Goal: Task Accomplishment & Management: Manage account settings

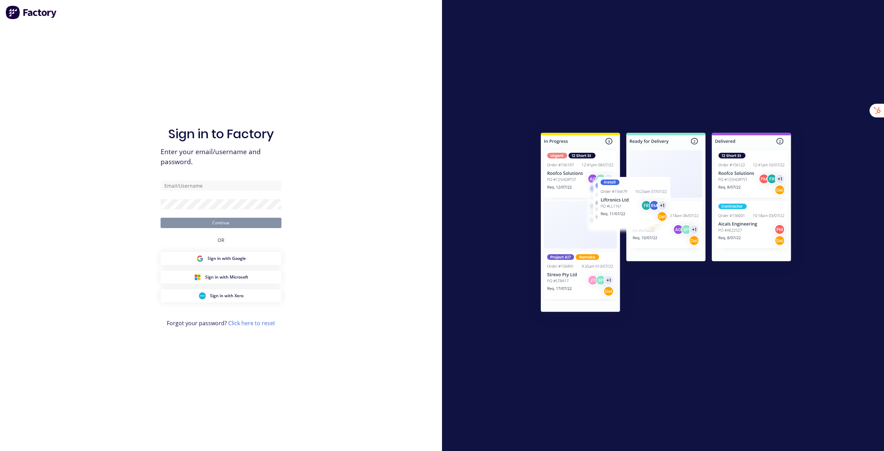
type input "[EMAIL_ADDRESS][DOMAIN_NAME]"
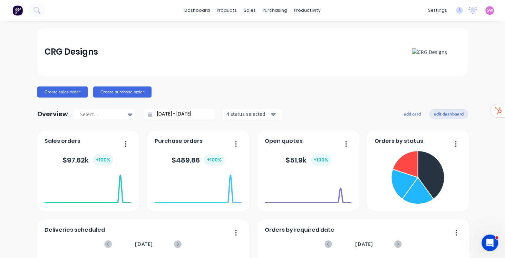
click at [459, 116] on button "edit dashboard" at bounding box center [448, 113] width 39 height 9
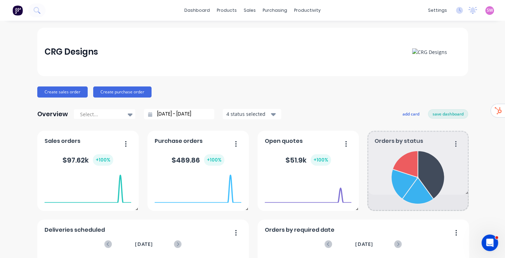
drag, startPoint x: 464, startPoint y: 208, endPoint x: 470, endPoint y: 192, distance: 16.6
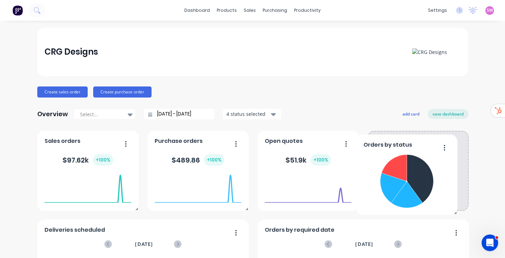
drag, startPoint x: 427, startPoint y: 167, endPoint x: 437, endPoint y: 164, distance: 10.5
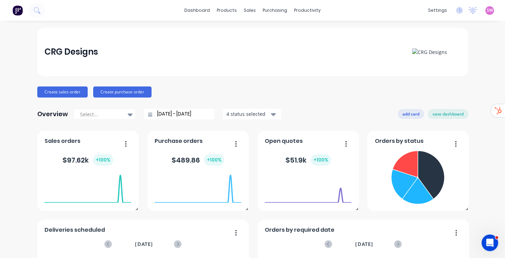
click at [409, 115] on button "add card" at bounding box center [411, 113] width 26 height 9
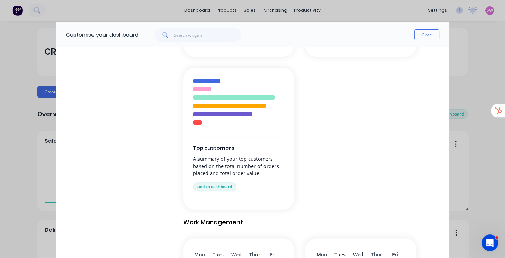
scroll to position [375, 0]
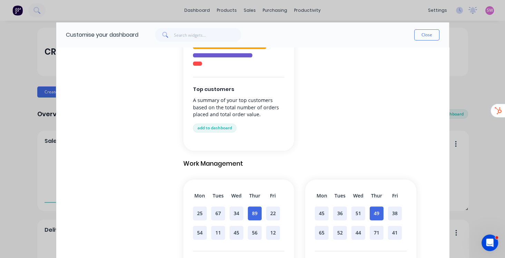
click at [424, 32] on button "Close" at bounding box center [426, 34] width 25 height 11
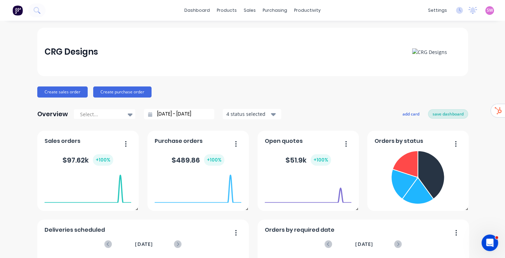
click at [448, 113] on button "save dashboard" at bounding box center [448, 113] width 40 height 9
click at [175, 111] on input "[DATE] - [DATE]" at bounding box center [181, 114] width 59 height 10
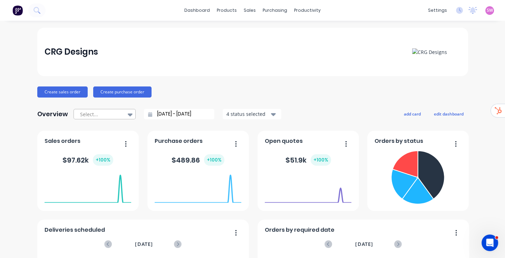
click at [125, 112] on div at bounding box center [130, 114] width 10 height 12
click at [221, 93] on div "Create sales order Create purchase order" at bounding box center [252, 91] width 431 height 11
click at [325, 88] on div "Create sales order Create purchase order" at bounding box center [252, 91] width 431 height 11
click at [489, 242] on icon "Open Intercom Messenger" at bounding box center [488, 241] width 11 height 11
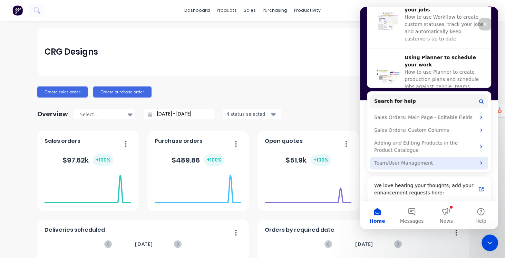
scroll to position [284, 0]
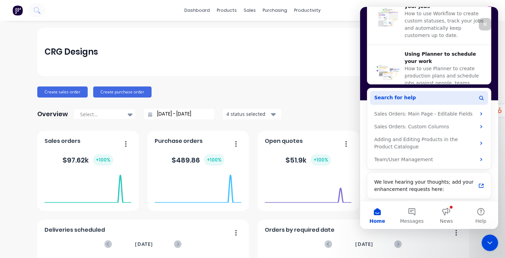
click at [398, 99] on span "Search for help" at bounding box center [395, 97] width 42 height 7
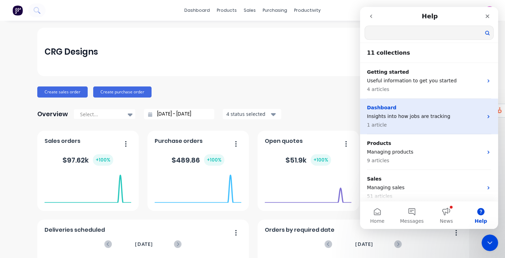
scroll to position [0, 0]
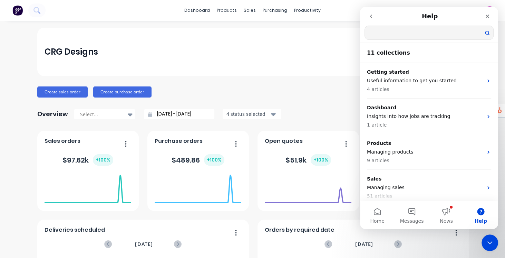
click at [398, 31] on input "Search for help" at bounding box center [429, 32] width 128 height 13
type input "user"
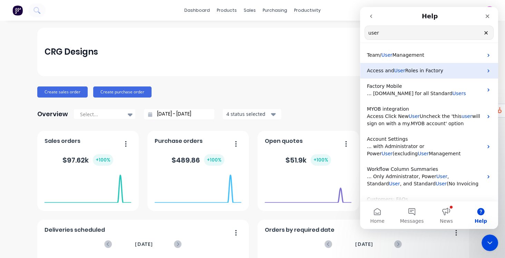
click at [429, 72] on span "Roles in Factory" at bounding box center [424, 71] width 38 height 6
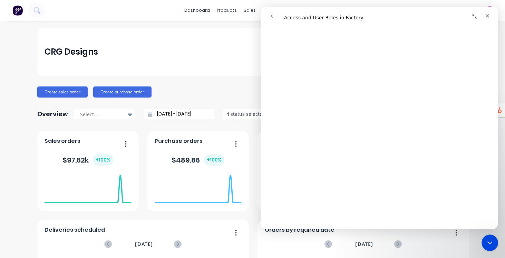
scroll to position [572, 0]
click at [275, 16] on button "go back" at bounding box center [271, 16] width 13 height 13
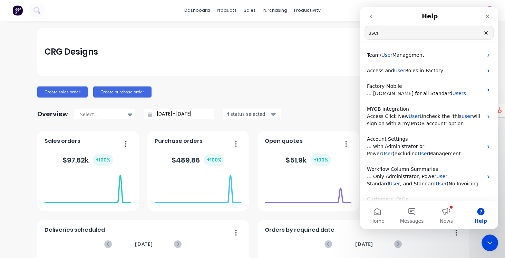
click at [373, 17] on icon "go back" at bounding box center [371, 16] width 6 height 6
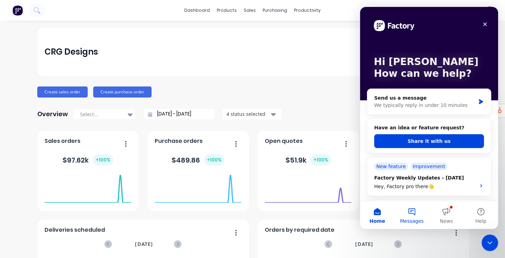
click at [412, 213] on button "Messages" at bounding box center [412, 215] width 35 height 28
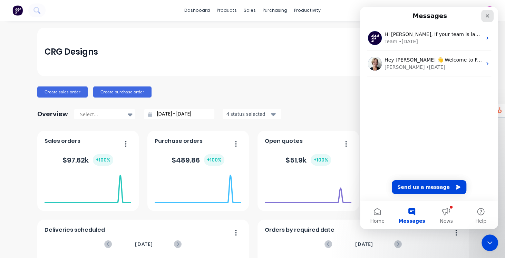
click at [487, 16] on icon "Close" at bounding box center [488, 16] width 6 height 6
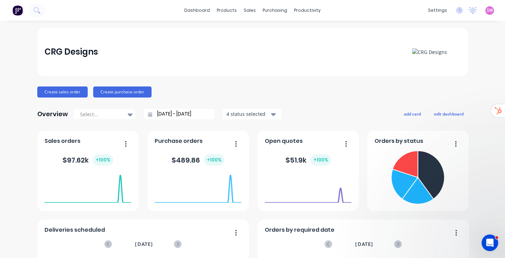
scroll to position [0, 0]
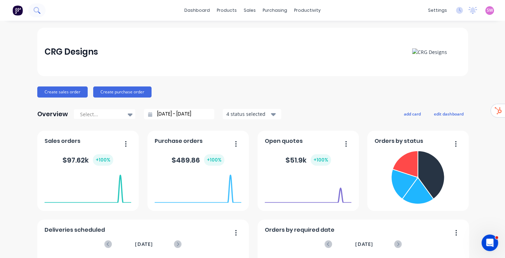
click at [38, 12] on icon at bounding box center [36, 10] width 7 height 7
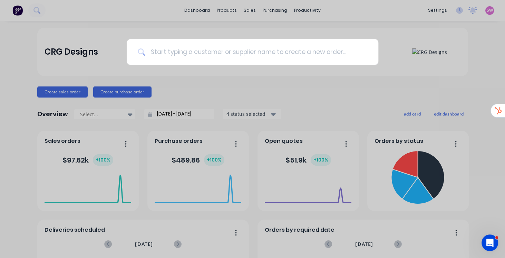
click at [167, 51] on input at bounding box center [256, 52] width 222 height 26
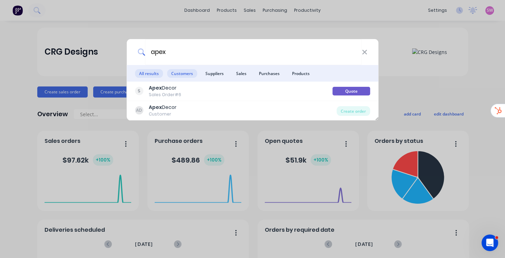
type input "apex"
click at [187, 72] on span "Customers" at bounding box center [182, 73] width 30 height 9
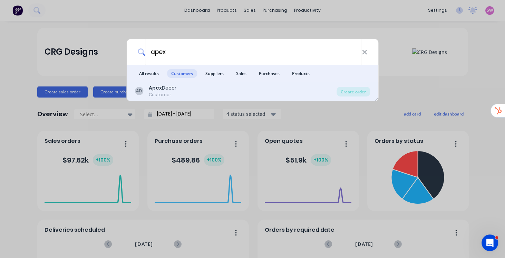
click at [169, 91] on div "Customer" at bounding box center [163, 94] width 28 height 6
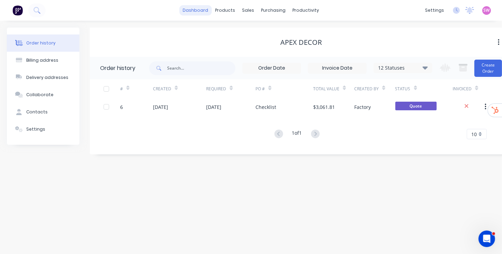
click at [193, 9] on link "dashboard" at bounding box center [196, 10] width 32 height 10
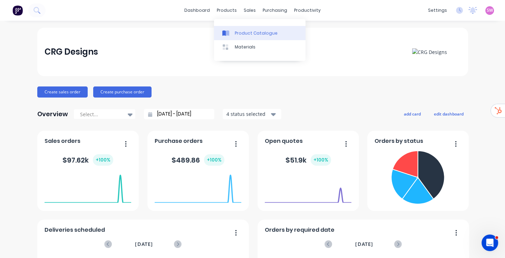
click at [245, 35] on div "Product Catalogue" at bounding box center [256, 33] width 43 height 6
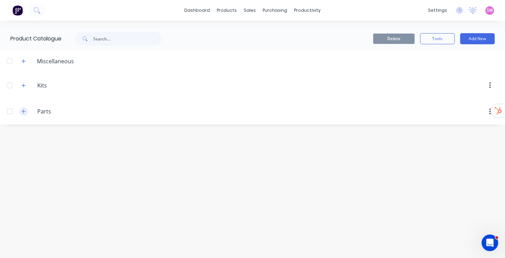
click at [24, 109] on icon "button" at bounding box center [23, 111] width 4 height 5
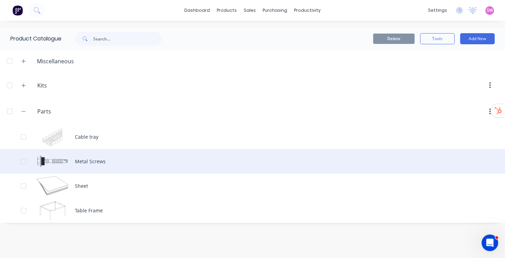
click at [96, 161] on div "Metal Screws" at bounding box center [252, 161] width 505 height 25
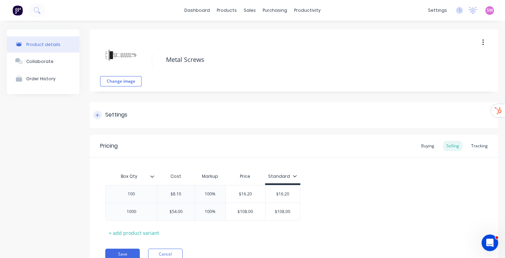
click at [117, 111] on div "Settings" at bounding box center [116, 114] width 22 height 9
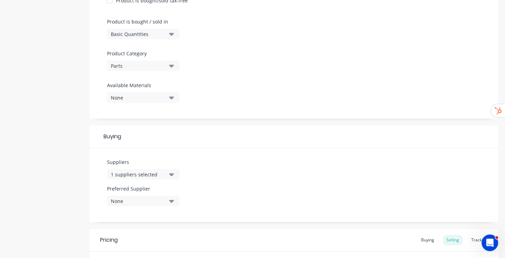
scroll to position [256, 0]
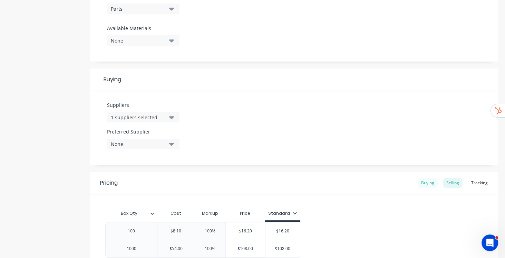
click at [429, 185] on div "Buying" at bounding box center [428, 182] width 20 height 10
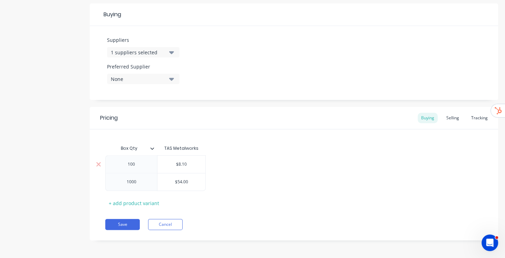
scroll to position [322, 0]
click at [145, 47] on button "1 suppliers selected" at bounding box center [143, 51] width 73 height 10
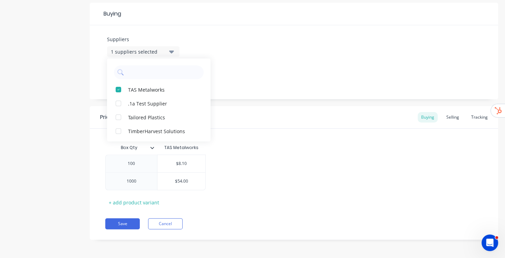
click at [280, 49] on div "Suppliers 1 suppliers selected TAS Metalworks .1a Test Supplier Tailored Plasti…" at bounding box center [294, 62] width 408 height 74
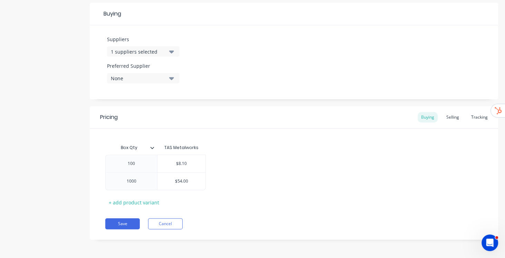
click at [149, 81] on button "None" at bounding box center [143, 78] width 73 height 10
click at [135, 113] on div "TAS Metalworks" at bounding box center [162, 115] width 69 height 7
click at [252, 56] on div "Suppliers 1 suppliers selected Preferred Supplier TAS Metalworks TAS Metalworks" at bounding box center [294, 62] width 408 height 74
click at [451, 117] on div "Selling" at bounding box center [453, 117] width 20 height 10
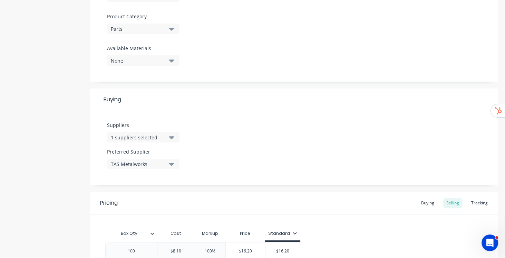
scroll to position [243, 0]
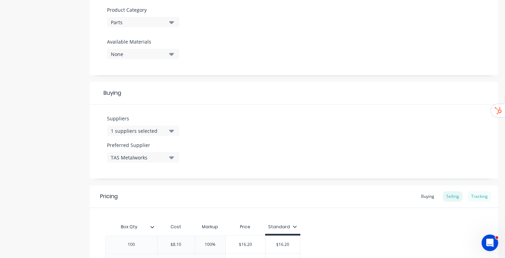
click at [481, 197] on div "Tracking" at bounding box center [479, 196] width 23 height 10
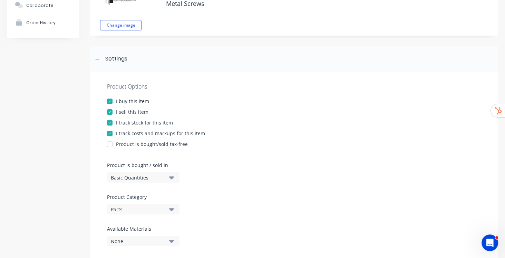
scroll to position [107, 0]
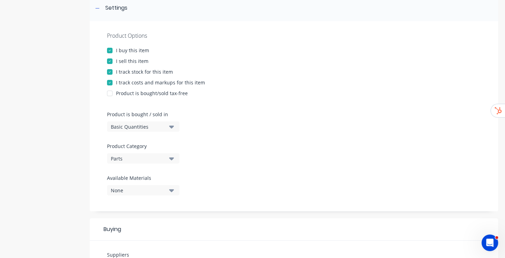
click at [165, 128] on div "Basic Quantities" at bounding box center [138, 126] width 55 height 7
click at [464, 97] on div "Product Options I buy this item I sell this item I track stock for this item I …" at bounding box center [294, 116] width 408 height 190
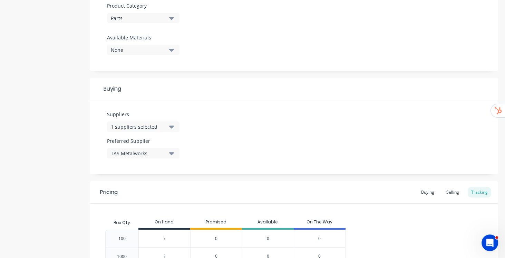
scroll to position [304, 0]
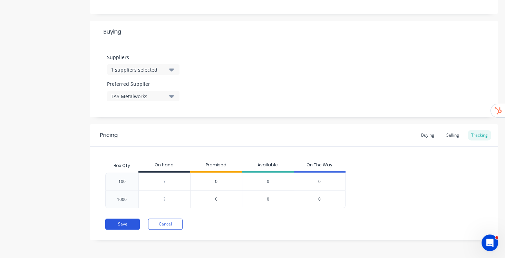
click at [124, 222] on button "Save" at bounding box center [122, 223] width 35 height 11
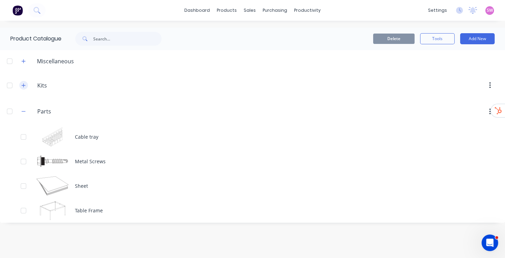
click at [24, 89] on button "button" at bounding box center [23, 85] width 9 height 9
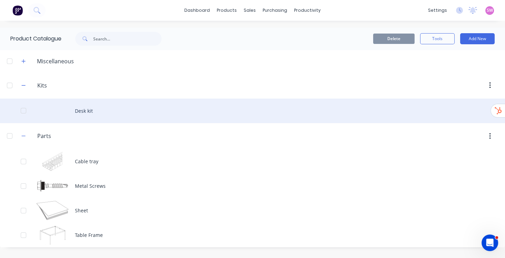
click at [87, 108] on div "Desk kit" at bounding box center [252, 110] width 505 height 25
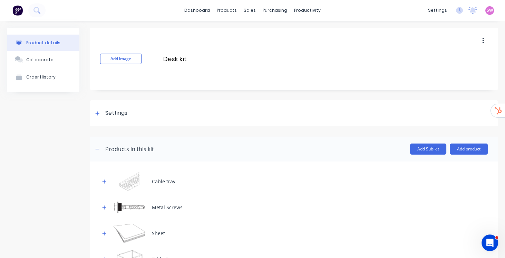
scroll to position [62, 0]
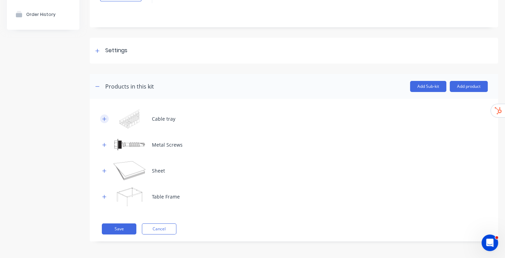
click at [104, 117] on icon "button" at bounding box center [104, 118] width 4 height 5
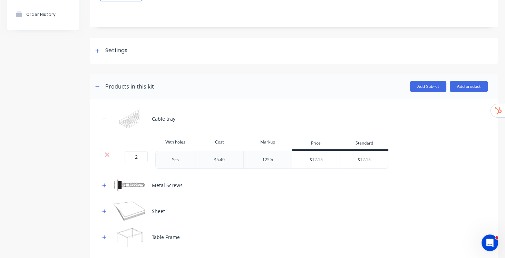
drag, startPoint x: 103, startPoint y: 182, endPoint x: 114, endPoint y: 178, distance: 12.0
click at [103, 183] on icon "button" at bounding box center [104, 185] width 4 height 5
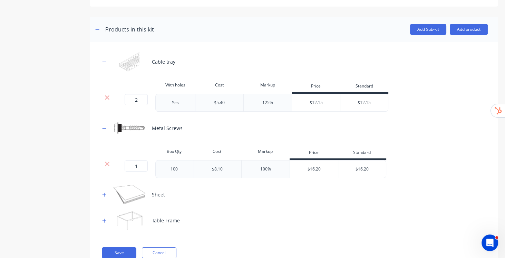
scroll to position [122, 0]
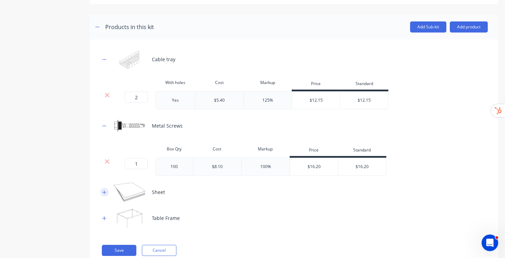
click at [104, 191] on icon "button" at bounding box center [104, 192] width 4 height 5
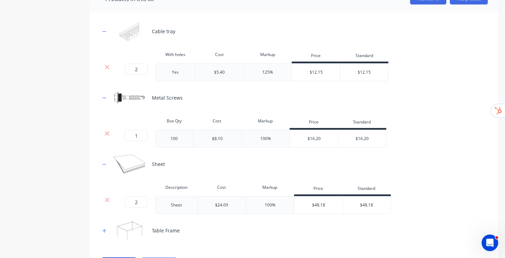
scroll to position [183, 0]
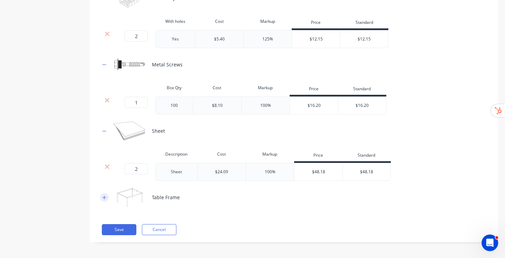
click at [106, 197] on icon "button" at bounding box center [104, 197] width 4 height 5
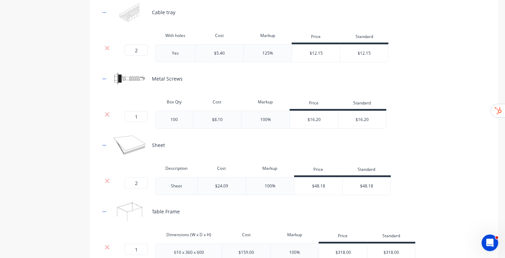
scroll to position [223, 0]
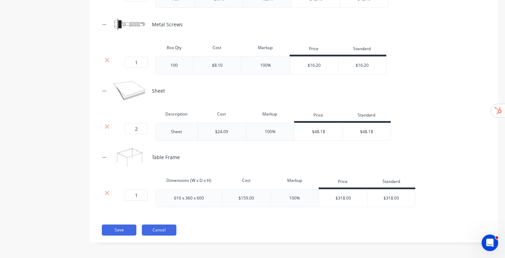
click at [154, 227] on button "Cancel" at bounding box center [159, 229] width 35 height 11
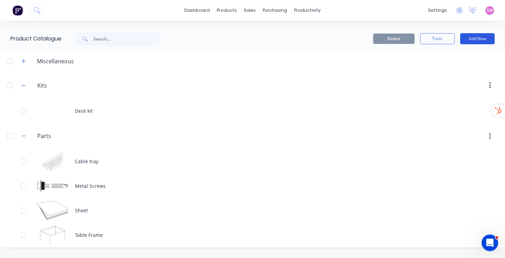
click at [473, 37] on button "Add New" at bounding box center [477, 38] width 35 height 11
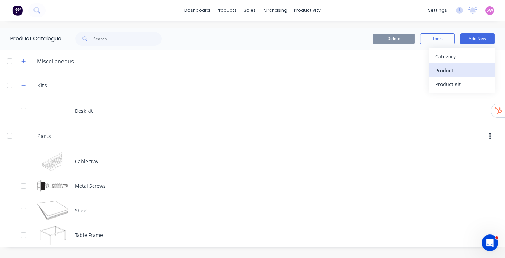
click at [457, 67] on div "Product" at bounding box center [461, 70] width 53 height 10
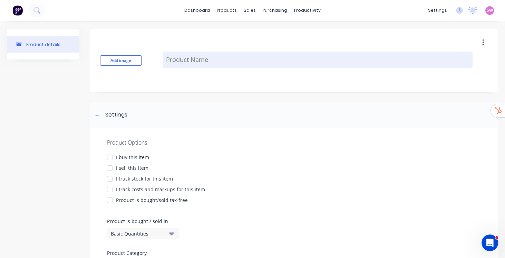
click at [186, 60] on textarea at bounding box center [318, 59] width 310 height 16
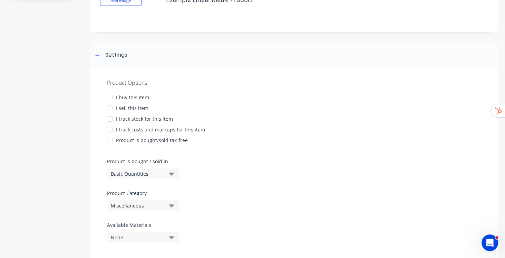
scroll to position [76, 0]
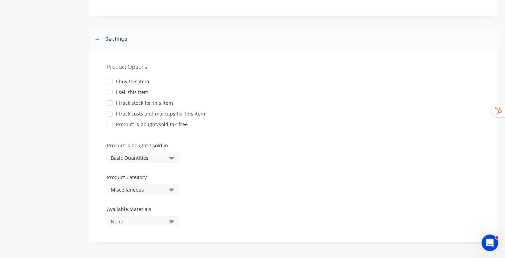
type textarea "Example Lineal Metre Product"
click at [138, 91] on div "I sell this item" at bounding box center [132, 91] width 32 height 7
click at [123, 78] on div "I buy this item" at bounding box center [132, 81] width 33 height 7
click at [141, 113] on div "I track costs and markups for this item" at bounding box center [160, 113] width 89 height 7
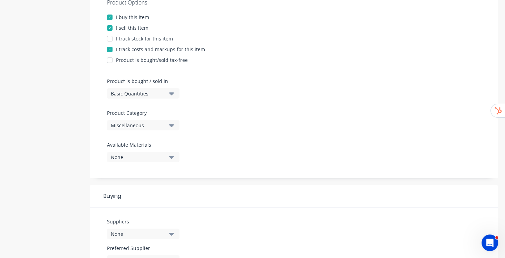
scroll to position [194, 0]
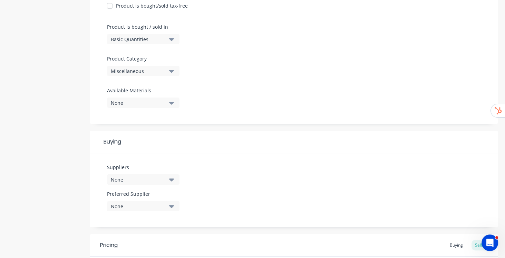
click at [158, 40] on div "Basic Quantities" at bounding box center [138, 39] width 55 height 7
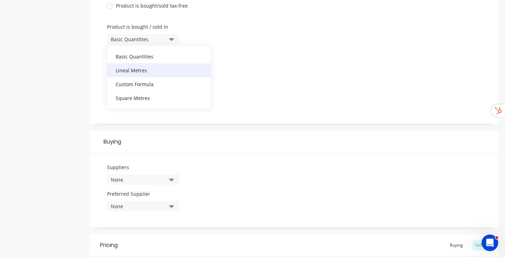
click at [139, 69] on div "Lineal Metres" at bounding box center [159, 70] width 104 height 14
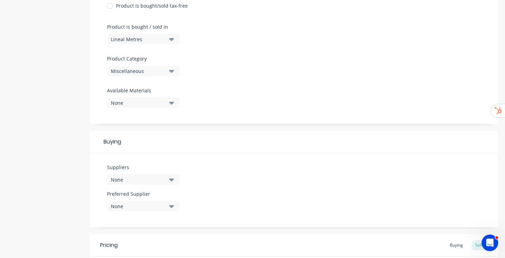
click at [285, 81] on div at bounding box center [294, 83] width 374 height 5
click at [164, 73] on div "Miscellaneous" at bounding box center [138, 70] width 55 height 7
click at [135, 137] on div "Parts" at bounding box center [159, 136] width 104 height 14
click at [284, 75] on div "Product Options I buy this item I sell this item I track stock for this item I …" at bounding box center [294, 29] width 408 height 190
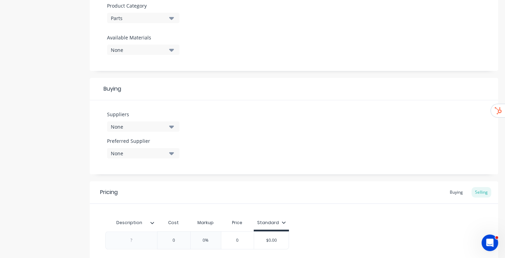
scroll to position [306, 0]
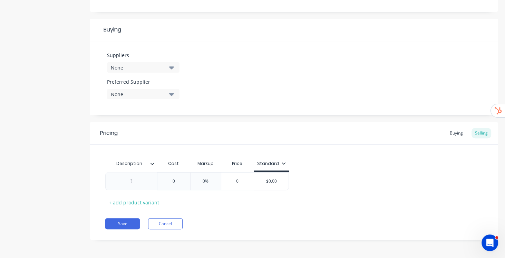
click at [144, 69] on div "None" at bounding box center [138, 67] width 55 height 7
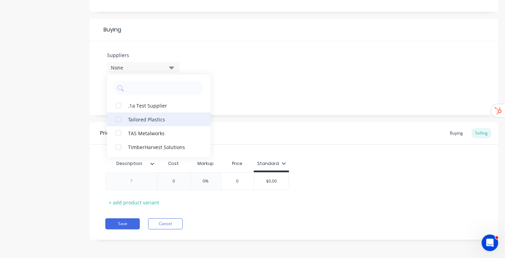
click at [148, 121] on div "Tailored Plastics" at bounding box center [162, 118] width 69 height 7
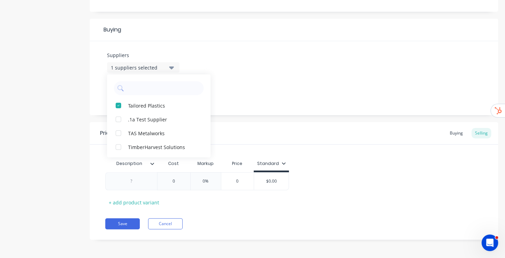
click at [273, 49] on div "Suppliers 1 suppliers selected Tailored Plastics .1a Test Supplier TAS Metalwor…" at bounding box center [294, 78] width 408 height 74
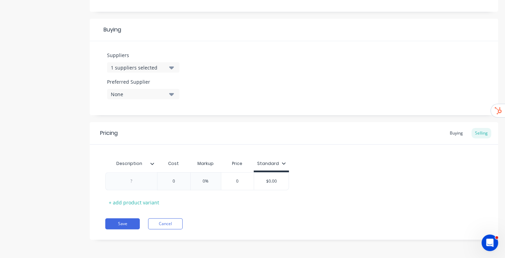
click at [124, 93] on div "None" at bounding box center [138, 93] width 55 height 7
click at [133, 129] on div "Tailored Plastics" at bounding box center [162, 131] width 69 height 7
click at [267, 66] on div "Suppliers 1 suppliers selected Preferred Supplier Tailored Plastics Tailored Pl…" at bounding box center [294, 78] width 408 height 74
click at [145, 179] on div at bounding box center [131, 180] width 35 height 9
click at [144, 178] on div at bounding box center [131, 180] width 35 height 9
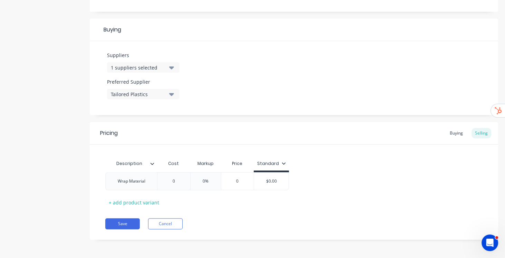
click at [358, 192] on div "Description Cost Markup Price Standard Wrap Material 0 0% 0 $0.00 + add product…" at bounding box center [293, 181] width 377 height 51
click at [178, 178] on input "0" at bounding box center [173, 181] width 35 height 6
click at [177, 179] on input "0" at bounding box center [173, 181] width 35 height 6
type input "10"
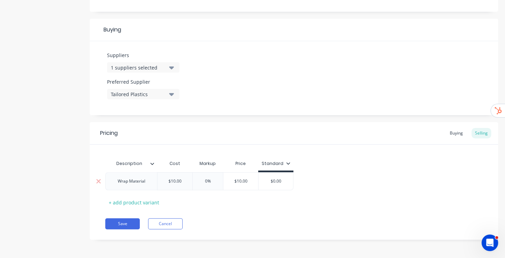
click at [203, 180] on input "0%" at bounding box center [208, 181] width 35 height 6
type input "100%"
click at [348, 180] on div "Wrap Material $10.00 10 100% 100% $20.00 $0.00" at bounding box center [293, 181] width 377 height 18
click at [274, 176] on div "$0.00" at bounding box center [276, 180] width 35 height 17
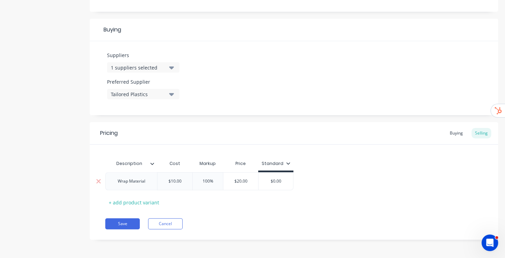
click at [276, 181] on input "$0.00" at bounding box center [276, 181] width 35 height 6
drag, startPoint x: 274, startPoint y: 182, endPoint x: 281, endPoint y: 181, distance: 7.7
click at [281, 181] on input "$0.00" at bounding box center [276, 181] width 35 height 6
type input "20"
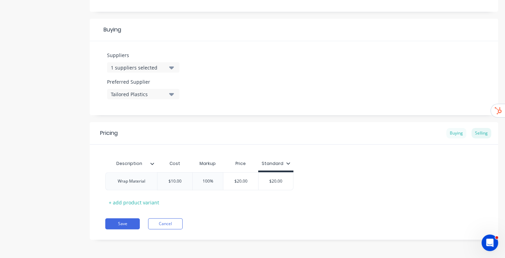
click at [454, 136] on div "Buying" at bounding box center [456, 133] width 20 height 10
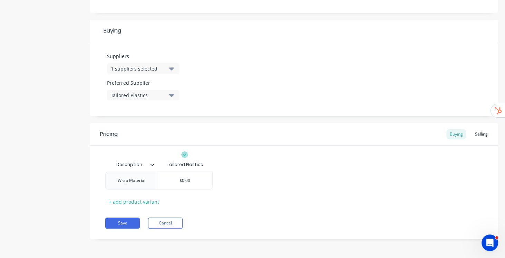
scroll to position [304, 0]
click at [183, 179] on input "$0.00" at bounding box center [184, 181] width 55 height 6
type input "$10.00"
click at [274, 176] on div "Wrap Material $10.00 $10.00" at bounding box center [293, 181] width 377 height 18
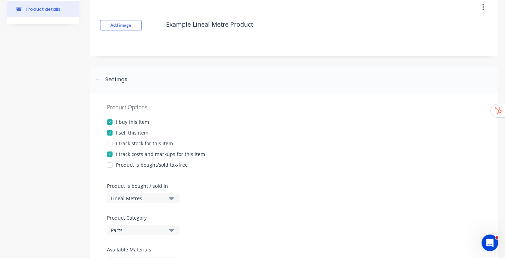
scroll to position [28, 0]
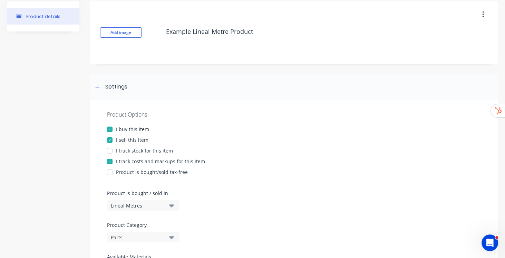
click at [146, 149] on div "I track stock for this item" at bounding box center [144, 150] width 57 height 7
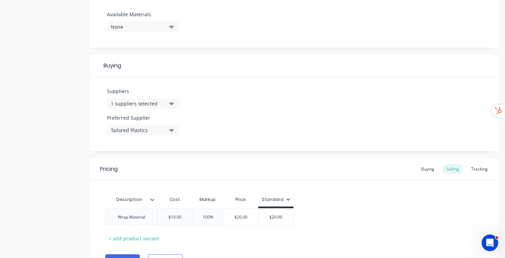
scroll to position [304, 0]
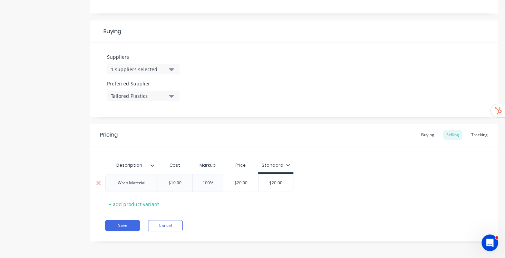
click at [149, 184] on div "Wrap Material" at bounding box center [131, 182] width 39 height 9
click at [354, 181] on div "Wrap Material 45.7m $10.00 100% $20.00 $20.00" at bounding box center [293, 183] width 377 height 18
click at [121, 225] on button "Save" at bounding box center [122, 225] width 35 height 11
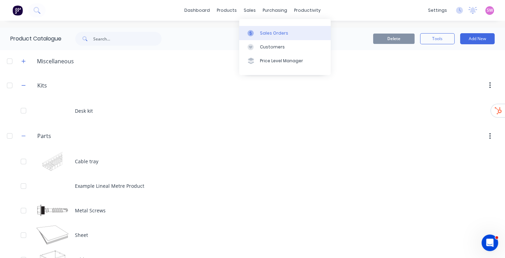
click at [264, 27] on link "Sales Orders" at bounding box center [284, 33] width 91 height 14
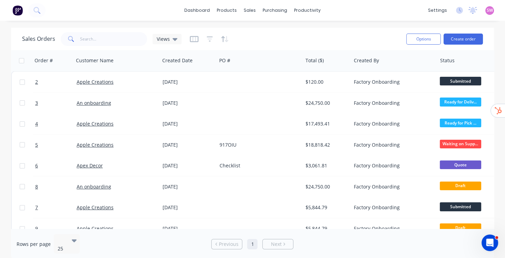
click at [211, 35] on button "button" at bounding box center [210, 38] width 6 height 11
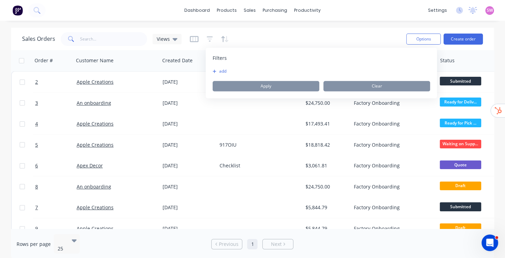
click at [223, 72] on button "add" at bounding box center [221, 71] width 17 height 6
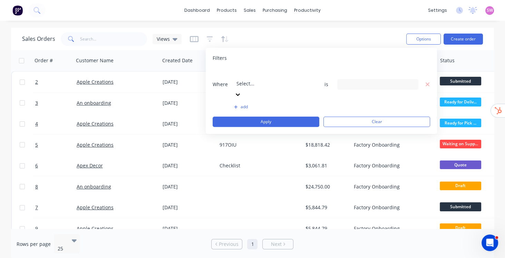
click at [248, 72] on div at bounding box center [285, 74] width 99 height 9
click at [345, 36] on div "Sales Orders Views" at bounding box center [211, 38] width 379 height 17
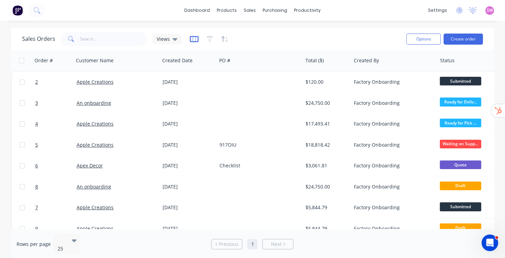
click at [190, 37] on icon "button" at bounding box center [194, 39] width 9 height 7
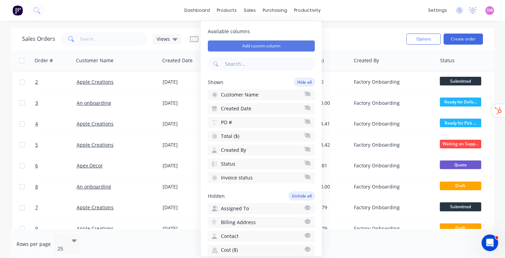
click at [264, 46] on button "Add custom column" at bounding box center [261, 45] width 107 height 11
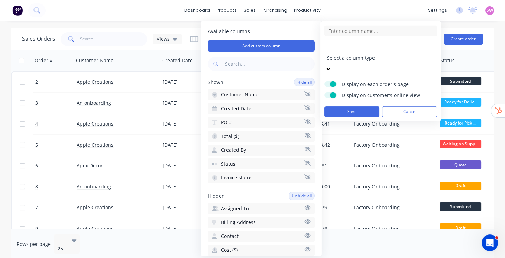
click at [363, 53] on div at bounding box center [376, 48] width 99 height 9
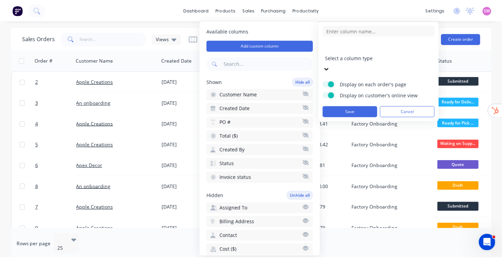
scroll to position [0, 0]
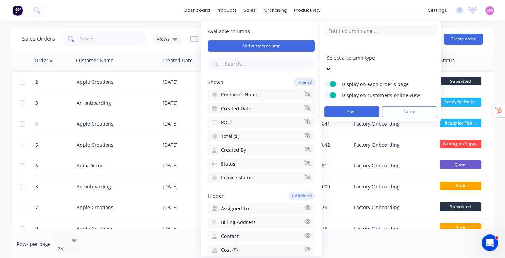
click at [346, 8] on div "dashboard products sales purchasing productivity dashboard products Product Cat…" at bounding box center [252, 10] width 505 height 21
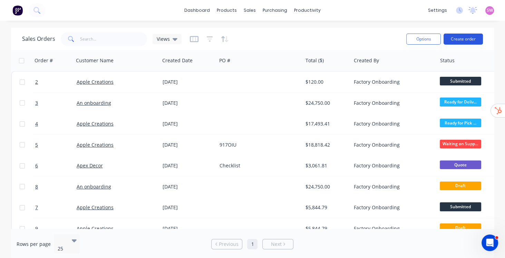
click at [463, 39] on button "Create order" at bounding box center [463, 38] width 39 height 11
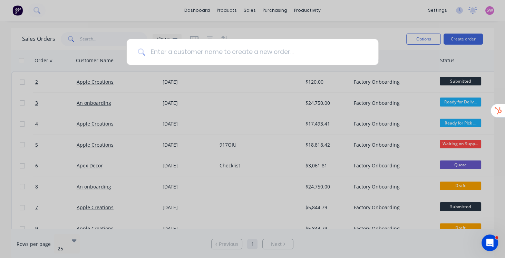
click at [261, 53] on input at bounding box center [256, 52] width 222 height 26
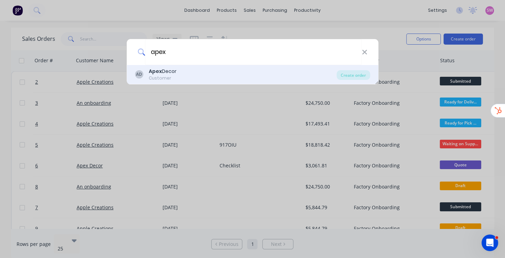
type input "apex"
click at [193, 82] on div "AD Apex Decor Customer Create order" at bounding box center [253, 74] width 252 height 19
click at [174, 74] on div "Apex Decor" at bounding box center [163, 71] width 28 height 7
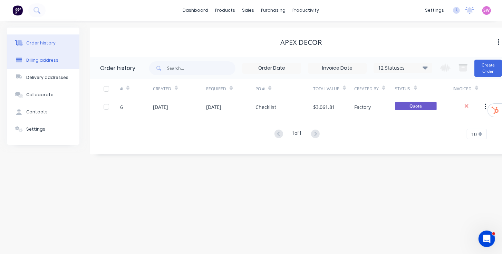
click at [30, 67] on button "Billing address" at bounding box center [43, 60] width 73 height 17
select select "AU"
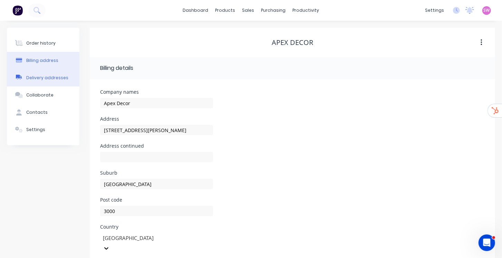
click at [40, 84] on button "Delivery addresses" at bounding box center [43, 77] width 73 height 17
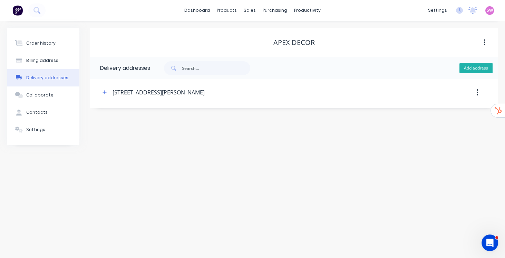
click at [477, 68] on button "Add address" at bounding box center [476, 68] width 33 height 10
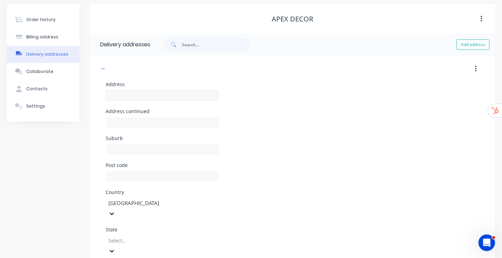
scroll to position [51, 0]
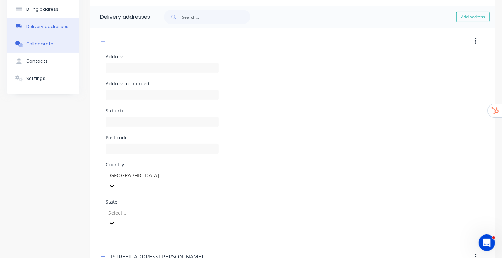
click at [45, 46] on div "Collaborate" at bounding box center [39, 44] width 27 height 6
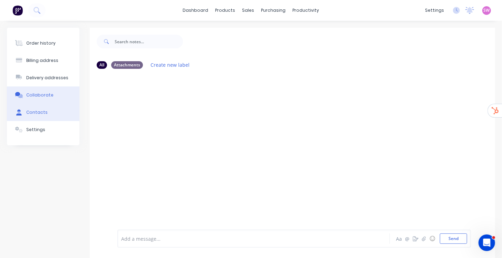
click at [37, 110] on div "Contacts" at bounding box center [36, 112] width 21 height 6
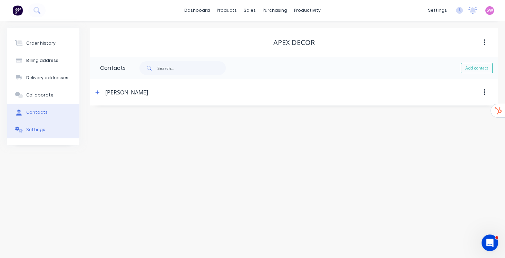
click at [41, 127] on div "Settings" at bounding box center [35, 129] width 19 height 6
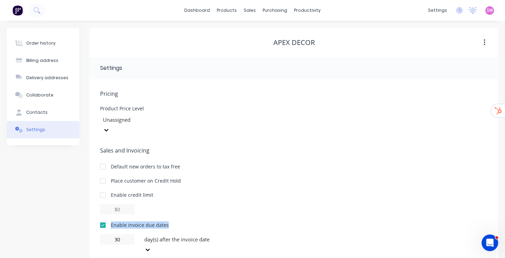
drag, startPoint x: 111, startPoint y: 213, endPoint x: 169, endPoint y: 215, distance: 58.1
click at [169, 221] on div "Enable invoice due dates" at bounding box center [294, 224] width 388 height 7
click at [45, 41] on div "Order history" at bounding box center [40, 43] width 29 height 6
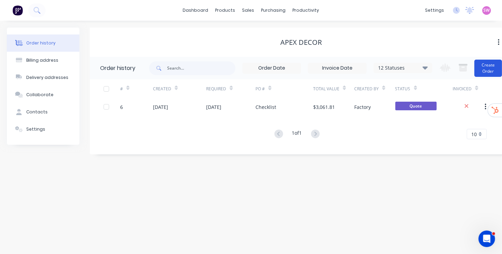
click at [495, 69] on button "Create Order" at bounding box center [488, 68] width 28 height 17
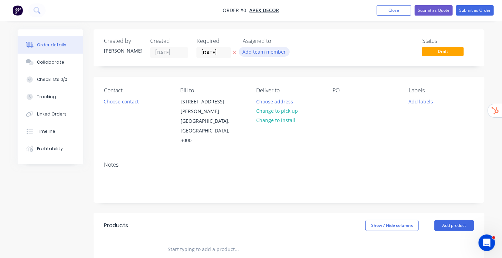
click at [262, 54] on button "Add team member" at bounding box center [264, 51] width 51 height 9
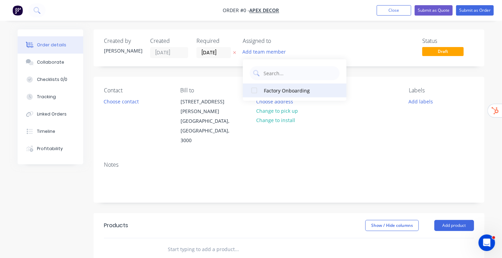
click at [255, 89] on div at bounding box center [254, 90] width 14 height 14
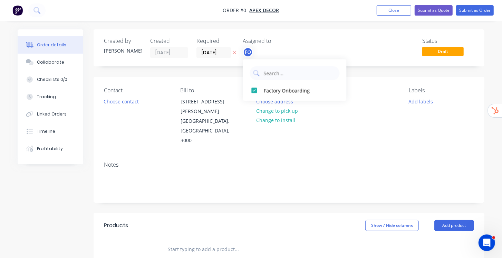
click at [316, 47] on div "Order details Collaborate Checklists 0/0 Tracking Linked Orders Timeline Profit…" at bounding box center [251, 232] width 481 height 407
click at [219, 53] on input "[DATE]" at bounding box center [214, 52] width 34 height 10
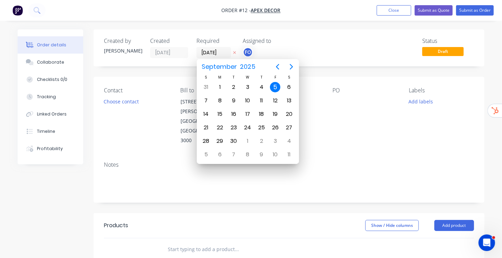
click at [334, 40] on div "Status Draft" at bounding box center [393, 48] width 162 height 20
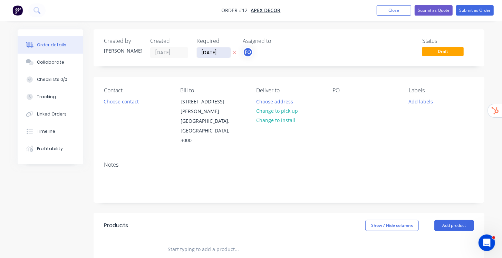
click at [210, 53] on input "[DATE]" at bounding box center [214, 52] width 34 height 10
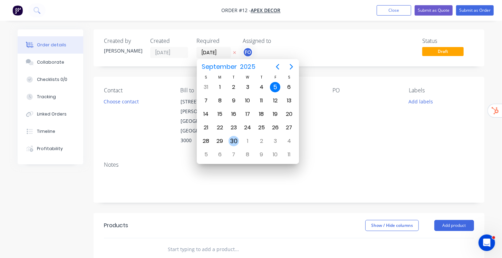
click at [235, 137] on div "30" at bounding box center [234, 141] width 10 height 10
type input "[DATE]"
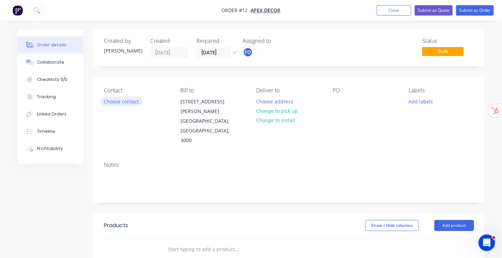
click at [129, 101] on button "Choose contact" at bounding box center [121, 100] width 42 height 9
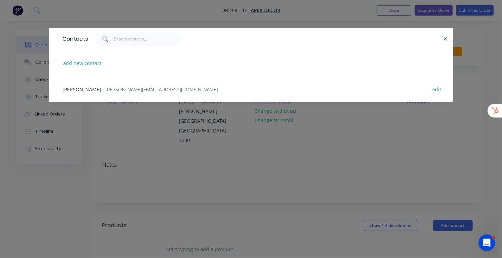
click at [116, 86] on span "- [PERSON_NAME][EMAIL_ADDRESS][DOMAIN_NAME] -" at bounding box center [162, 89] width 118 height 7
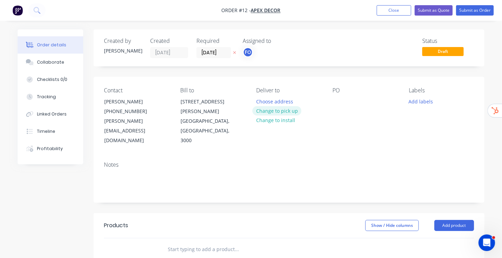
click at [284, 111] on button "Change to pick up" at bounding box center [276, 110] width 49 height 9
click at [267, 99] on div at bounding box center [262, 101] width 11 height 10
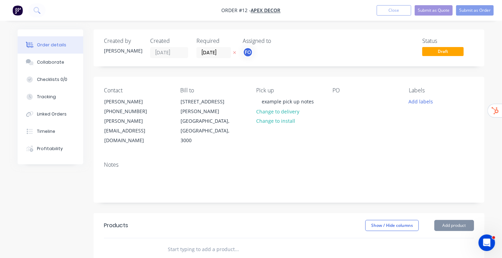
drag, startPoint x: 351, startPoint y: 143, endPoint x: 350, endPoint y: 138, distance: 4.9
click at [351, 161] on div "Notes" at bounding box center [289, 164] width 370 height 7
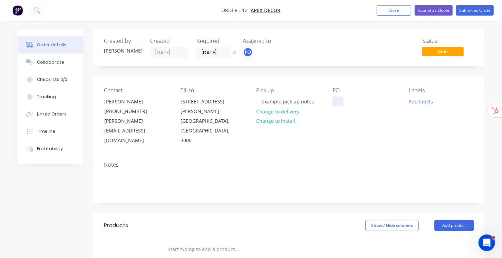
click at [336, 99] on div at bounding box center [337, 101] width 11 height 10
click at [369, 129] on div "Contact [PERSON_NAME] [PHONE_NUMBER] [PERSON_NAME][EMAIL_ADDRESS][DOMAIN_NAME] …" at bounding box center [289, 116] width 391 height 79
click at [425, 103] on button "Add labels" at bounding box center [421, 100] width 32 height 9
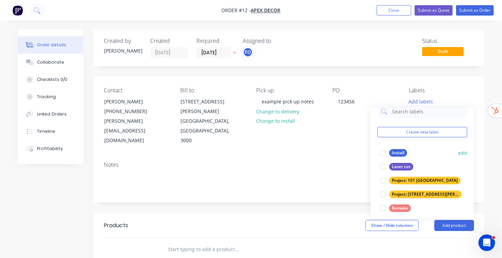
scroll to position [27, 0]
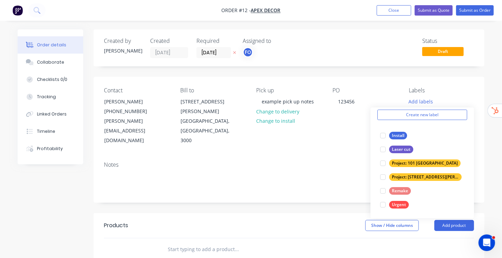
click at [361, 58] on div "Created by [PERSON_NAME] Created [DATE] Required [DATE] Assigned to FO Status D…" at bounding box center [289, 47] width 391 height 37
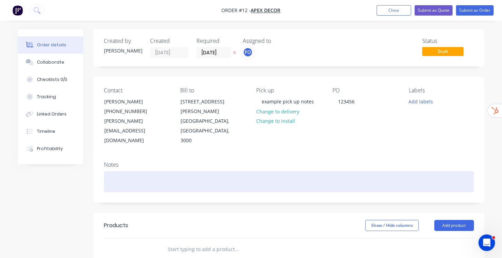
click at [126, 171] on div at bounding box center [289, 181] width 370 height 21
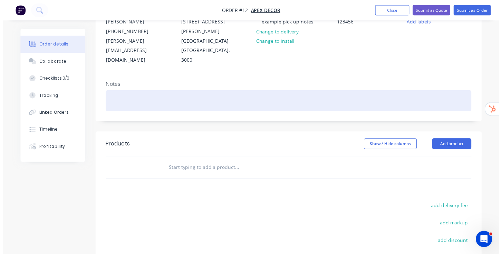
scroll to position [98, 0]
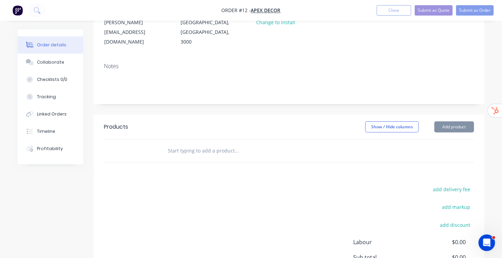
click at [231, 184] on div "add delivery fee add markup add discount Labour $0.00 Sub total $0.00 Margin $0…" at bounding box center [289, 250] width 370 height 133
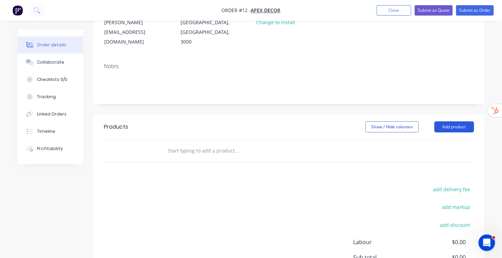
click at [459, 121] on button "Add product" at bounding box center [454, 126] width 40 height 11
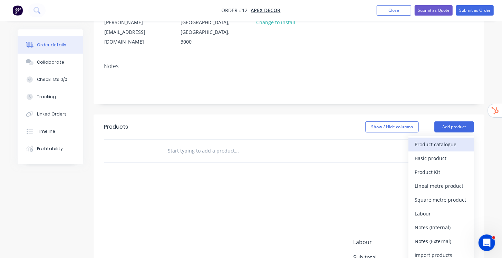
click at [444, 139] on div "Product catalogue" at bounding box center [441, 144] width 53 height 10
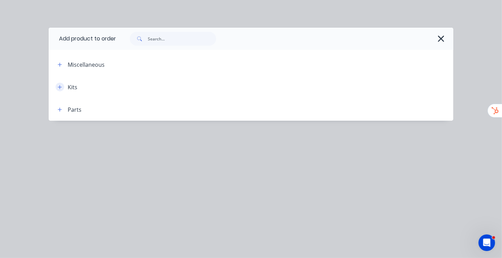
click at [59, 86] on icon "button" at bounding box center [60, 87] width 4 height 5
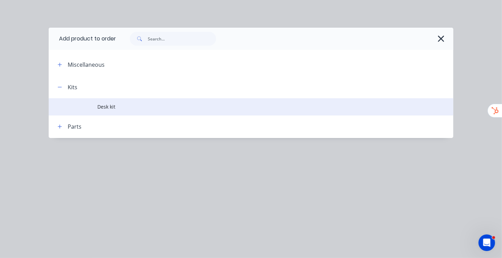
click at [111, 104] on span "Desk kit" at bounding box center [239, 106] width 285 height 7
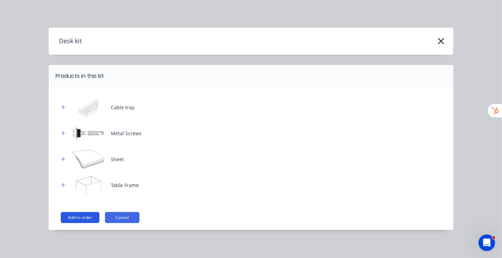
click at [86, 220] on button "Add to order" at bounding box center [80, 217] width 39 height 11
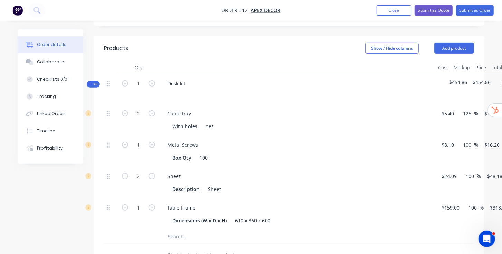
scroll to position [177, 0]
click at [152, 80] on icon "button" at bounding box center [152, 83] width 6 height 6
type input "2"
type input "4"
type input "$48.60"
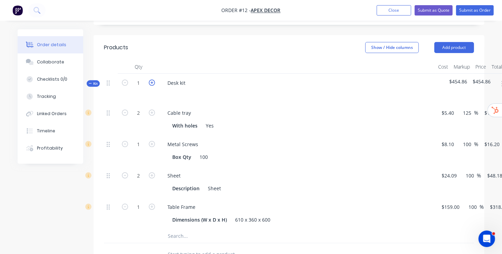
type input "2"
type input "$32.40"
type input "4"
type input "$192.72"
type input "2"
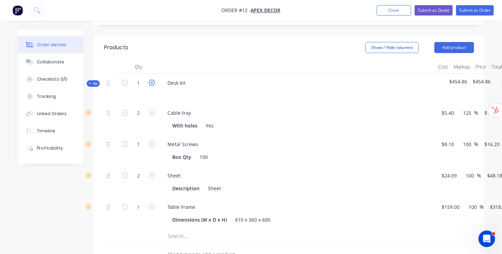
type input "$636.00"
click at [152, 80] on icon "button" at bounding box center [152, 83] width 6 height 6
type input "3"
type input "6"
type input "$72.90"
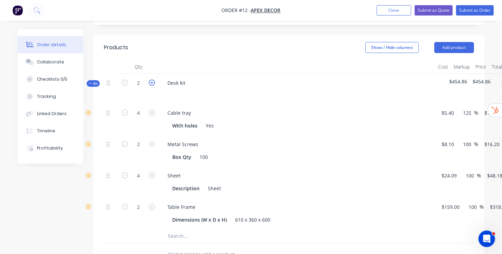
type input "3"
type input "$48.60"
type input "6"
type input "$289.08"
type input "3"
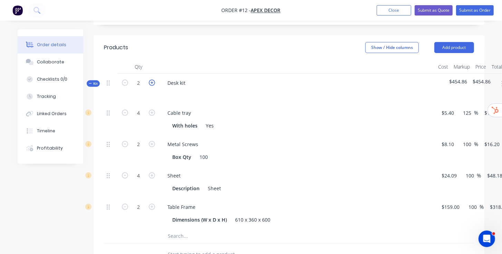
type input "$954.00"
click at [152, 80] on icon "button" at bounding box center [152, 83] width 6 height 6
type input "4"
type input "8"
type input "$97.20"
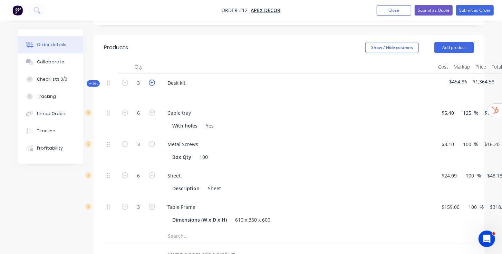
type input "4"
type input "$64.80"
type input "8"
type input "$385.44"
type input "4"
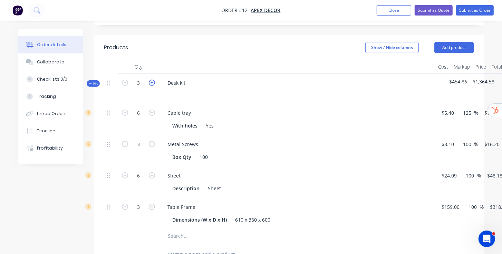
type input "$1,272.00"
click at [152, 173] on icon "button" at bounding box center [152, 176] width 6 height 6
type input "9"
type input "$433.62"
click at [152, 173] on icon "button" at bounding box center [152, 176] width 6 height 6
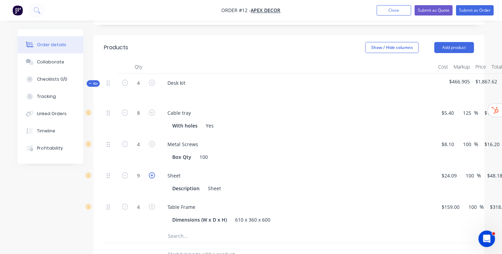
type input "10"
type input "$481.80"
click at [152, 173] on icon "button" at bounding box center [152, 176] width 6 height 6
type input "11"
type input "$529.98"
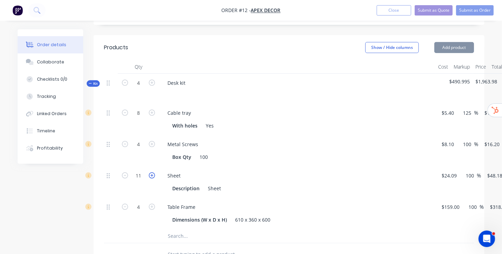
click at [152, 173] on icon "button" at bounding box center [152, 176] width 6 height 6
type input "12"
type input "$578.16"
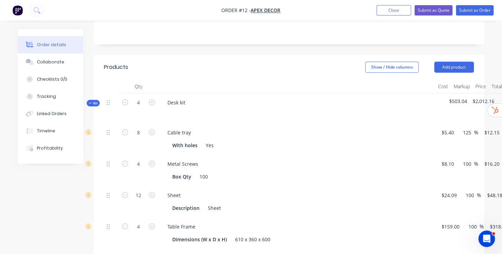
scroll to position [296, 0]
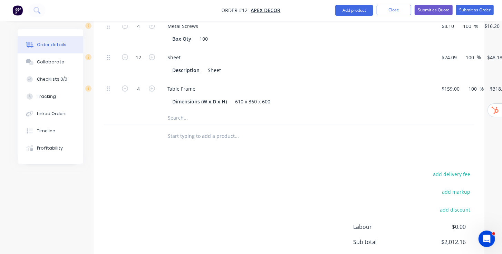
click at [213, 129] on input "text" at bounding box center [236, 136] width 138 height 14
click at [352, 13] on button "Add product" at bounding box center [354, 10] width 38 height 11
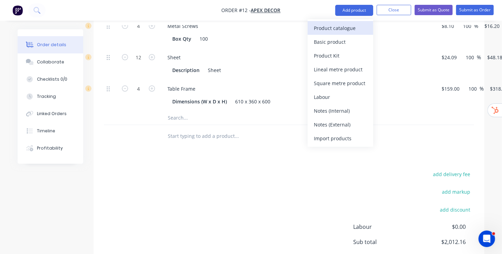
click at [337, 30] on div "Product catalogue" at bounding box center [340, 28] width 53 height 10
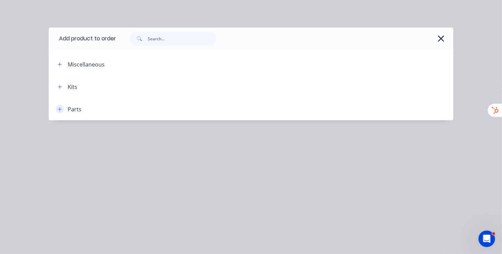
click at [59, 110] on icon "button" at bounding box center [60, 109] width 4 height 5
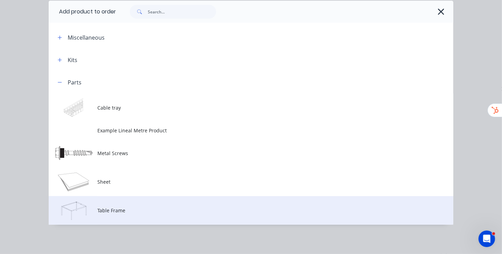
scroll to position [28, 0]
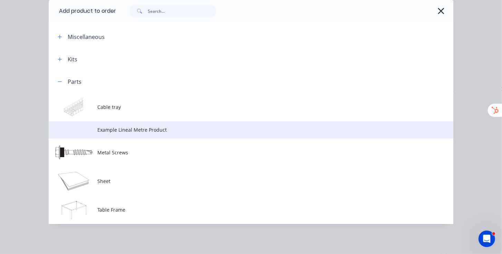
click at [134, 132] on span "Example Lineal Metre Product" at bounding box center [239, 129] width 285 height 7
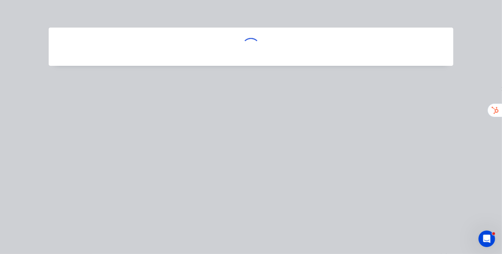
scroll to position [0, 0]
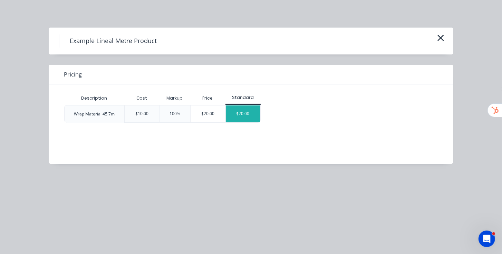
click at [246, 112] on div "$20.00" at bounding box center [243, 114] width 35 height 17
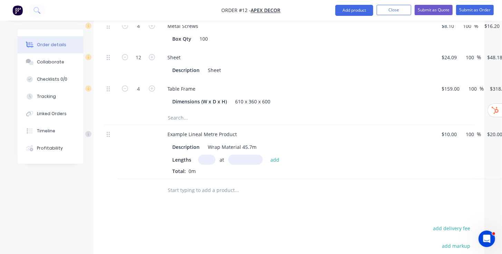
click at [212, 155] on input "text" at bounding box center [206, 160] width 17 height 10
type input "2"
drag, startPoint x: 208, startPoint y: 139, endPoint x: 197, endPoint y: 139, distance: 10.7
click at [197, 155] on div "Lengths 1 at add" at bounding box center [297, 160] width 250 height 10
type input "2"
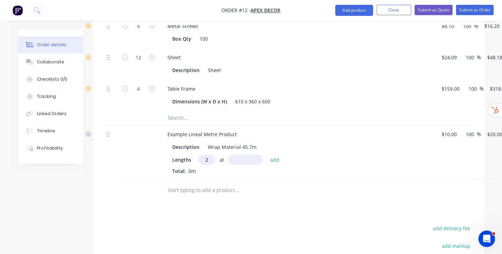
click at [254, 155] on input "text" at bounding box center [245, 160] width 35 height 10
type input "2400mm"
click at [274, 155] on button "add" at bounding box center [275, 159] width 16 height 9
type input "$96.00"
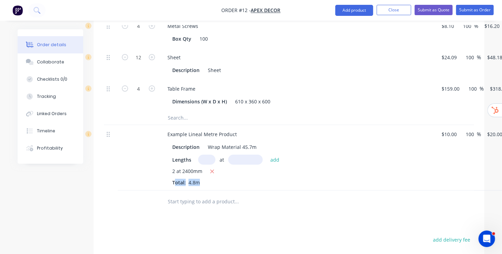
drag, startPoint x: 174, startPoint y: 162, endPoint x: 203, endPoint y: 163, distance: 29.7
click at [203, 168] on div "2 at 2400mm Total: 4.8m" at bounding box center [297, 177] width 250 height 19
click at [178, 168] on span "2 at 2400mm" at bounding box center [187, 172] width 30 height 9
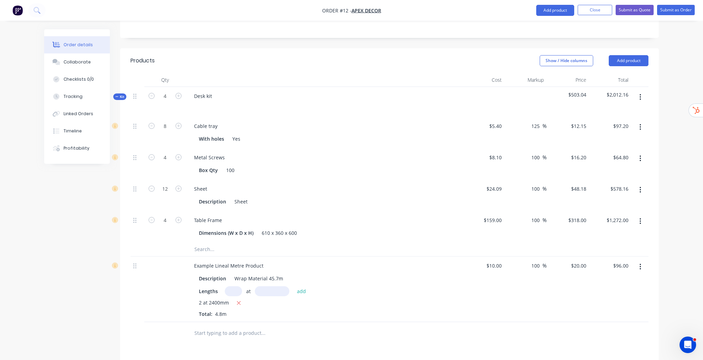
scroll to position [139, 0]
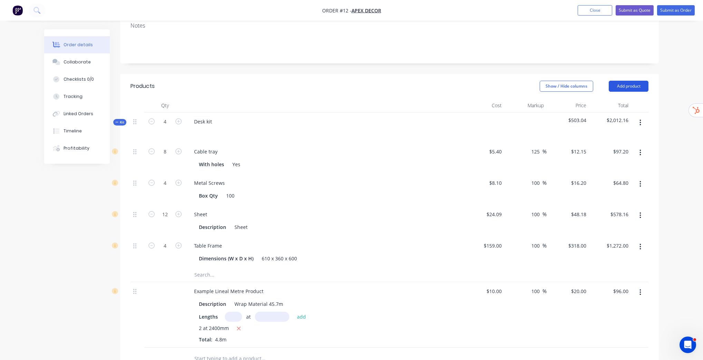
click at [618, 81] on button "Add product" at bounding box center [629, 86] width 40 height 11
click at [667, 170] on div "Order details Collaborate Checklists 0/0 Tracking Linked Orders Timeline Profit…" at bounding box center [351, 203] width 703 height 685
click at [494, 147] on input "5.4" at bounding box center [499, 152] width 10 height 10
click at [454, 74] on header "Products Show / Hide columns Add product" at bounding box center [389, 86] width 539 height 25
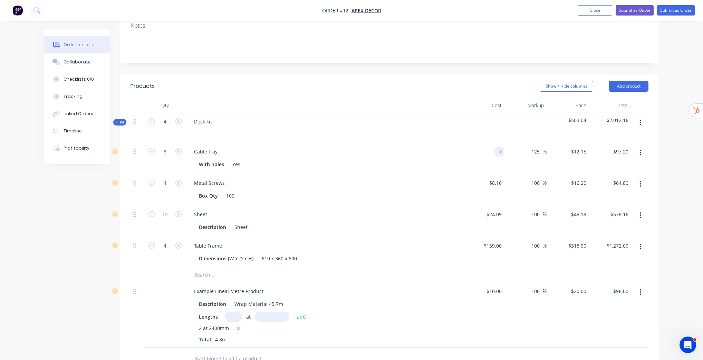
type input "$7.00"
type input "$15.75"
type input "$126.00"
click at [532, 147] on input "125" at bounding box center [537, 152] width 12 height 10
click at [539, 147] on input "125" at bounding box center [537, 152] width 12 height 10
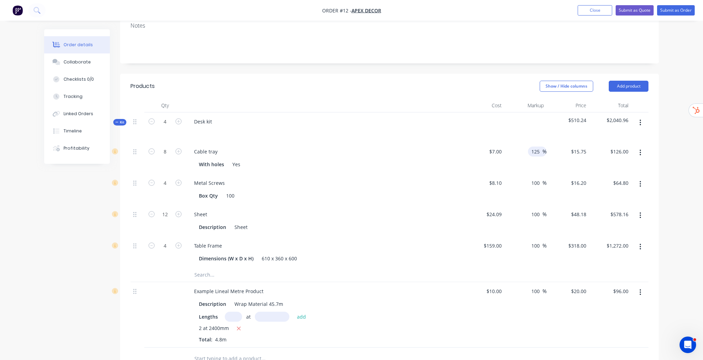
click at [538, 147] on input "125" at bounding box center [537, 152] width 12 height 10
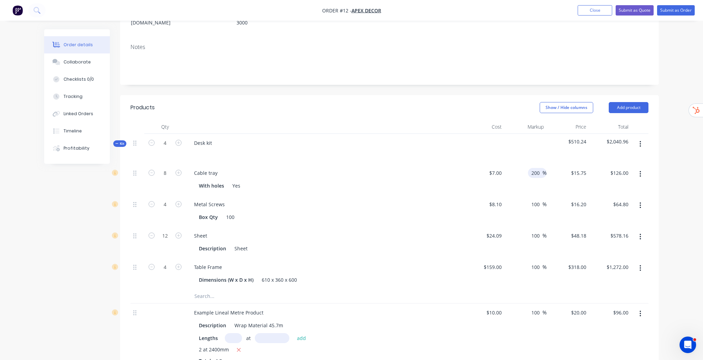
scroll to position [111, 0]
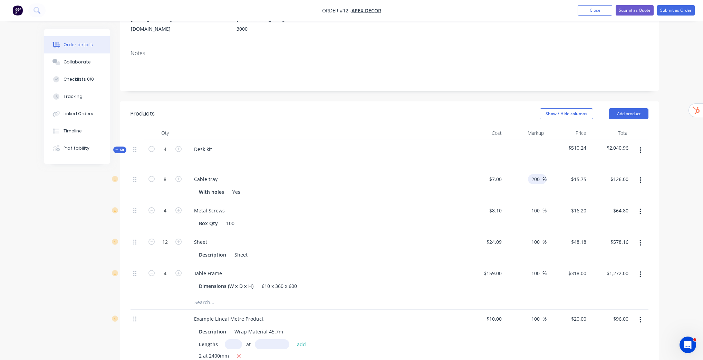
type input "200"
click at [502, 108] on div "Show / Hide columns Add product" at bounding box center [445, 113] width 408 height 11
type input "$21.00"
type input "$168.00"
click at [672, 181] on div "Order details Collaborate Checklists 0/0 Tracking Linked Orders Timeline Profit…" at bounding box center [351, 231] width 703 height 685
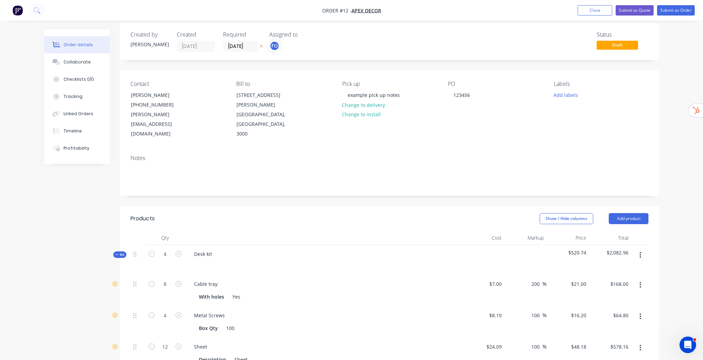
scroll to position [0, 0]
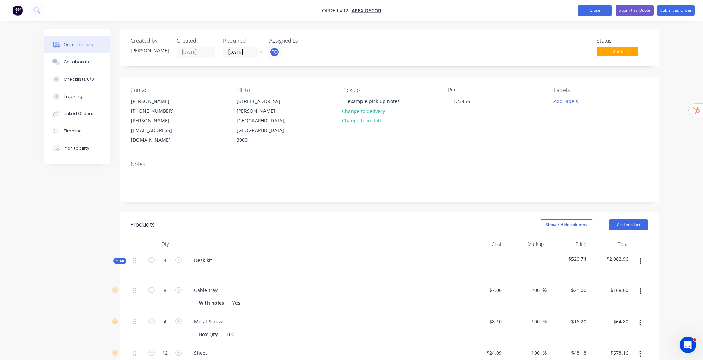
click at [601, 12] on button "Close" at bounding box center [595, 10] width 35 height 10
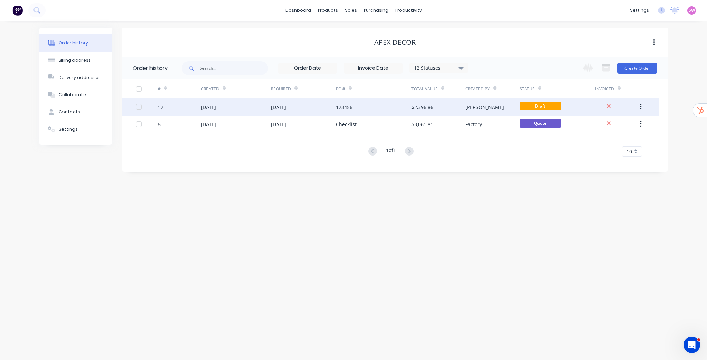
click at [400, 108] on div "123456" at bounding box center [374, 106] width 76 height 17
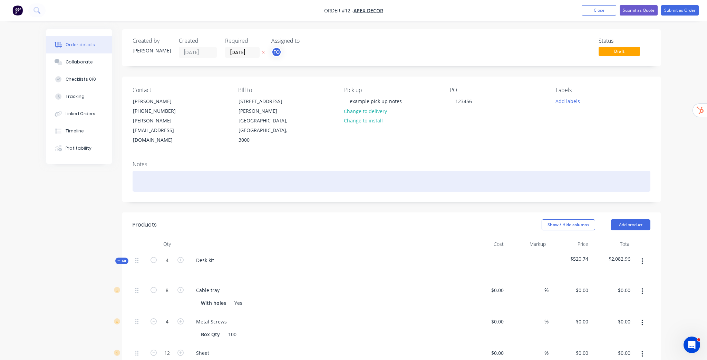
type input "$7.00"
type input "200"
type input "$21.00"
type input "$168.00"
type input "$8.10"
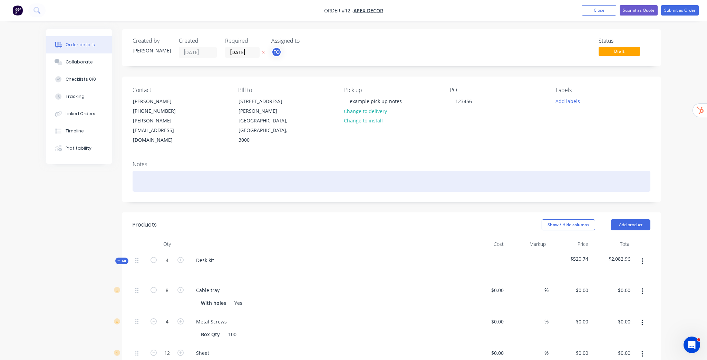
type input "100"
type input "$16.20"
type input "$64.80"
type input "$24.09"
type input "100"
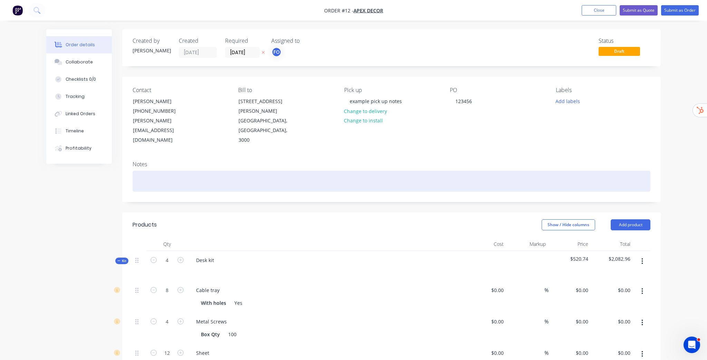
type input "$48.18"
type input "$578.16"
type input "$159.00"
type input "100"
type input "$318.00"
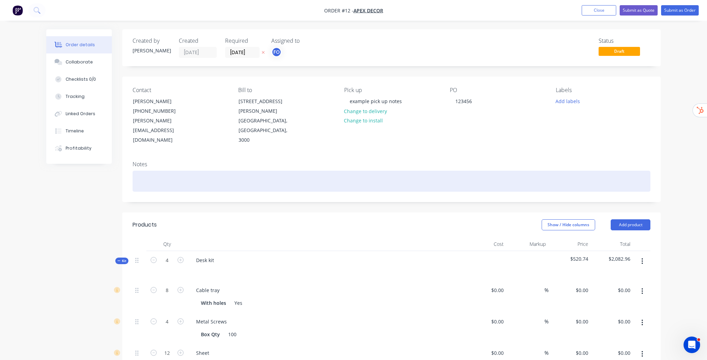
type input "$1,272.00"
type input "$10.00"
type input "100"
type input "$20.00"
type input "$96.00"
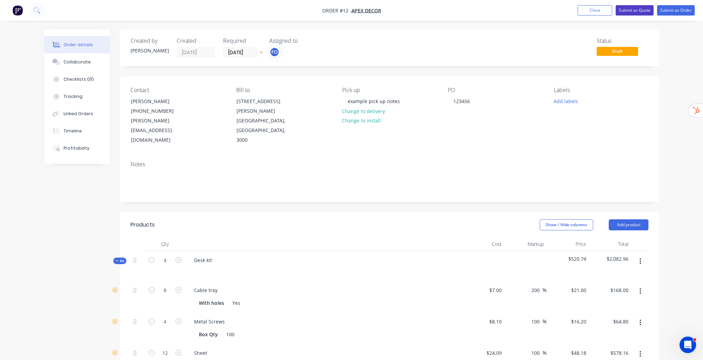
click at [628, 10] on button "Submit as Quote" at bounding box center [635, 10] width 38 height 10
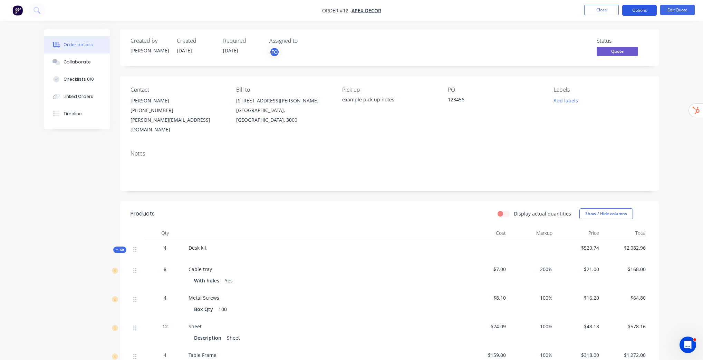
click at [643, 9] on button "Options" at bounding box center [639, 10] width 35 height 11
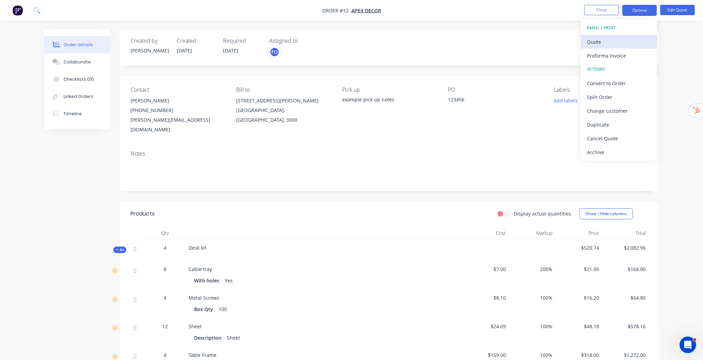
click at [601, 40] on div "Quote" at bounding box center [619, 42] width 64 height 10
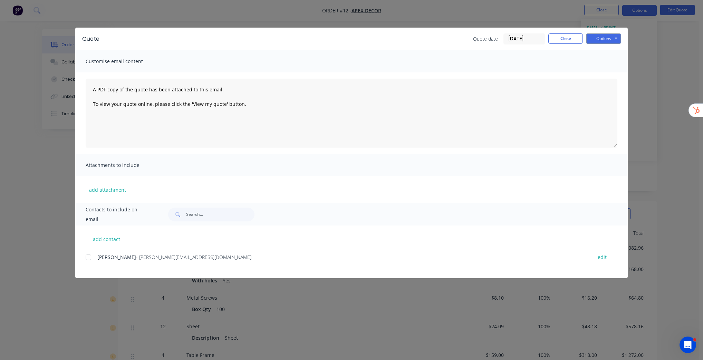
click at [88, 258] on div at bounding box center [88, 258] width 14 height 14
click at [87, 258] on div at bounding box center [88, 258] width 14 height 14
click at [524, 38] on input "[DATE]" at bounding box center [524, 39] width 41 height 10
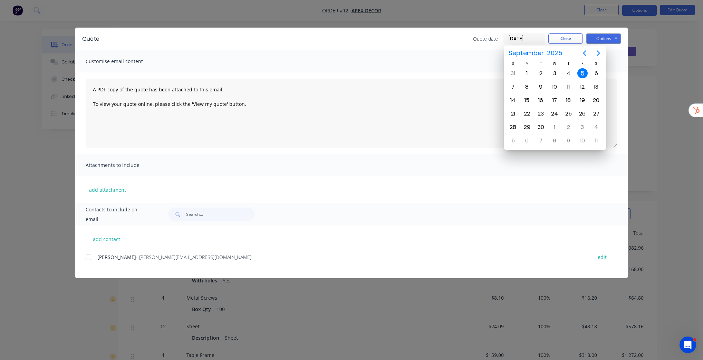
click at [441, 37] on div "Quote date [DATE] Close Options Preview Print Email" at bounding box center [363, 38] width 514 height 11
click at [580, 75] on div "5" at bounding box center [582, 73] width 10 height 10
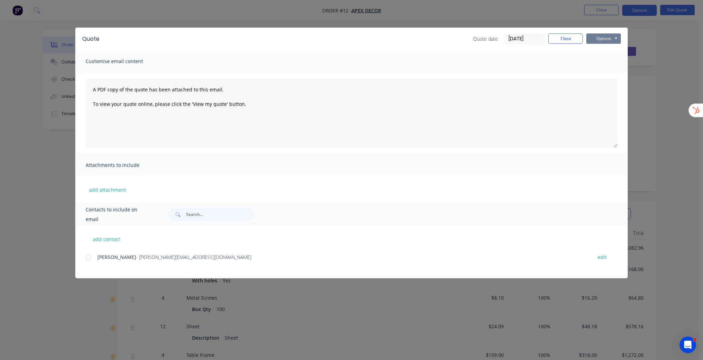
click at [602, 41] on button "Options" at bounding box center [603, 38] width 35 height 10
click at [605, 50] on button "Preview" at bounding box center [608, 50] width 44 height 11
click at [569, 36] on button "Close" at bounding box center [565, 38] width 35 height 10
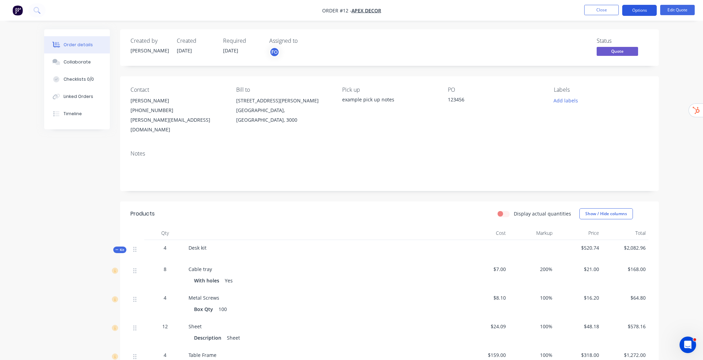
click at [646, 10] on button "Options" at bounding box center [639, 10] width 35 height 11
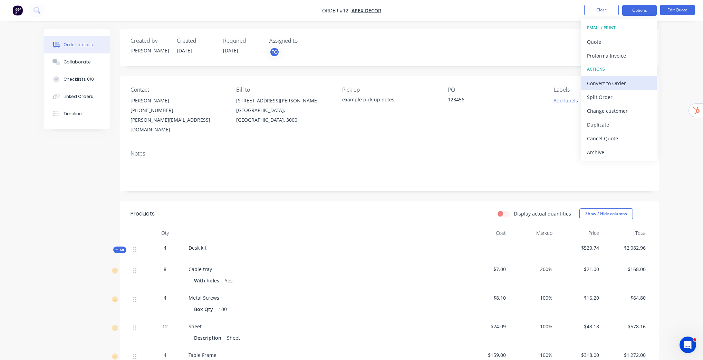
click at [616, 80] on div "Convert to Order" at bounding box center [619, 83] width 64 height 10
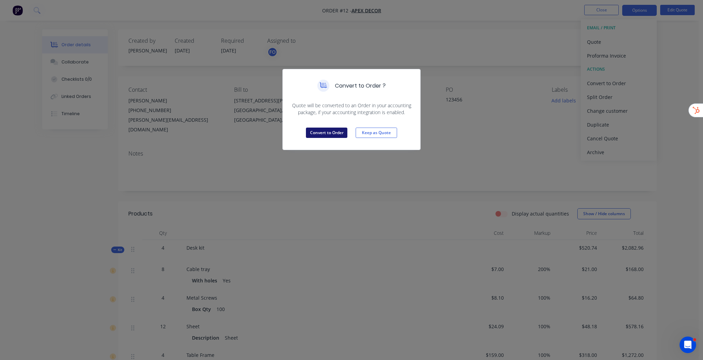
click at [323, 131] on button "Convert to Order" at bounding box center [326, 133] width 41 height 10
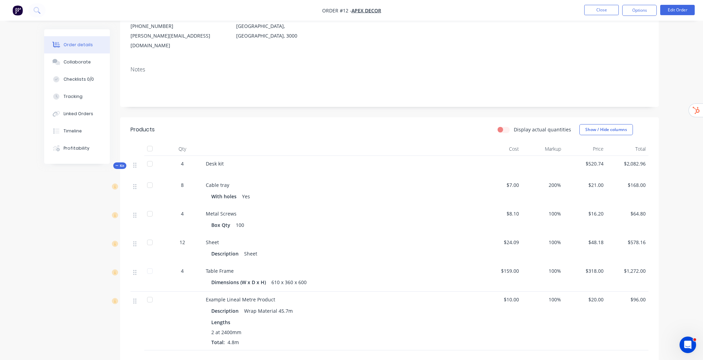
scroll to position [110, 0]
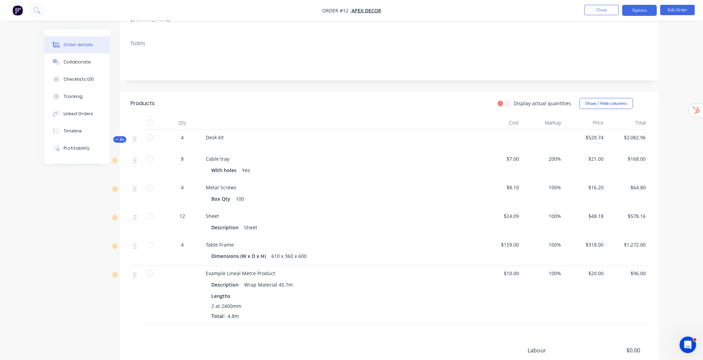
click at [635, 10] on button "Options" at bounding box center [639, 10] width 35 height 11
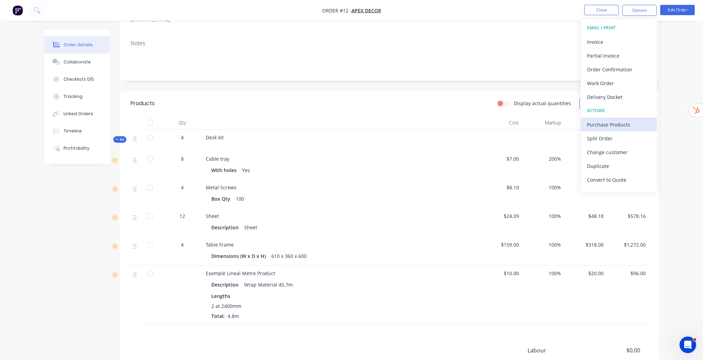
click at [614, 124] on div "Purchase Products" at bounding box center [619, 125] width 64 height 10
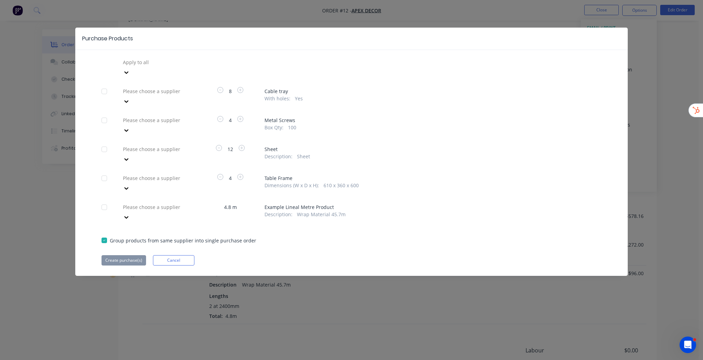
click at [175, 64] on div at bounding box center [171, 62] width 99 height 9
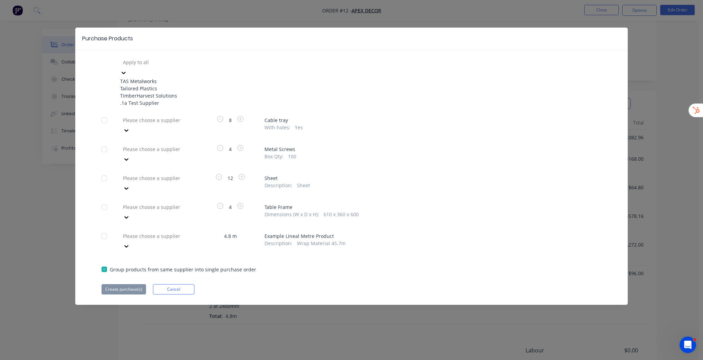
click at [157, 92] on div "Tailored Plastics" at bounding box center [158, 88] width 76 height 7
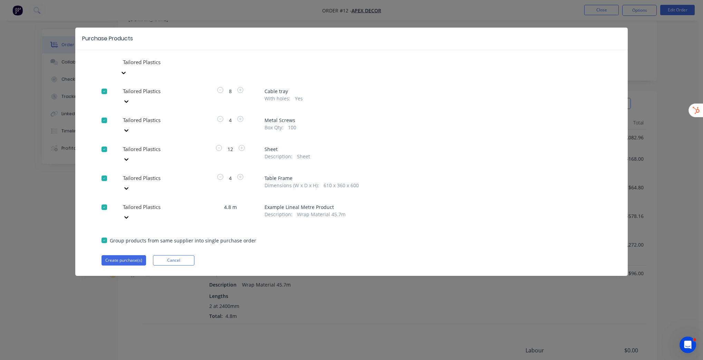
click at [179, 116] on div at bounding box center [171, 120] width 99 height 9
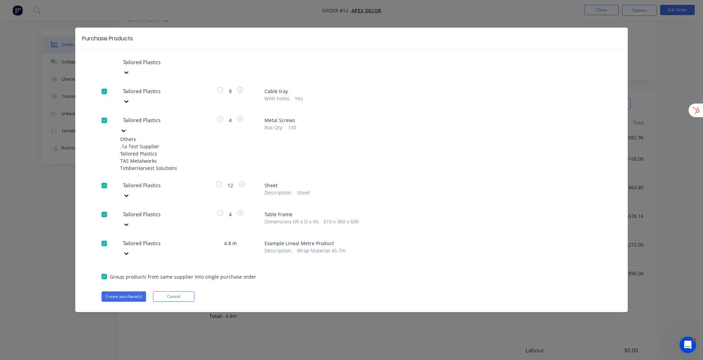
click at [151, 157] on div "TAS Metalworks" at bounding box center [158, 160] width 76 height 7
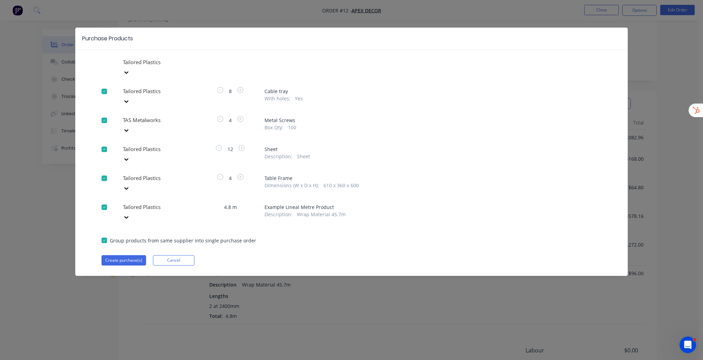
click at [177, 174] on div at bounding box center [171, 178] width 99 height 9
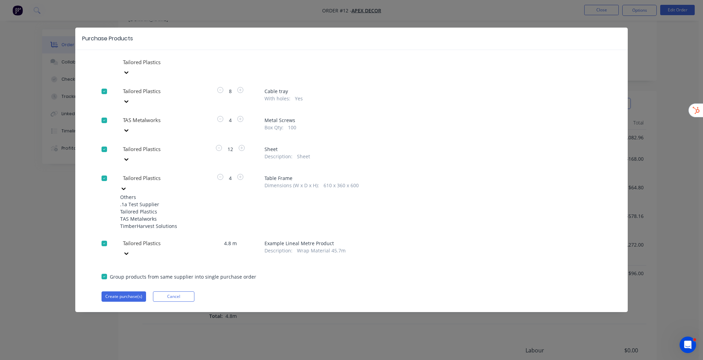
click at [148, 215] on div "TAS Metalworks" at bounding box center [158, 218] width 76 height 7
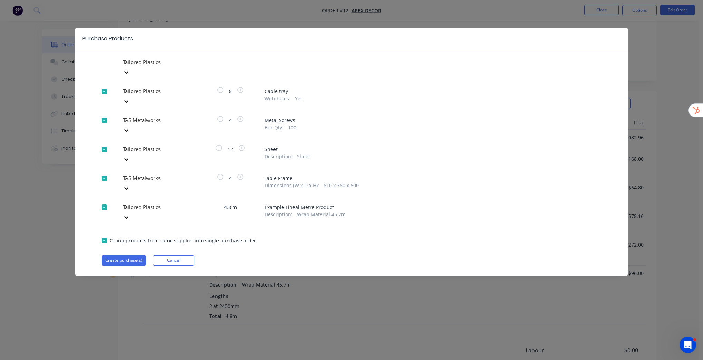
drag, startPoint x: 110, startPoint y: 209, endPoint x: 238, endPoint y: 210, distance: 127.1
click at [238, 236] on div "Group products from same supplier into single purchase order" at bounding box center [352, 240] width 500 height 8
drag, startPoint x: 253, startPoint y: 206, endPoint x: 128, endPoint y: 207, distance: 124.3
click at [128, 236] on div "Group products from same supplier into single purchase order" at bounding box center [352, 240] width 500 height 8
click at [276, 216] on div "Tailored Plastics Tailored Plastics 8 Cable tray With holes : Yes TAS Metalwork…" at bounding box center [351, 161] width 552 height 209
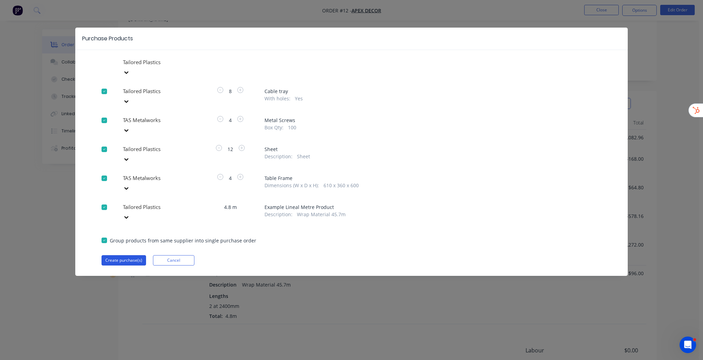
click at [123, 255] on button "Create purchase(s)" at bounding box center [124, 260] width 45 height 10
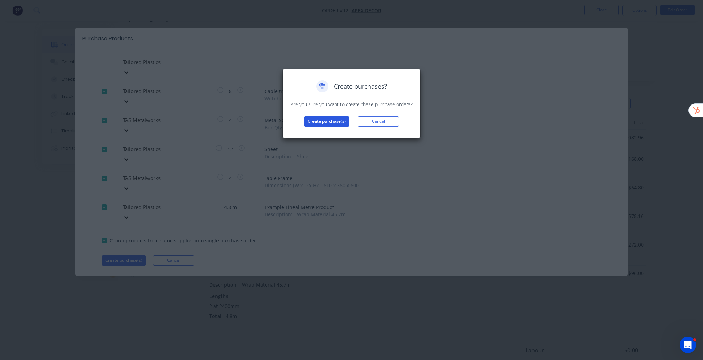
click at [323, 123] on button "Create purchase(s)" at bounding box center [327, 121] width 46 height 10
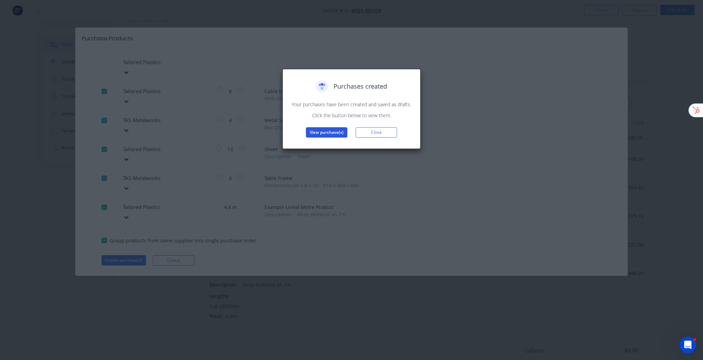
click at [327, 133] on button "View purchase(s)" at bounding box center [326, 132] width 41 height 10
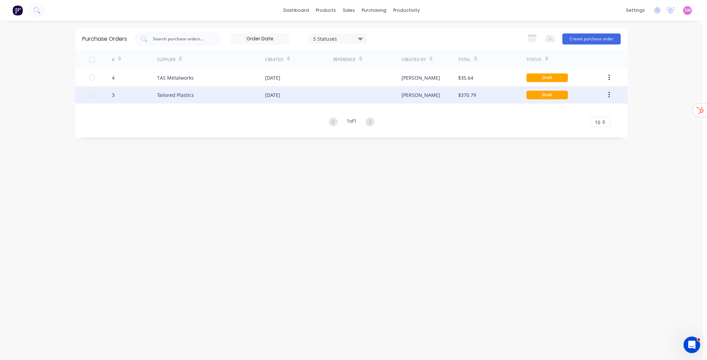
click at [345, 95] on div at bounding box center [367, 94] width 68 height 17
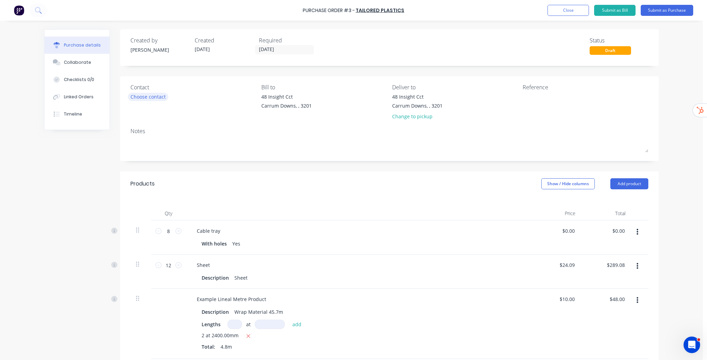
click at [151, 100] on div "Choose contact" at bounding box center [148, 96] width 35 height 7
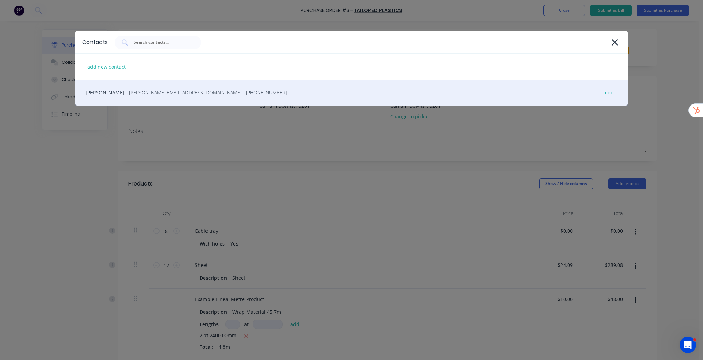
click at [151, 93] on span "- [PERSON_NAME][EMAIL_ADDRESS][DOMAIN_NAME] - [PHONE_NUMBER]" at bounding box center [206, 92] width 161 height 7
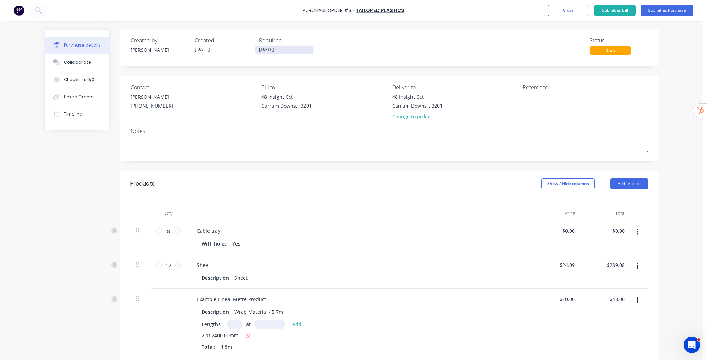
click at [280, 50] on input "[DATE]" at bounding box center [284, 50] width 58 height 9
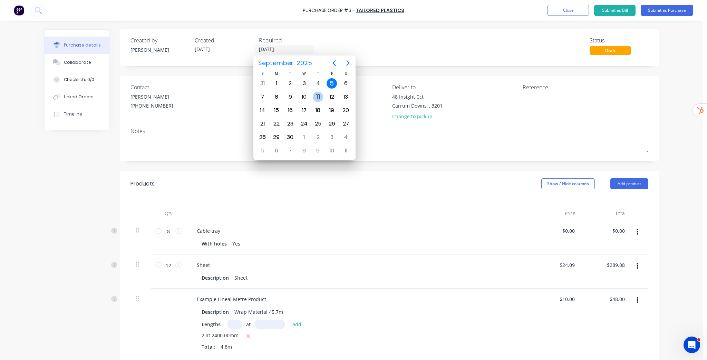
click at [319, 98] on div "11" at bounding box center [318, 97] width 10 height 10
type input "[DATE]"
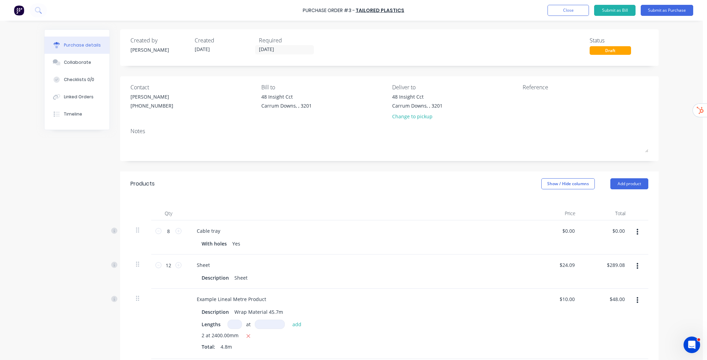
click at [664, 147] on div "Purchase Order #3 - Tailored Plastics Add product Close Submit as Bill Submit a…" at bounding box center [351, 180] width 703 height 360
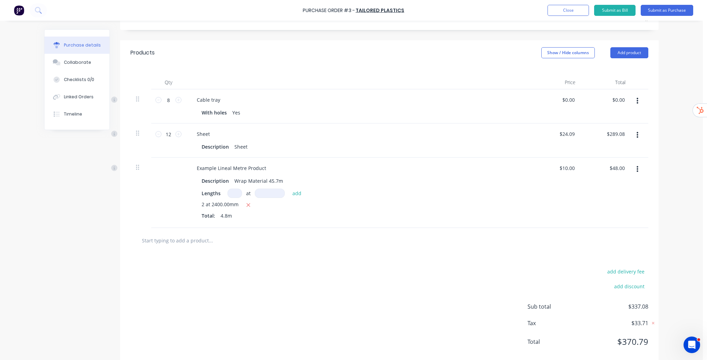
scroll to position [138, 0]
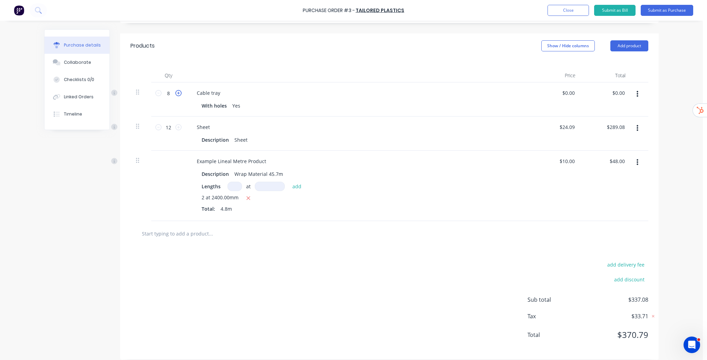
click at [178, 94] on icon at bounding box center [178, 93] width 6 height 6
type input "12"
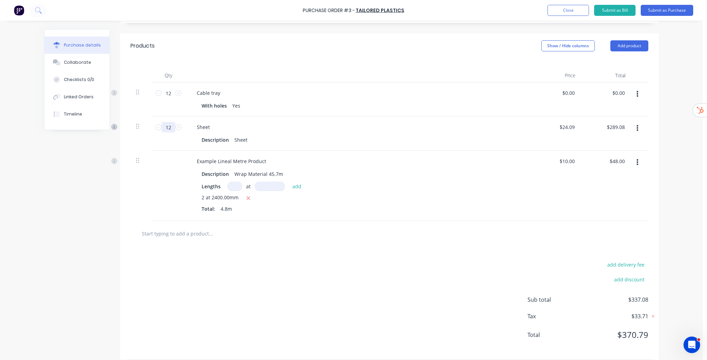
drag, startPoint x: 170, startPoint y: 126, endPoint x: 114, endPoint y: 127, distance: 55.6
click at [120, 127] on div "Qty Price Total 12 12 Cable tray With holes Yes $0.00 $0.00 $0.00 $0.00 12 12 S…" at bounding box center [389, 139] width 539 height 163
type input "20"
type input "$481.80"
type input "20"
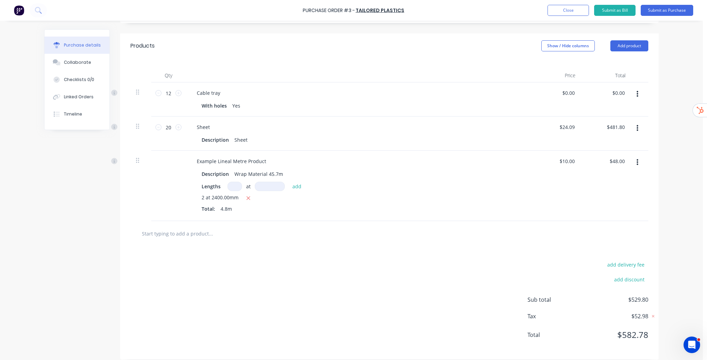
click at [417, 67] on div "Qty Price Total 12 12 Cable tray With holes Yes $0.00 $0.00 $0.00 $0.00 20 20 S…" at bounding box center [389, 139] width 539 height 163
click at [232, 189] on input at bounding box center [235, 186] width 15 height 9
drag, startPoint x: 200, startPoint y: 197, endPoint x: 237, endPoint y: 200, distance: 36.7
click at [237, 200] on div "2 at 2400.00mm" at bounding box center [358, 198] width 313 height 9
click at [232, 186] on input at bounding box center [235, 186] width 15 height 9
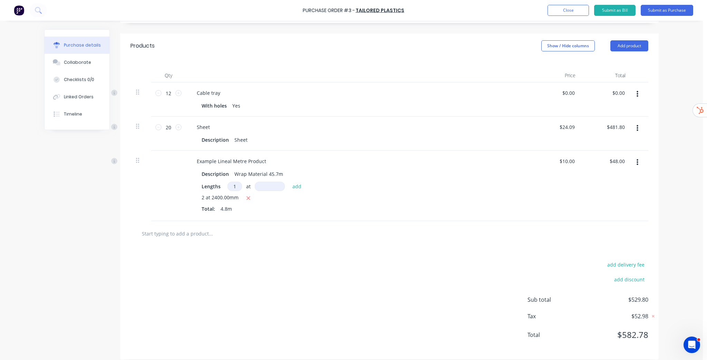
type input "1"
click at [266, 183] on input at bounding box center [270, 186] width 30 height 9
type input "45700mm"
click at [289, 187] on button "add" at bounding box center [297, 186] width 16 height 8
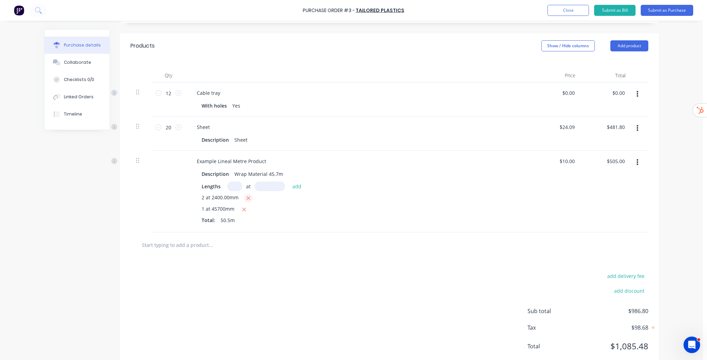
click at [247, 196] on icon "button" at bounding box center [248, 198] width 4 height 6
type input "$457.00"
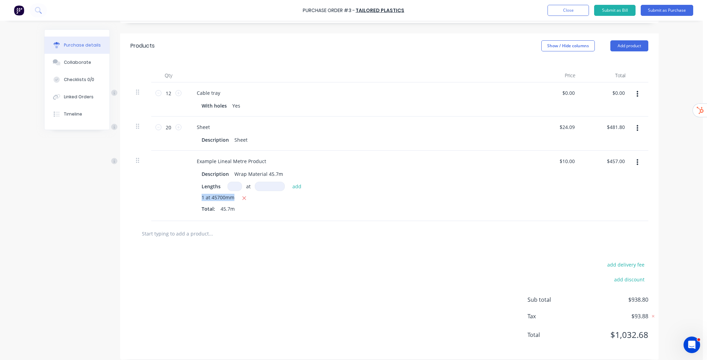
drag, startPoint x: 200, startPoint y: 198, endPoint x: 232, endPoint y: 195, distance: 32.2
click at [232, 195] on div "1 at 45700mm" at bounding box center [358, 198] width 313 height 9
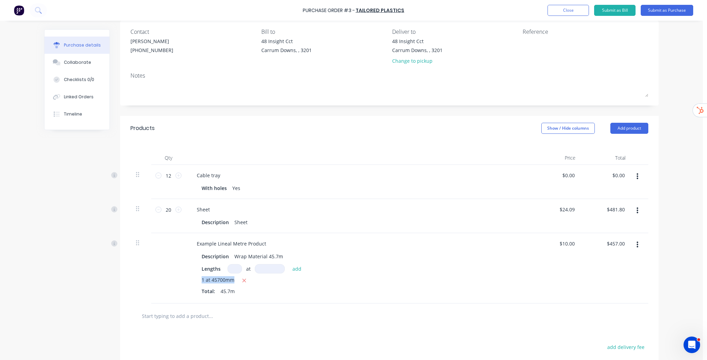
scroll to position [55, 0]
click at [669, 12] on button "Submit as Purchase" at bounding box center [667, 10] width 52 height 11
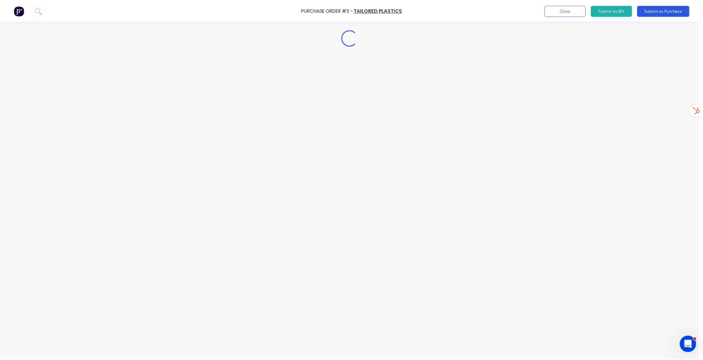
scroll to position [0, 0]
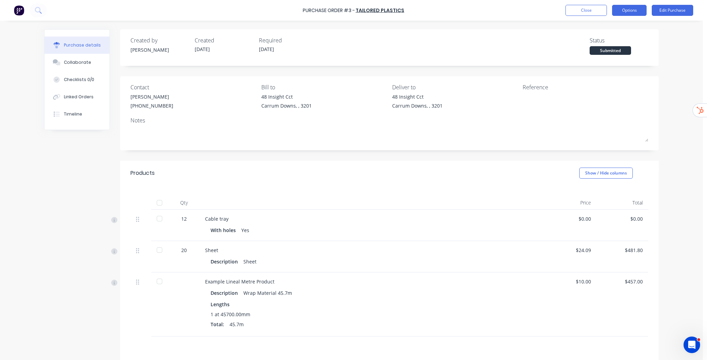
click at [639, 14] on button "Options" at bounding box center [629, 10] width 35 height 11
click at [612, 28] on div "Print / Email" at bounding box center [613, 28] width 53 height 10
click at [618, 57] on div "Without pricing" at bounding box center [613, 56] width 53 height 10
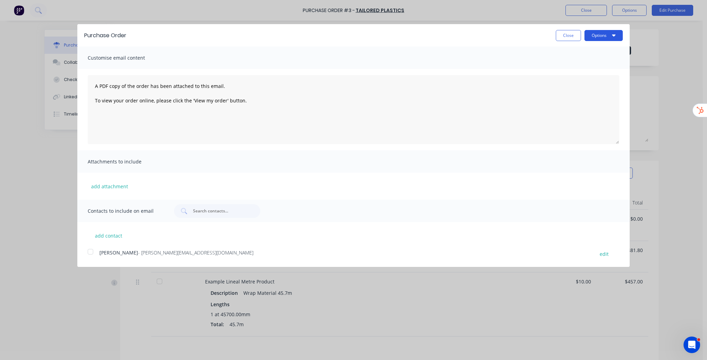
click at [607, 39] on button "Options" at bounding box center [603, 35] width 38 height 11
click at [575, 49] on div "Print" at bounding box center [589, 53] width 53 height 10
click at [564, 39] on button "Close" at bounding box center [568, 35] width 25 height 11
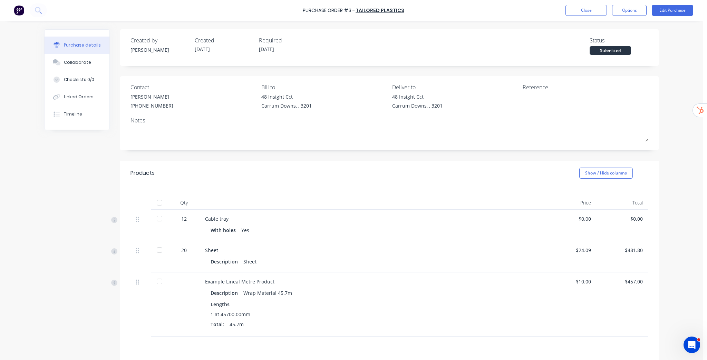
click at [160, 221] on div at bounding box center [160, 219] width 14 height 14
drag, startPoint x: 151, startPoint y: 206, endPoint x: 155, endPoint y: 206, distance: 3.5
click at [154, 206] on span "12" at bounding box center [154, 207] width 28 height 15
click at [157, 248] on div at bounding box center [160, 250] width 14 height 14
drag, startPoint x: 156, startPoint y: 279, endPoint x: 153, endPoint y: 274, distance: 5.4
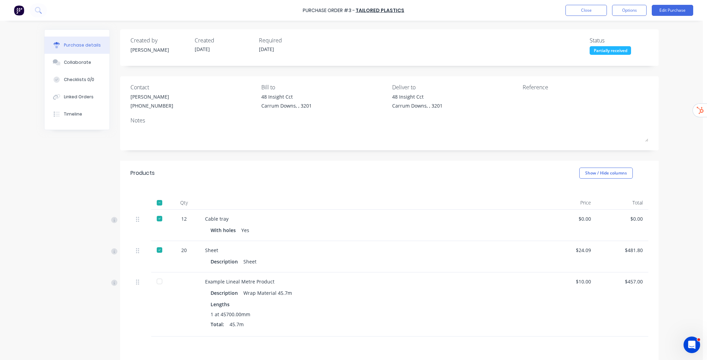
click at [156, 279] on div at bounding box center [160, 282] width 14 height 14
click at [159, 283] on div at bounding box center [160, 282] width 14 height 14
click at [157, 283] on div at bounding box center [160, 282] width 14 height 14
click at [631, 10] on button "Options" at bounding box center [629, 10] width 35 height 11
click at [620, 44] on div "Convert to Bill" at bounding box center [613, 42] width 53 height 10
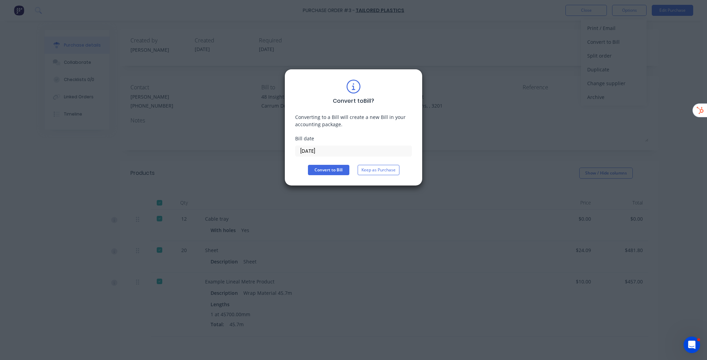
click at [328, 149] on input "[DATE]" at bounding box center [354, 151] width 116 height 10
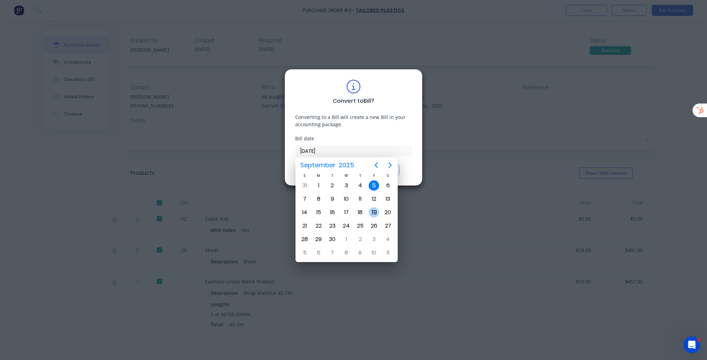
click at [376, 212] on div "19" at bounding box center [374, 212] width 10 height 10
type input "[DATE]"
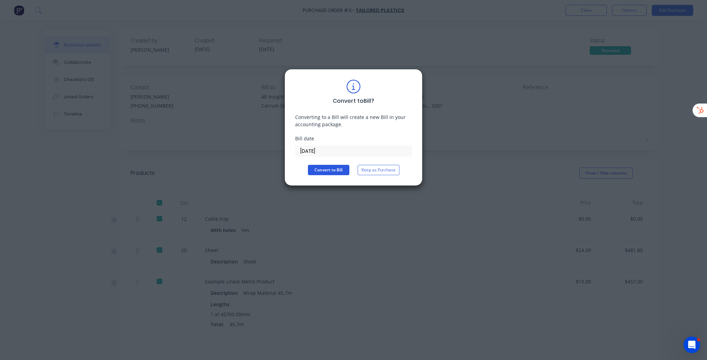
click at [330, 173] on button "Convert to Bill" at bounding box center [328, 170] width 41 height 10
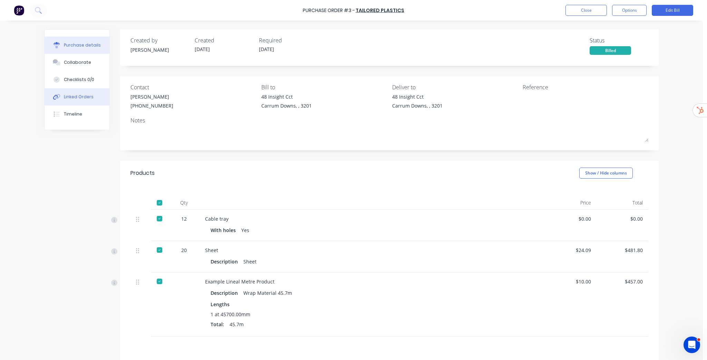
click at [79, 97] on div "Linked Orders" at bounding box center [79, 97] width 30 height 6
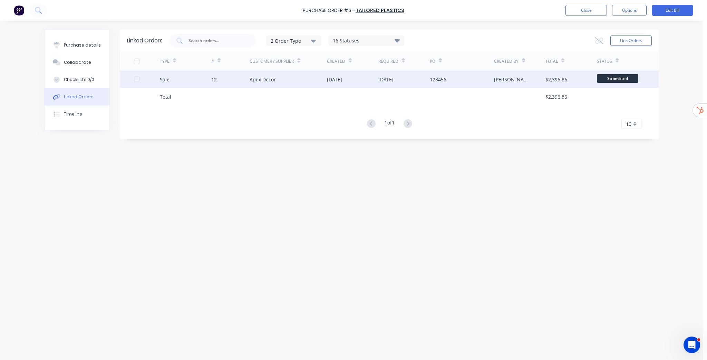
click at [292, 78] on div "Apex Decor" at bounding box center [288, 79] width 77 height 17
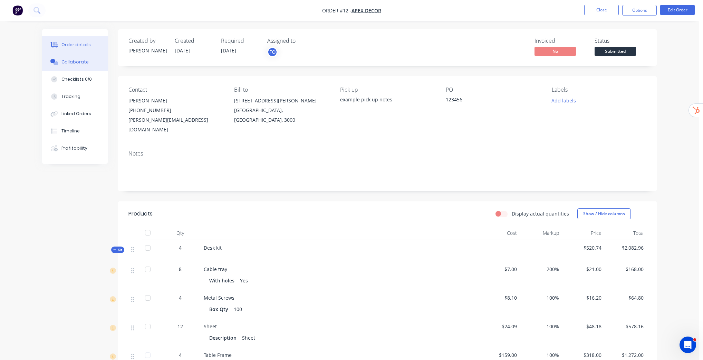
click at [83, 61] on div "Collaborate" at bounding box center [74, 62] width 27 height 6
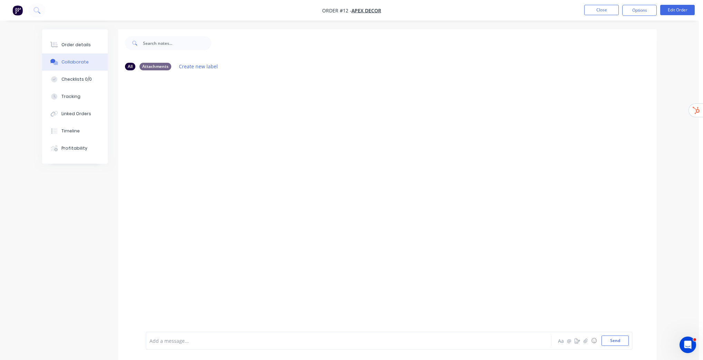
click at [177, 342] on div at bounding box center [329, 341] width 359 height 7
drag, startPoint x: 191, startPoint y: 339, endPoint x: 123, endPoint y: 342, distance: 67.8
click at [124, 342] on div "@Factory Aa @ ☺ Send" at bounding box center [387, 341] width 539 height 39
click at [594, 7] on button "Close" at bounding box center [601, 10] width 35 height 10
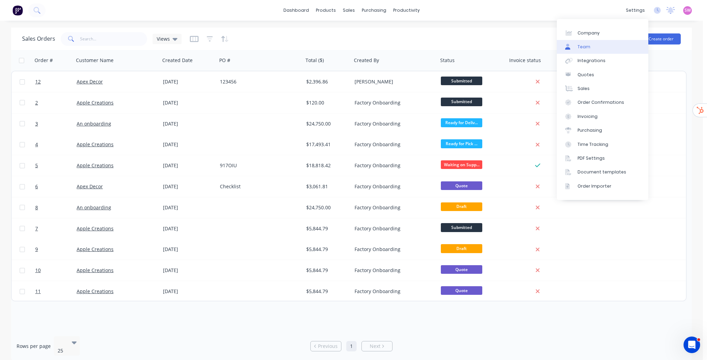
click at [588, 41] on link "Team" at bounding box center [602, 47] width 91 height 14
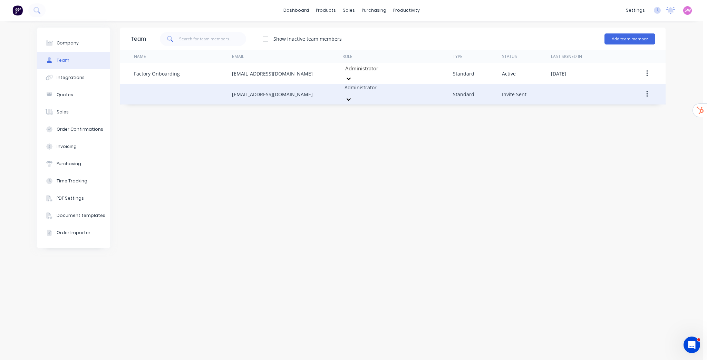
click at [646, 88] on button "button" at bounding box center [647, 94] width 16 height 12
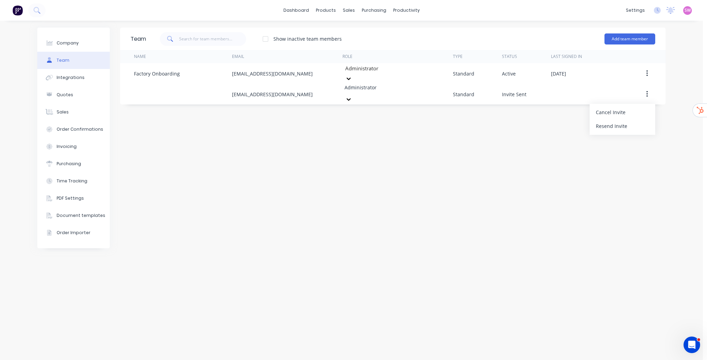
click at [614, 123] on div "Resend Invite" at bounding box center [622, 126] width 53 height 10
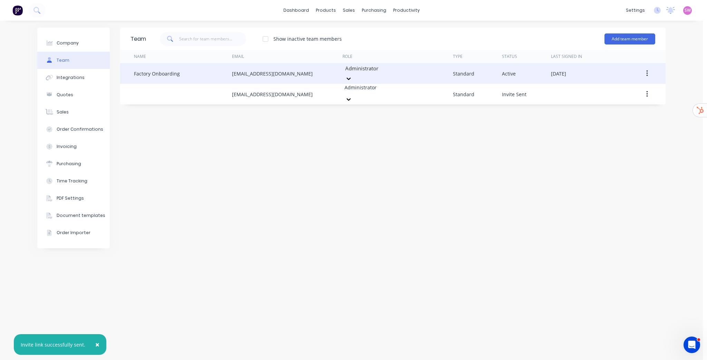
click at [647, 70] on icon "button" at bounding box center [646, 73] width 1 height 6
click at [607, 114] on div "Delete" at bounding box center [622, 119] width 53 height 10
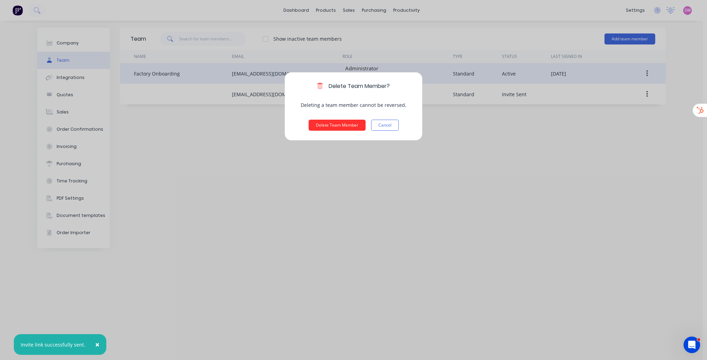
click at [326, 124] on button "Delete Team Member" at bounding box center [337, 125] width 57 height 11
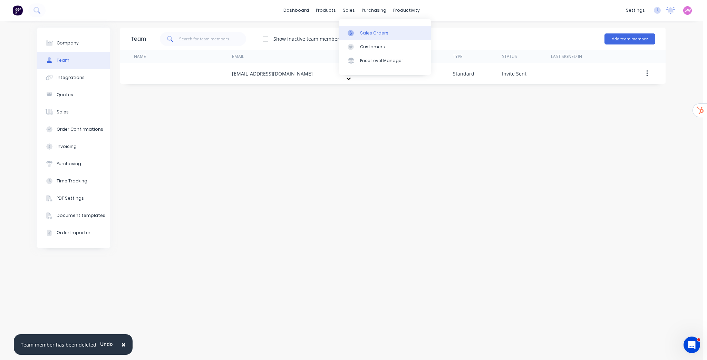
click at [363, 31] on div "Sales Orders" at bounding box center [374, 33] width 28 height 6
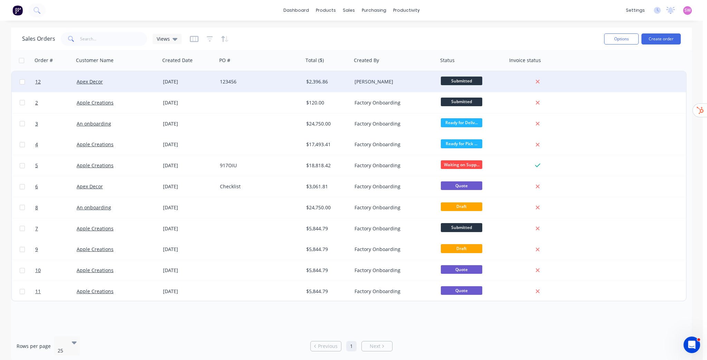
click at [289, 84] on div "123456" at bounding box center [258, 81] width 77 height 7
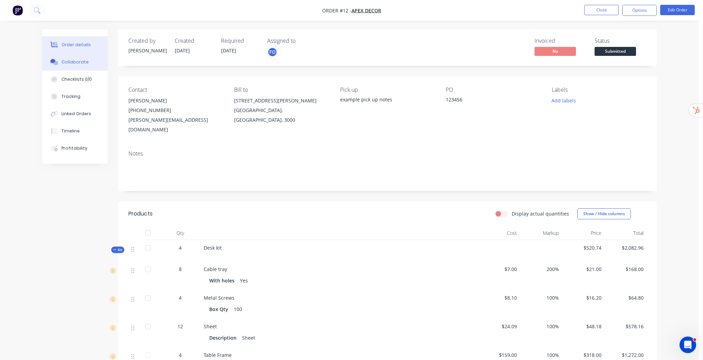
click at [84, 63] on div "Collaborate" at bounding box center [74, 62] width 27 height 6
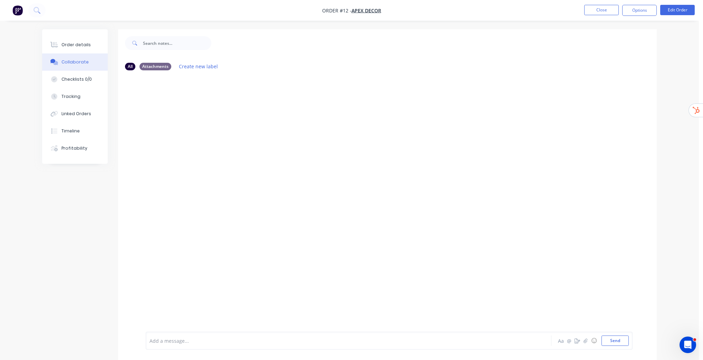
click at [229, 346] on div "Add a message..." at bounding box center [328, 341] width 359 height 10
click at [584, 341] on icon "button" at bounding box center [585, 341] width 4 height 5
click at [577, 341] on icon "button" at bounding box center [577, 341] width 6 height 5
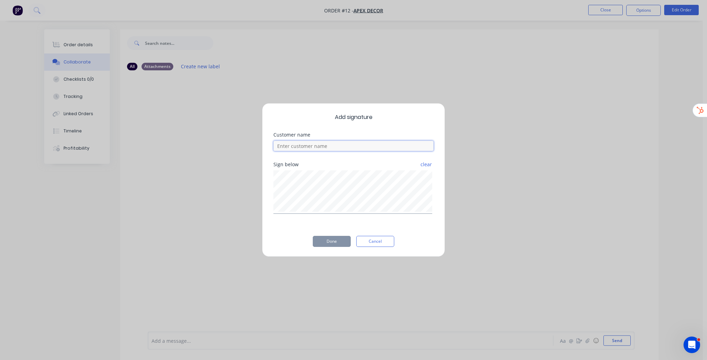
click at [323, 145] on input at bounding box center [353, 146] width 160 height 10
type input "example customer"
click at [331, 241] on button "Done" at bounding box center [332, 241] width 38 height 11
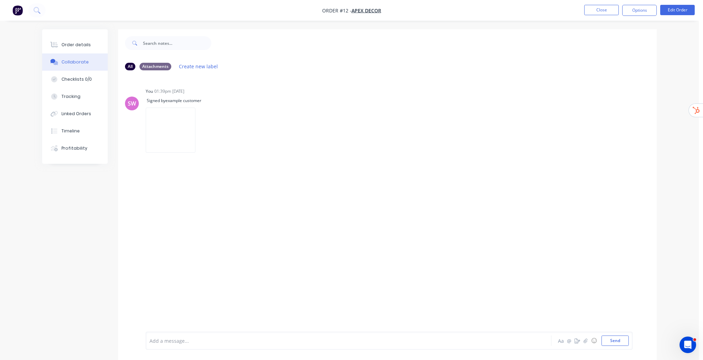
click at [216, 210] on div "SW You 01:39pm [DATE] Signed by example customer Labels Delete" at bounding box center [387, 204] width 539 height 256
click at [81, 80] on div "Checklists 0/0" at bounding box center [76, 79] width 30 height 6
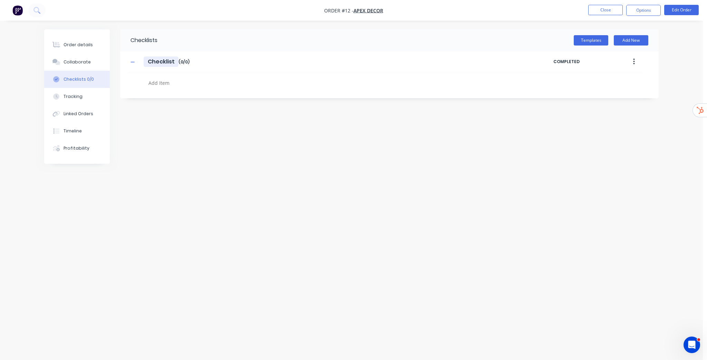
click at [170, 65] on input "Checklist" at bounding box center [161, 62] width 35 height 10
click at [171, 65] on input "Checklist" at bounding box center [161, 62] width 35 height 10
type input "Example Checklist"
click at [158, 80] on textarea at bounding box center [312, 83] width 332 height 10
type textarea "item 1"
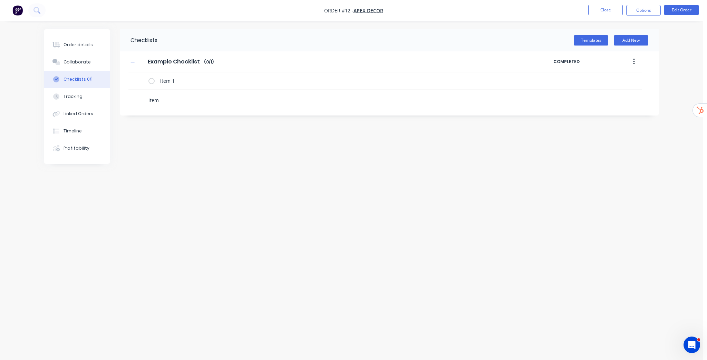
type textarea "item 2"
click at [590, 36] on button "Templates" at bounding box center [591, 40] width 35 height 10
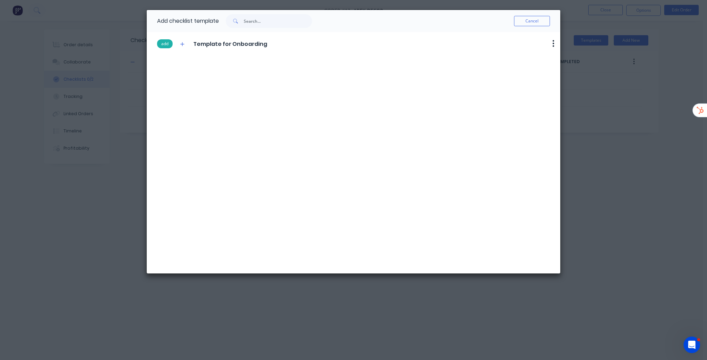
click at [164, 44] on button "add" at bounding box center [165, 43] width 16 height 9
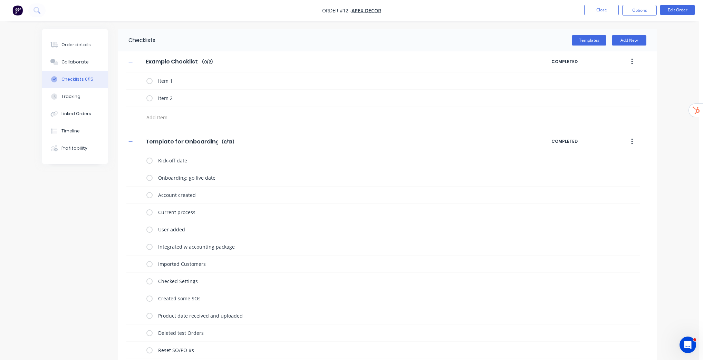
click at [632, 60] on icon "button" at bounding box center [632, 62] width 2 height 8
click at [601, 79] on span "Save as Template" at bounding box center [607, 79] width 52 height 7
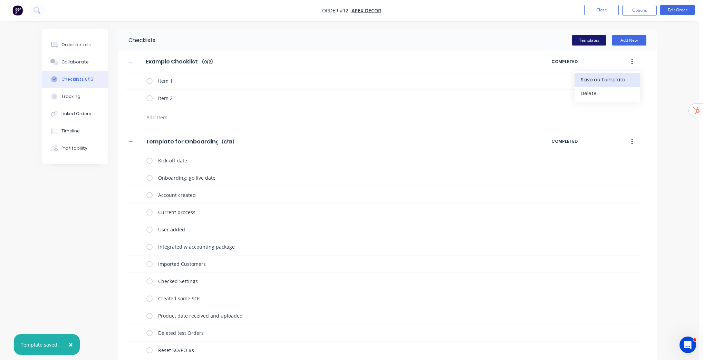
click at [594, 39] on button "Templates" at bounding box center [589, 40] width 35 height 10
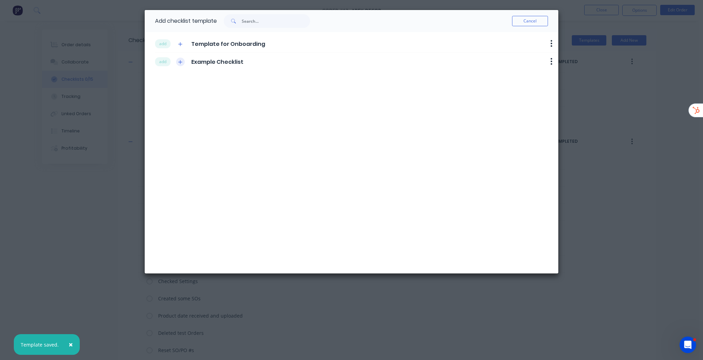
click at [179, 60] on icon "button" at bounding box center [180, 62] width 4 height 5
click at [528, 21] on button "Cancel" at bounding box center [530, 21] width 36 height 10
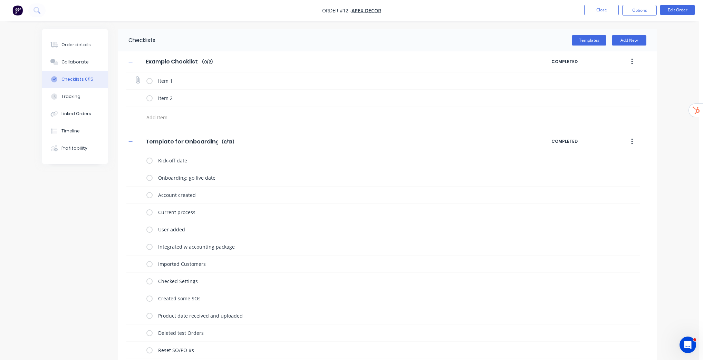
click at [149, 83] on label at bounding box center [149, 80] width 6 height 7
click at [0, 0] on input "checkbox" at bounding box center [0, 0] width 0 height 0
click at [138, 78] on icon at bounding box center [137, 80] width 9 height 9
click at [135, 77] on input "file" at bounding box center [135, 77] width 0 height 0
click at [70, 97] on div "Tracking" at bounding box center [70, 97] width 19 height 6
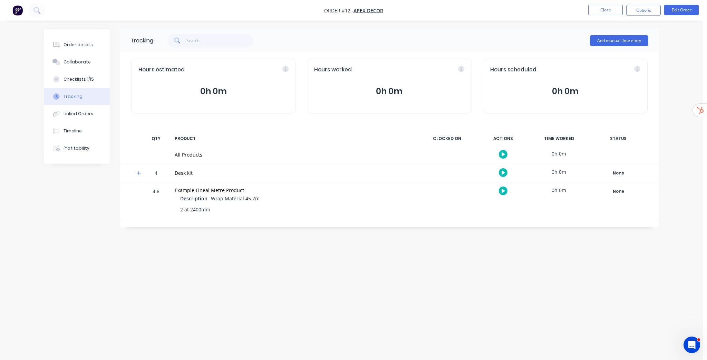
click at [634, 46] on div "Add manual time entry" at bounding box center [619, 40] width 58 height 21
click at [634, 42] on button "Add manual time entry" at bounding box center [619, 40] width 58 height 11
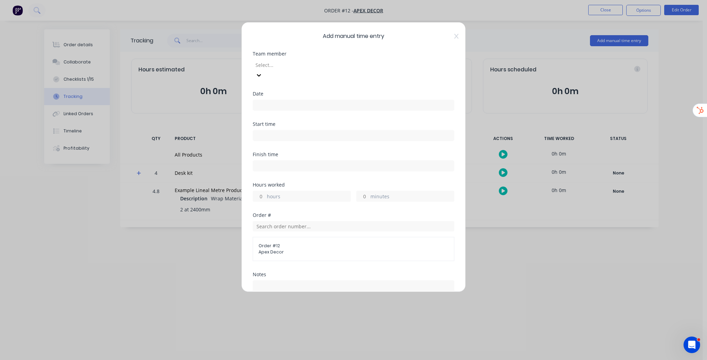
click at [514, 264] on div "Add manual time entry Team member Select... Date Start time Finish time Hours w…" at bounding box center [353, 180] width 707 height 360
click at [455, 33] on div "Add manual time entry Team member Select... Date Start time Finish time Hours w…" at bounding box center [353, 157] width 224 height 270
click at [454, 37] on icon at bounding box center [456, 36] width 4 height 6
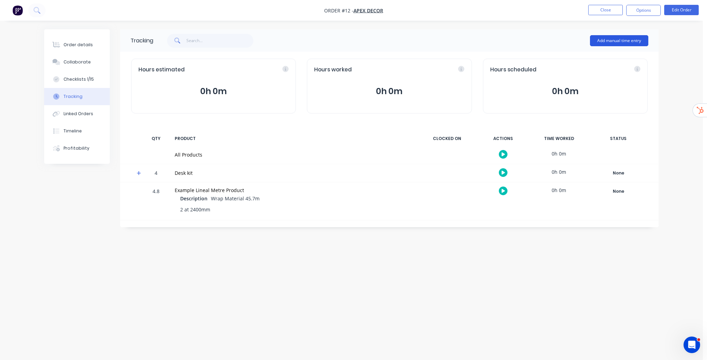
click at [634, 39] on button "Add manual time entry" at bounding box center [619, 40] width 58 height 11
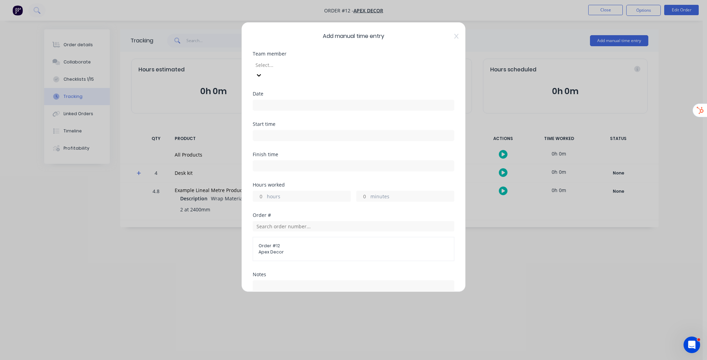
click at [312, 65] on div at bounding box center [304, 65] width 99 height 9
click at [317, 66] on div at bounding box center [304, 65] width 99 height 9
click at [500, 32] on div "Add manual time entry Team member Select... Date Start time Finish time Hours w…" at bounding box center [353, 180] width 707 height 360
drag, startPoint x: 454, startPoint y: 36, endPoint x: 433, endPoint y: 50, distance: 25.9
click at [454, 36] on div "Add manual time entry Team member Select... Date Start time Finish time Hours w…" at bounding box center [353, 157] width 224 height 270
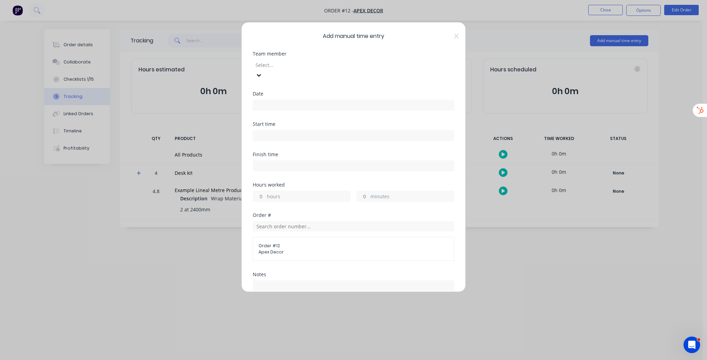
click at [456, 35] on div "Add manual time entry Team member Select... Date Start time Finish time Hours w…" at bounding box center [353, 157] width 224 height 270
click at [454, 36] on icon at bounding box center [456, 36] width 4 height 6
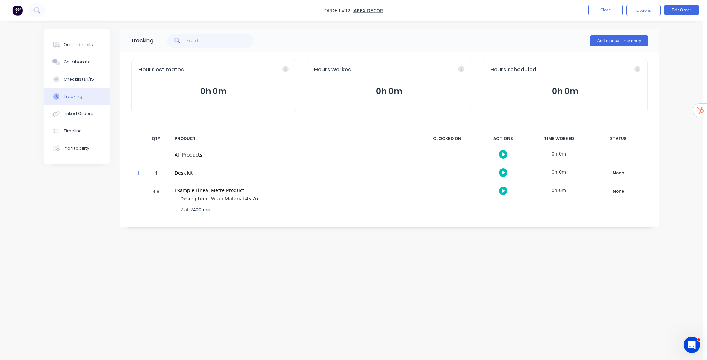
click at [384, 89] on button "0h 0m" at bounding box center [389, 91] width 150 height 13
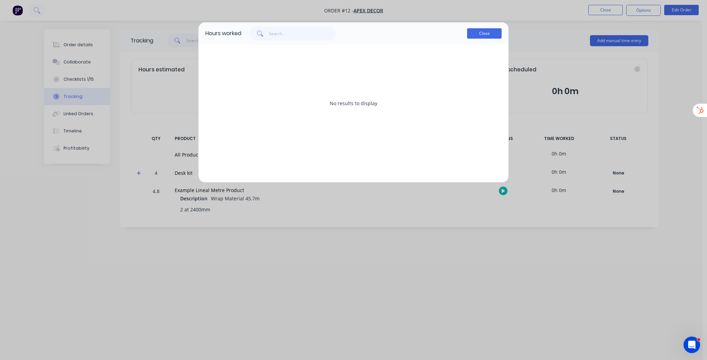
click at [483, 31] on button "Close" at bounding box center [484, 33] width 35 height 10
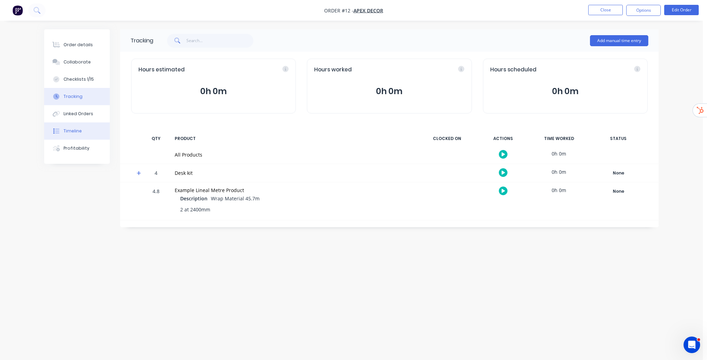
click at [83, 131] on button "Timeline" at bounding box center [77, 131] width 66 height 17
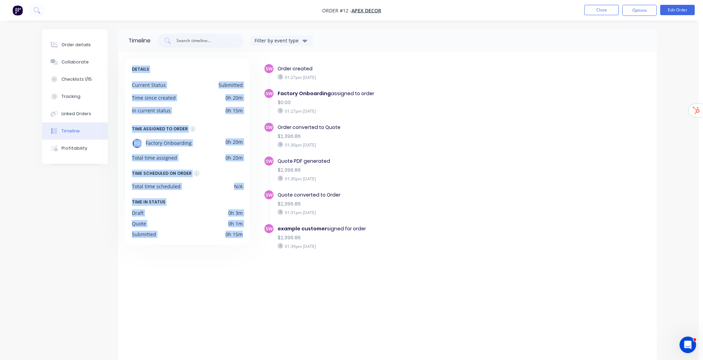
drag, startPoint x: 133, startPoint y: 69, endPoint x: 245, endPoint y: 234, distance: 199.0
click at [245, 234] on div "DETAILS Current Status Submitted Time since created 0h 20m In current status 0h…" at bounding box center [187, 152] width 125 height 186
drag, startPoint x: 278, startPoint y: 69, endPoint x: 366, endPoint y: 244, distance: 195.8
click at [366, 244] on div "SW Order created 01:27pm [DATE] SW Factory Onboarding assigned to order $0.00 0…" at bounding box center [457, 169] width 386 height 211
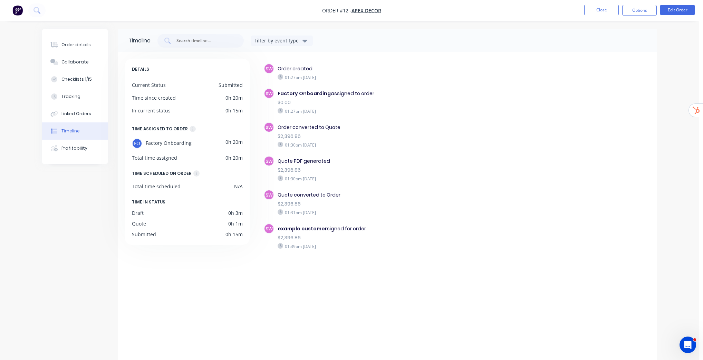
click at [180, 283] on div "DETAILS Current Status Submitted Time since created 0h 20m In current status 0h…" at bounding box center [190, 207] width 131 height 296
click at [74, 150] on div "Profitability" at bounding box center [74, 148] width 26 height 6
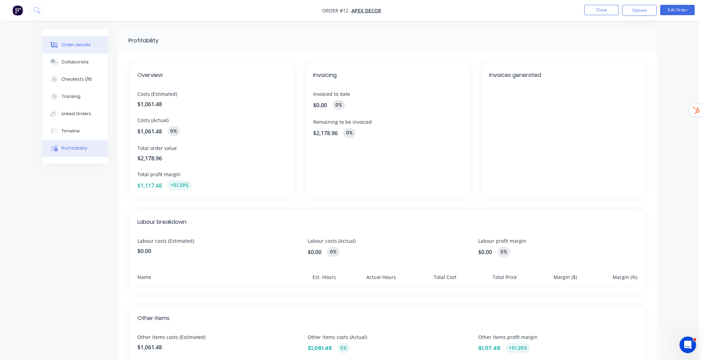
click at [82, 45] on div "Order details" at bounding box center [75, 45] width 29 height 6
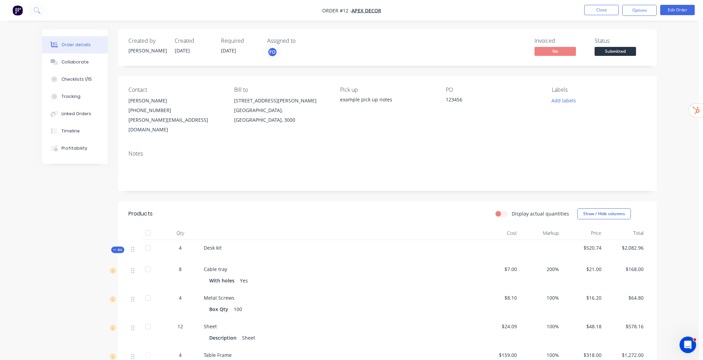
click at [512, 210] on label "Display actual quantities" at bounding box center [540, 213] width 57 height 7
click at [501, 210] on input "Display actual quantities" at bounding box center [498, 213] width 6 height 7
checkbox input "true"
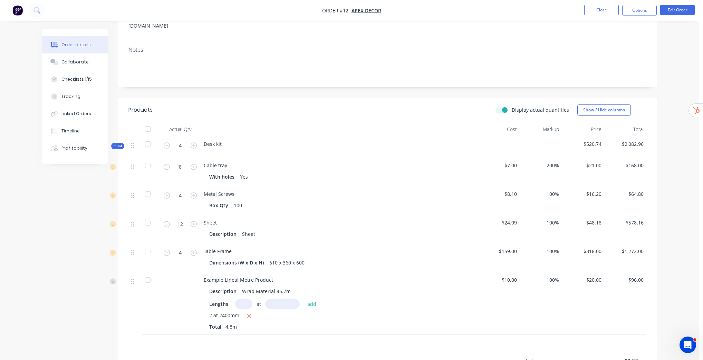
scroll to position [110, 0]
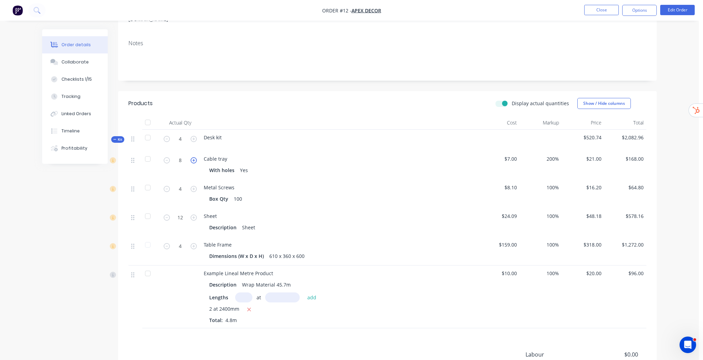
click at [193, 157] on icon "button" at bounding box center [194, 160] width 6 height 6
type input "11"
click at [496, 98] on div "Display actual quantities Show / Hide columns" at bounding box center [443, 103] width 408 height 11
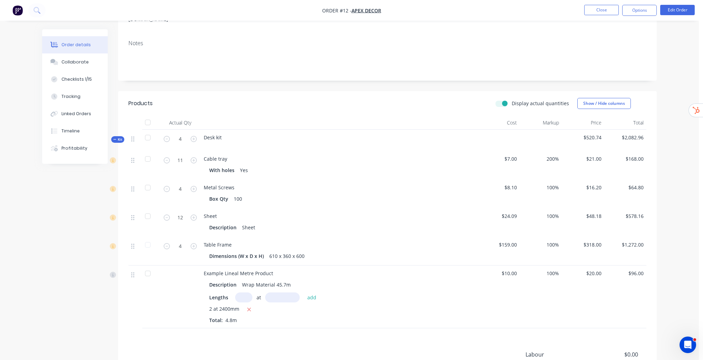
click at [512, 100] on label "Display actual quantities" at bounding box center [540, 103] width 57 height 7
click at [501, 100] on input "Display actual quantities" at bounding box center [498, 103] width 6 height 7
checkbox input "false"
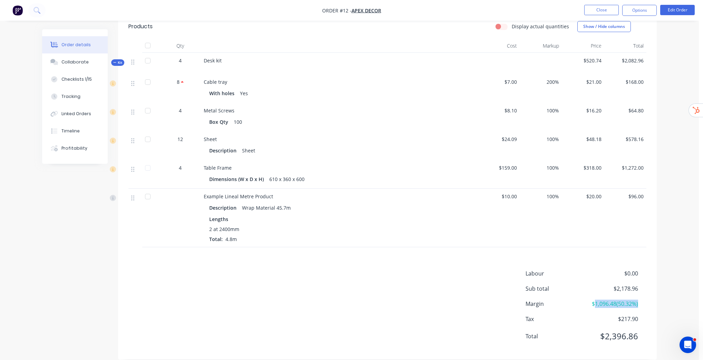
drag, startPoint x: 601, startPoint y: 295, endPoint x: 639, endPoint y: 294, distance: 37.6
click at [639, 300] on div "Margin $1,096.48 ( 50.32 %)" at bounding box center [585, 304] width 121 height 8
click at [676, 226] on div "Order details Collaborate Checklists 1/15 Tracking Linked Orders Timeline Profi…" at bounding box center [349, 92] width 699 height 558
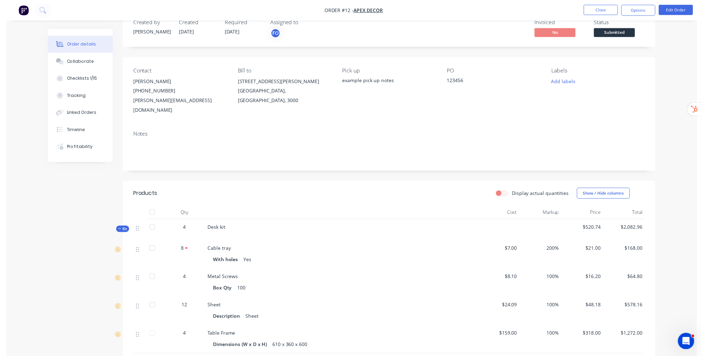
scroll to position [0, 0]
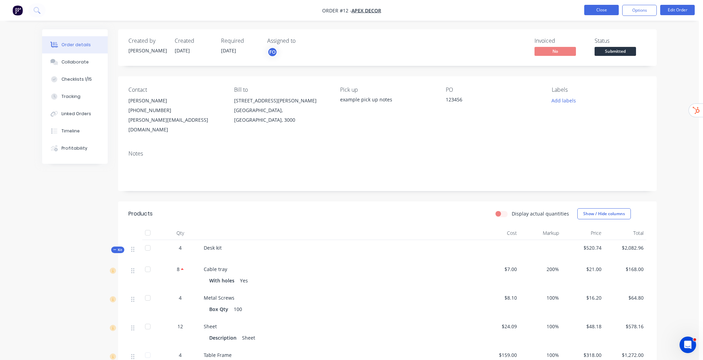
click at [603, 11] on button "Close" at bounding box center [601, 10] width 35 height 10
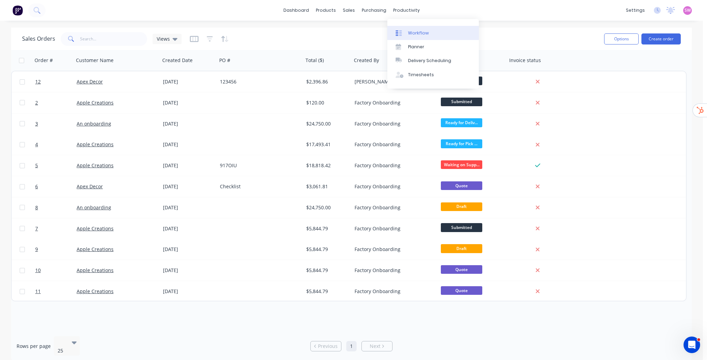
click at [418, 35] on div "Workflow" at bounding box center [418, 33] width 21 height 6
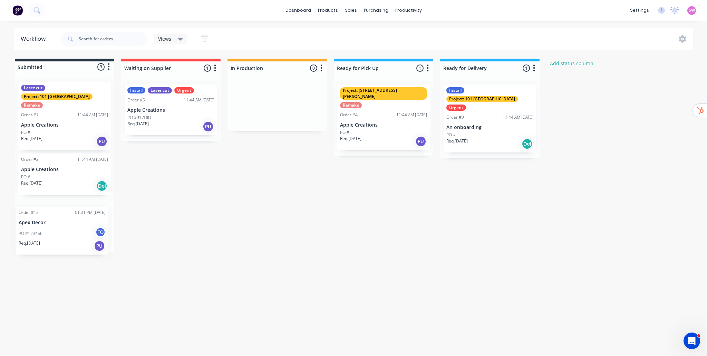
drag, startPoint x: 62, startPoint y: 214, endPoint x: 61, endPoint y: 234, distance: 19.4
click at [61, 234] on div "Laser cut Project: 101 Lilydale Remake Order #7 11:44 AM [DATE] Apple Creations…" at bounding box center [64, 164] width 99 height 175
click at [78, 212] on p "Apex Decor" at bounding box center [64, 215] width 87 height 6
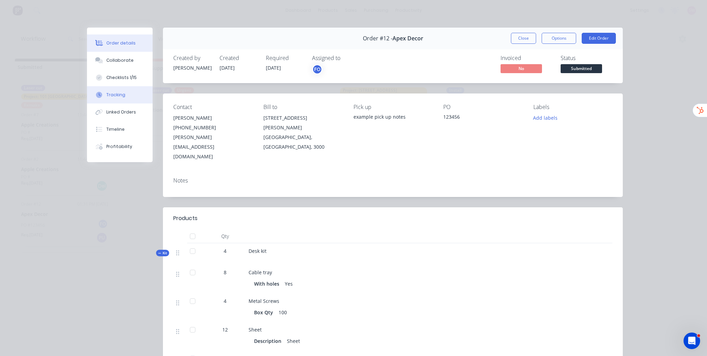
click at [115, 96] on div "Tracking" at bounding box center [115, 95] width 19 height 6
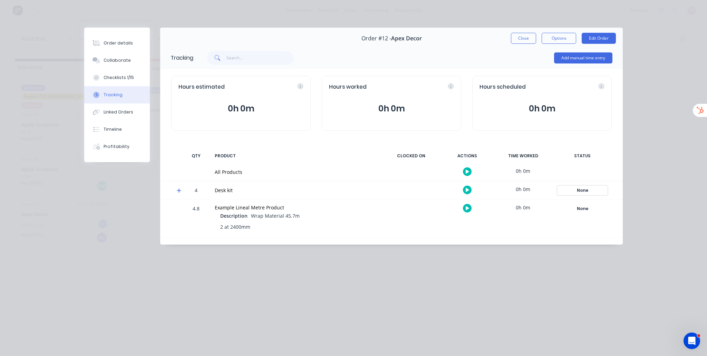
click at [587, 191] on div "None" at bounding box center [583, 190] width 50 height 9
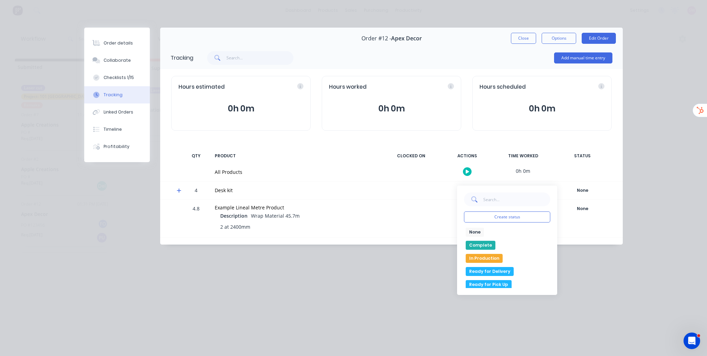
click at [482, 272] on button "Ready for Delivery" at bounding box center [490, 271] width 48 height 9
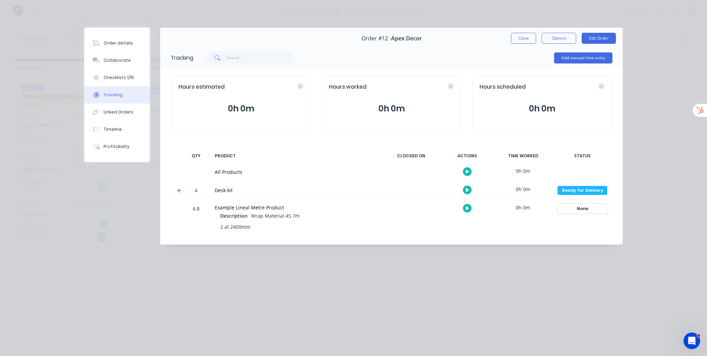
click at [580, 210] on div "None" at bounding box center [583, 208] width 50 height 9
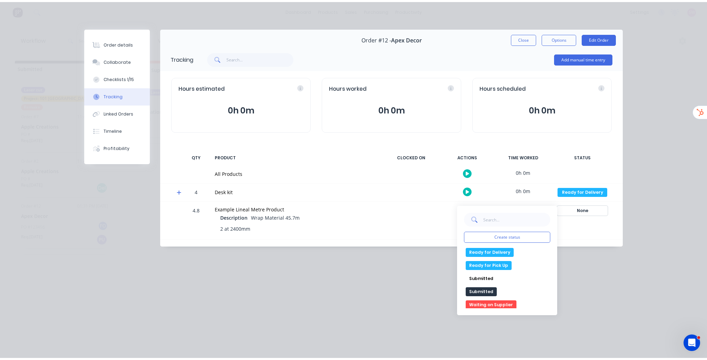
scroll to position [40, 0]
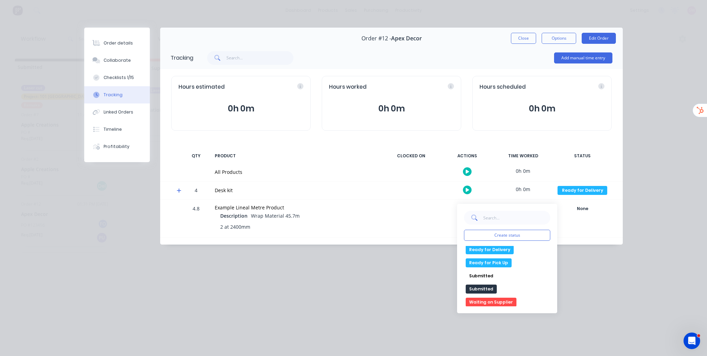
click at [493, 302] on button "Waiting on Supplier" at bounding box center [491, 302] width 51 height 9
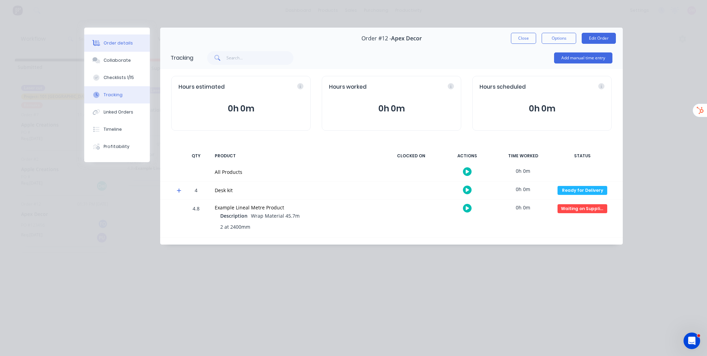
click at [133, 42] on button "Order details" at bounding box center [117, 43] width 66 height 17
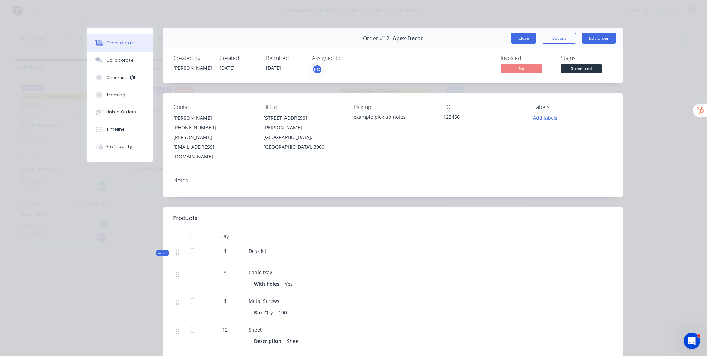
click at [526, 37] on button "Close" at bounding box center [523, 38] width 25 height 11
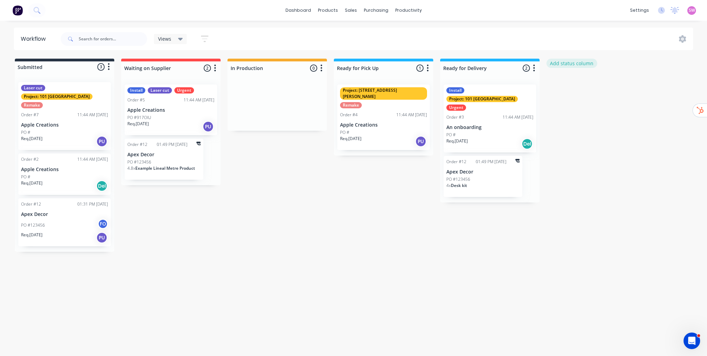
click at [572, 64] on button "Add status column" at bounding box center [572, 63] width 51 height 9
click at [359, 202] on div "Submitted 3 Status colour #273444 hex #273444 Save Cancel Summaries Total order…" at bounding box center [370, 155] width 751 height 193
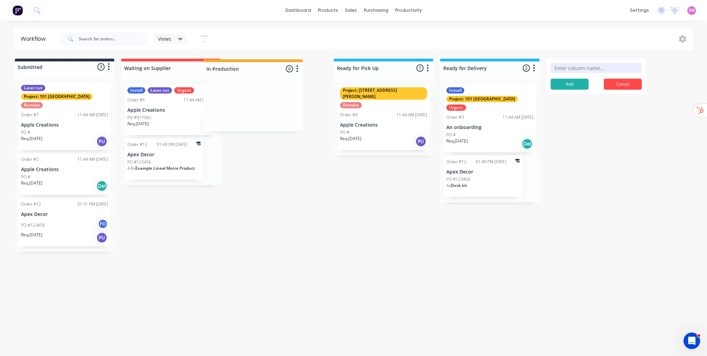
drag, startPoint x: 271, startPoint y: 70, endPoint x: 252, endPoint y: 71, distance: 18.7
click at [249, 71] on div "Submitted 3 Status colour #273444 hex #273444 Save Cancel Summaries Total order…" at bounding box center [370, 155] width 751 height 193
click at [262, 68] on div at bounding box center [277, 67] width 99 height 13
click at [262, 68] on input "In Production" at bounding box center [265, 68] width 68 height 7
click at [321, 65] on icon "button" at bounding box center [321, 68] width 2 height 9
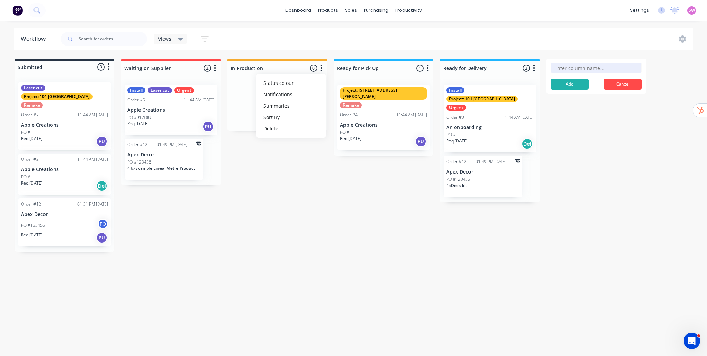
click at [360, 214] on div "Submitted 3 Status colour #273444 hex #273444 Save Cancel Summaries Total order…" at bounding box center [370, 155] width 751 height 193
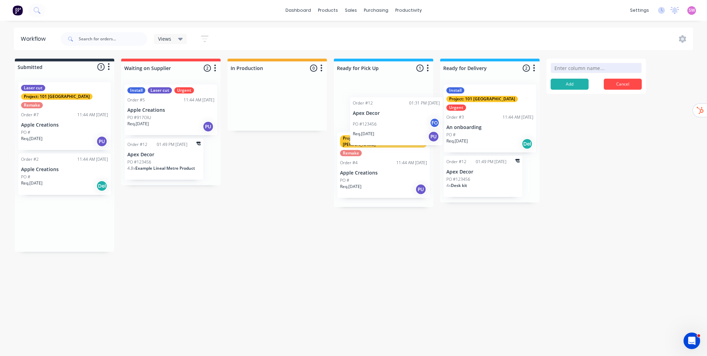
drag, startPoint x: 77, startPoint y: 221, endPoint x: 402, endPoint y: 112, distance: 343.1
click at [403, 113] on div "Submitted 3 Status colour #273444 hex #273444 Save Cancel Summaries Total order…" at bounding box center [370, 155] width 751 height 193
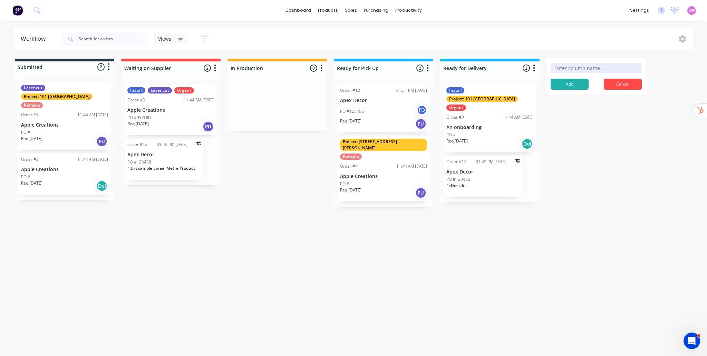
click at [427, 65] on icon "button" at bounding box center [428, 68] width 2 height 7
click at [400, 96] on button "Notifications" at bounding box center [397, 94] width 69 height 11
click at [371, 317] on div "Workflow Views Save new view None (Default) edit Show/Hide statuses Show line i…" at bounding box center [351, 185] width 703 height 315
click at [616, 89] on button "Cancel" at bounding box center [623, 84] width 38 height 11
click at [680, 40] on icon at bounding box center [682, 39] width 7 height 8
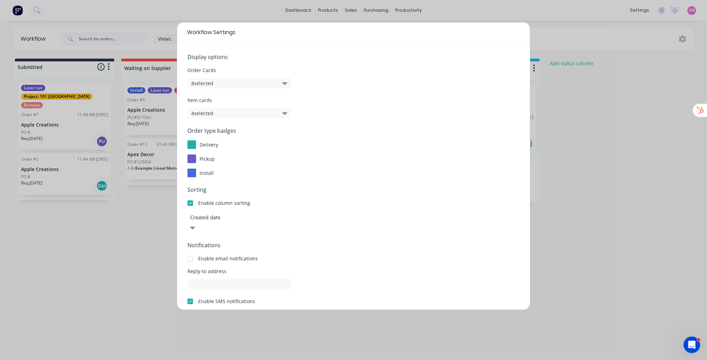
click at [249, 84] on button "8 selected" at bounding box center [239, 83] width 104 height 10
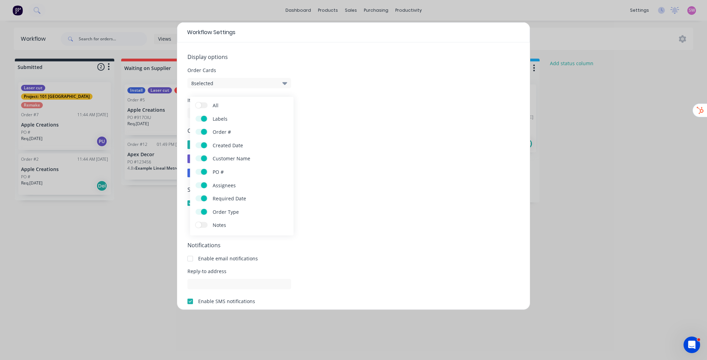
click at [204, 226] on label "Notes" at bounding box center [201, 225] width 12 height 6
click at [195, 222] on input "Notes" at bounding box center [195, 222] width 0 height 0
click at [374, 153] on div "Order type badges delivery pickup install" at bounding box center [353, 152] width 332 height 51
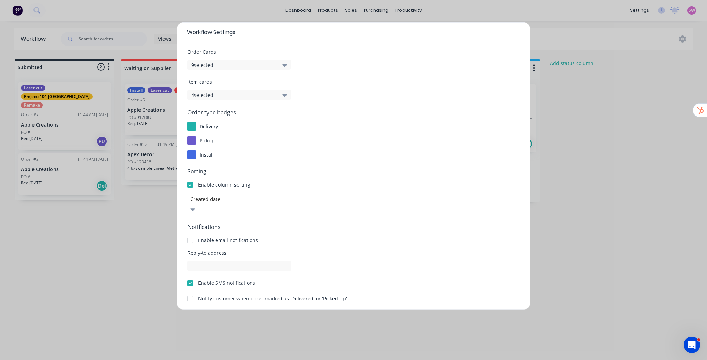
scroll to position [37, 0]
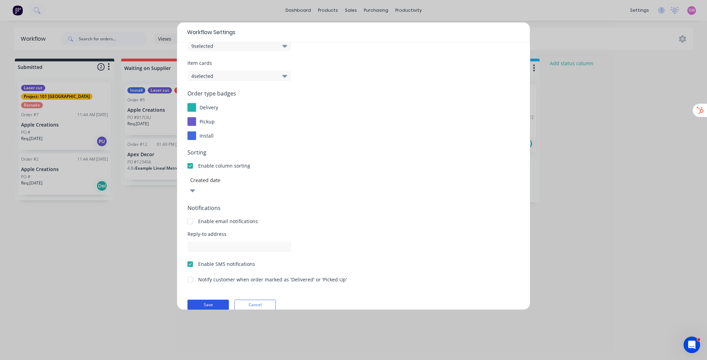
click at [218, 300] on button "Save" at bounding box center [207, 305] width 41 height 10
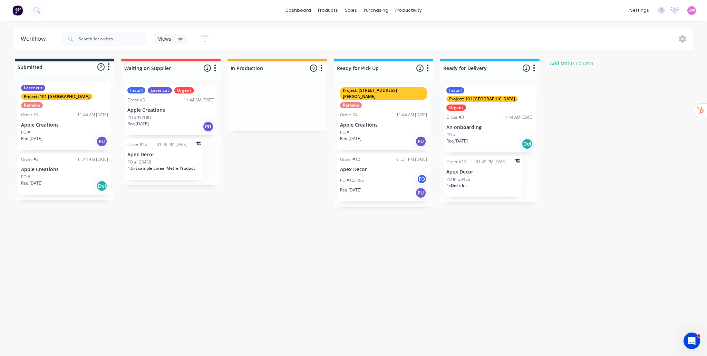
click at [509, 229] on div "Workflow Views Save new view None (Default) edit Show/Hide statuses Show line i…" at bounding box center [351, 185] width 703 height 315
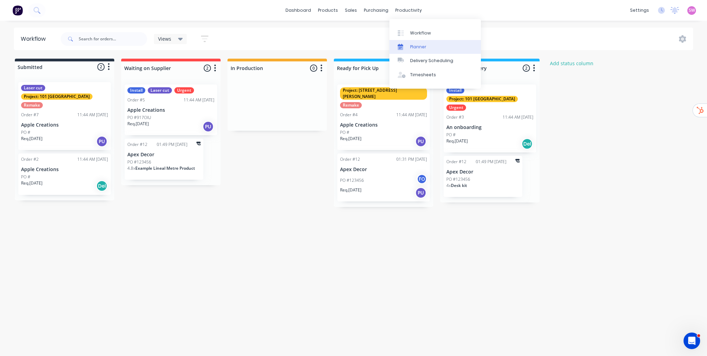
click at [420, 46] on div "Planner" at bounding box center [418, 47] width 16 height 6
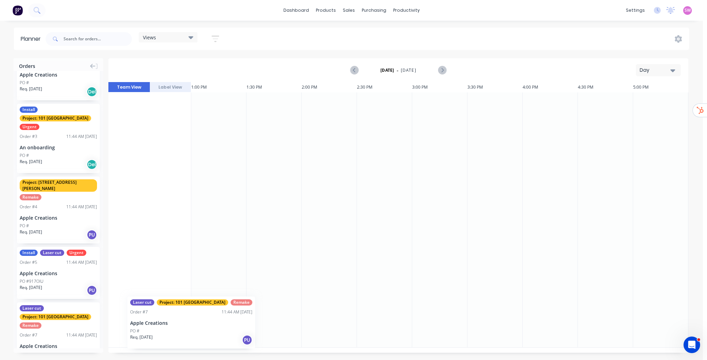
scroll to position [0, 1435]
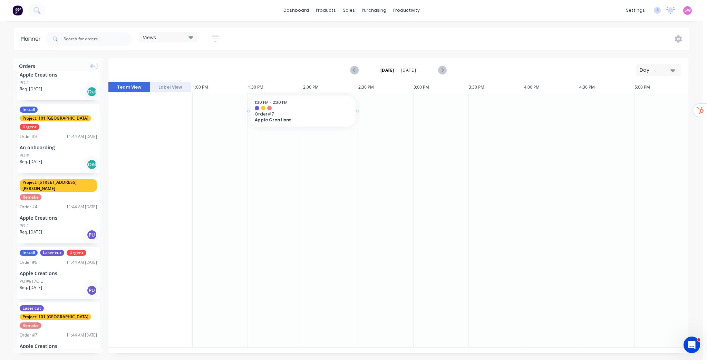
drag, startPoint x: 44, startPoint y: 314, endPoint x: 287, endPoint y: 186, distance: 274.0
drag, startPoint x: 282, startPoint y: 119, endPoint x: 220, endPoint y: 136, distance: 64.9
click at [220, 136] on div at bounding box center [220, 220] width 55 height 255
click at [421, 78] on link "Timesheets" at bounding box center [432, 75] width 91 height 14
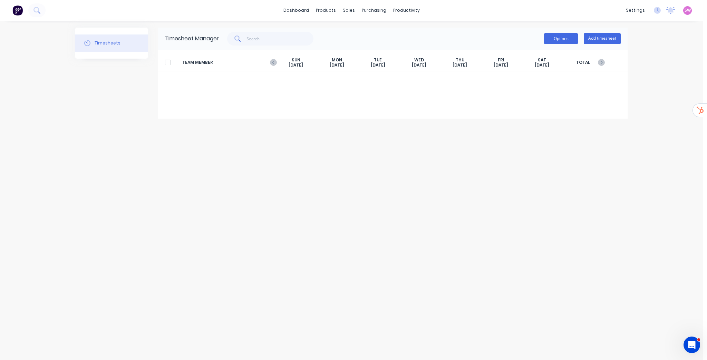
click at [569, 38] on button "Options" at bounding box center [561, 38] width 35 height 11
click at [548, 111] on div "TEAM MEMBER [DATE] [DATE] [DATE] [DATE] [DATE] [DATE] [DATE] TOTAL" at bounding box center [393, 84] width 470 height 69
click at [551, 75] on div "TEAM MEMBER [DATE] [DATE] [DATE] [DATE] [DATE] [DATE] [DATE] TOTAL" at bounding box center [393, 84] width 470 height 69
click at [562, 46] on div "Timesheet Manager Options Add timesheet" at bounding box center [393, 39] width 470 height 22
click at [565, 41] on button "Options" at bounding box center [561, 38] width 35 height 11
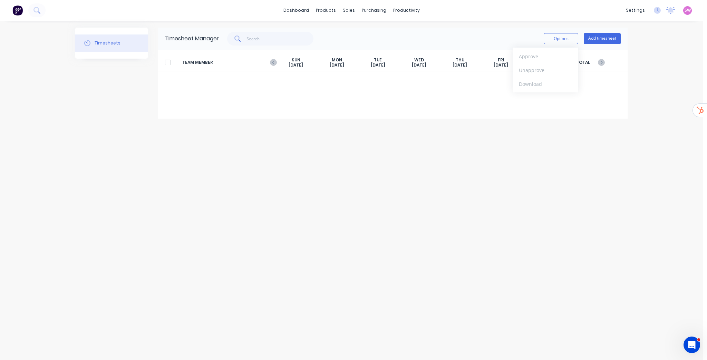
click at [478, 37] on div "Options Approve Unapprove Download Add timesheet" at bounding box center [420, 39] width 402 height 14
click at [638, 11] on div "settings" at bounding box center [635, 10] width 26 height 10
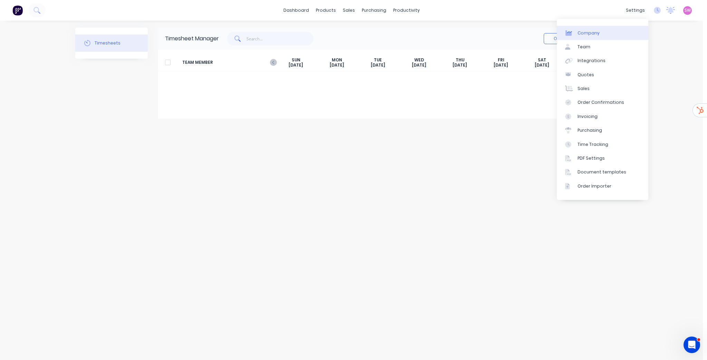
click at [581, 33] on div "Company" at bounding box center [589, 33] width 22 height 6
select select "AU"
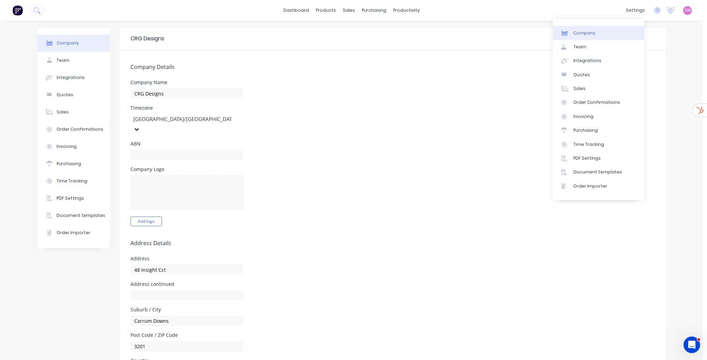
click at [309, 71] on form "Company Details Company Name CRG Designs Timezone [GEOGRAPHIC_DATA]/[GEOGRAPHIC…" at bounding box center [392, 336] width 545 height 572
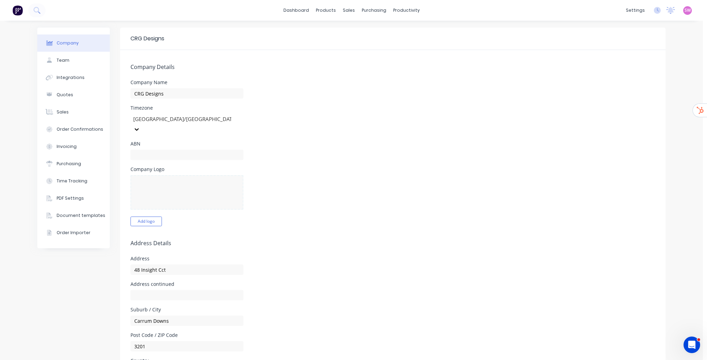
click at [306, 118] on div "Timezone [GEOGRAPHIC_DATA]/[GEOGRAPHIC_DATA]" at bounding box center [393, 120] width 525 height 29
click at [71, 77] on div "Integrations" at bounding box center [71, 78] width 28 height 6
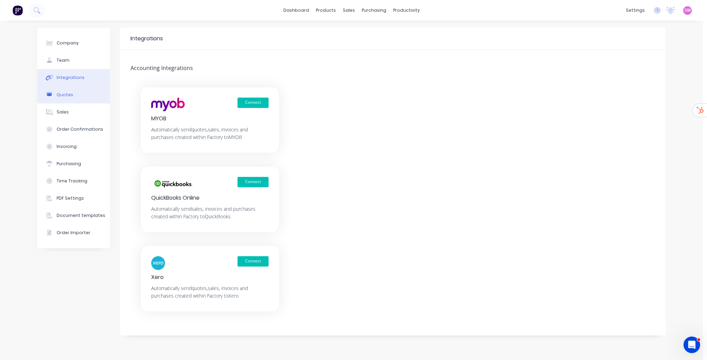
drag, startPoint x: 70, startPoint y: 96, endPoint x: 72, endPoint y: 101, distance: 5.1
click at [70, 96] on div "Quotes" at bounding box center [65, 95] width 17 height 6
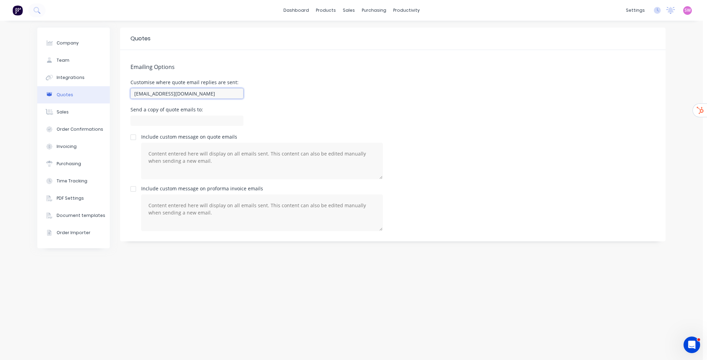
drag, startPoint x: 220, startPoint y: 95, endPoint x: 115, endPoint y: 102, distance: 105.6
click at [115, 102] on div "Company Team Integrations Quotes Sales Order Confirmations Invoicing Purchasing…" at bounding box center [351, 191] width 628 height 326
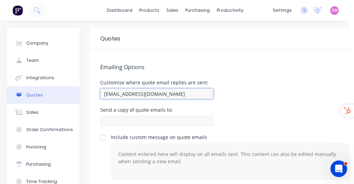
type input "[EMAIL_ADDRESS][DOMAIN_NAME]"
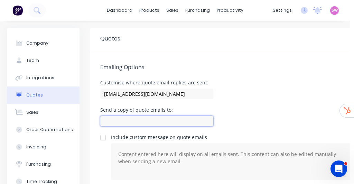
click at [161, 125] on input at bounding box center [156, 121] width 113 height 10
paste input "[EMAIL_ADDRESS][DOMAIN_NAME]"
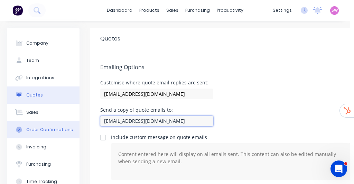
type input "[EMAIL_ADDRESS][DOMAIN_NAME]"
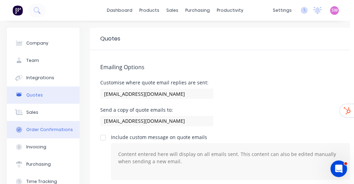
click at [46, 126] on button "Order Confirmations" at bounding box center [43, 129] width 73 height 17
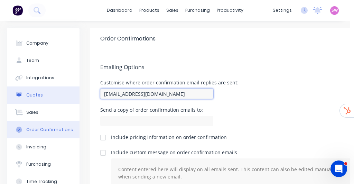
drag, startPoint x: 199, startPoint y: 95, endPoint x: 67, endPoint y: 91, distance: 132.6
click at [67, 91] on div "Company Team Integrations Quotes Sales Order Confirmations Invoicing Purchasing…" at bounding box center [247, 138] width 480 height 221
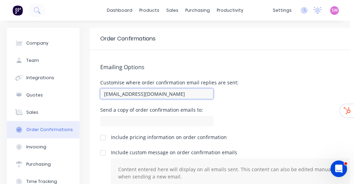
paste input "[EMAIL_ADDRESS][DOMAIN_NAME]"
type input "[EMAIL_ADDRESS][DOMAIN_NAME]"
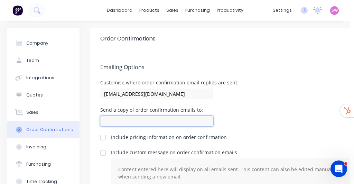
click at [171, 121] on input at bounding box center [156, 121] width 113 height 10
paste input "[EMAIL_ADDRESS][DOMAIN_NAME]"
type input "[EMAIL_ADDRESS][DOMAIN_NAME]"
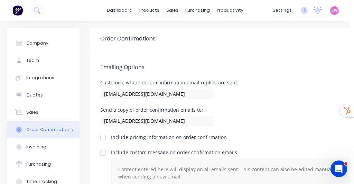
click at [236, 108] on div "Send a copy of order confirmation emails to: [EMAIL_ADDRESS][DOMAIN_NAME]" at bounding box center [288, 117] width 376 height 20
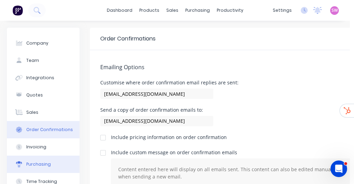
scroll to position [55, 0]
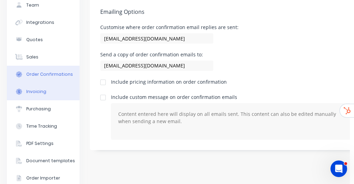
click at [40, 91] on div "Invoicing" at bounding box center [36, 91] width 20 height 6
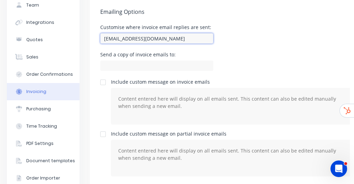
click at [198, 39] on input "[EMAIL_ADDRESS][DOMAIN_NAME]" at bounding box center [156, 38] width 113 height 10
paste input "[EMAIL_ADDRESS][DOMAIN_NAME]"
type input "[EMAIL_ADDRESS][DOMAIN_NAME]"
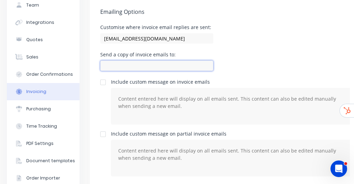
click at [153, 69] on input at bounding box center [156, 65] width 113 height 10
paste input "[EMAIL_ADDRESS][DOMAIN_NAME]"
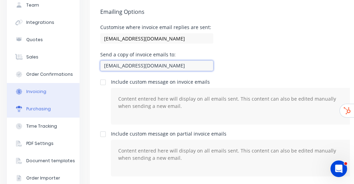
type input "[EMAIL_ADDRESS][DOMAIN_NAME]"
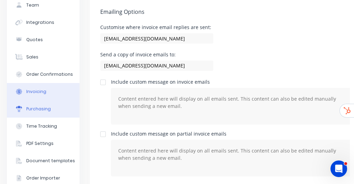
click at [50, 108] on button "Purchasing" at bounding box center [43, 108] width 73 height 17
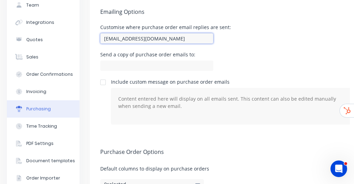
click at [198, 38] on input "[EMAIL_ADDRESS][DOMAIN_NAME]" at bounding box center [156, 38] width 113 height 10
paste input "[EMAIL_ADDRESS][DOMAIN_NAME]"
type input "[EMAIL_ADDRESS][DOMAIN_NAME]"
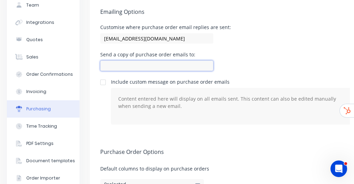
click at [167, 65] on input at bounding box center [156, 65] width 113 height 10
paste input "[EMAIL_ADDRESS][DOMAIN_NAME]"
type input "[EMAIL_ADDRESS][DOMAIN_NAME]"
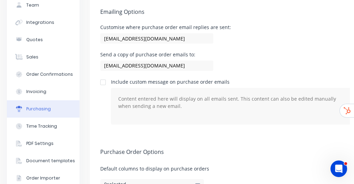
click at [242, 55] on div "Send a copy of purchase order emails to: [EMAIL_ADDRESS][DOMAIN_NAME]" at bounding box center [288, 62] width 376 height 20
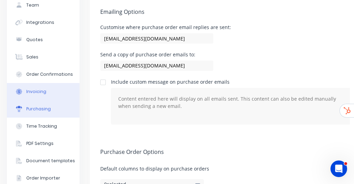
click at [45, 93] on button "Invoicing" at bounding box center [43, 91] width 73 height 17
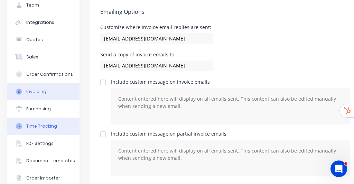
click at [30, 124] on div "Time Tracking" at bounding box center [41, 126] width 31 height 6
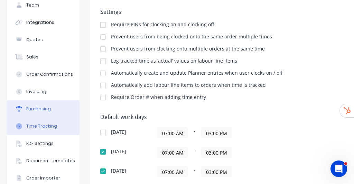
click at [36, 112] on button "Purchasing" at bounding box center [43, 108] width 73 height 17
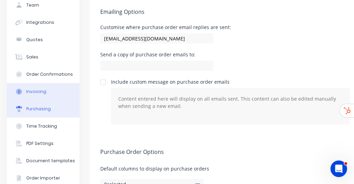
click at [37, 93] on div "Invoicing" at bounding box center [36, 91] width 20 height 6
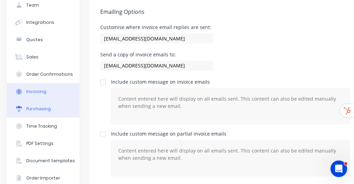
click at [37, 110] on div "Purchasing" at bounding box center [38, 109] width 25 height 6
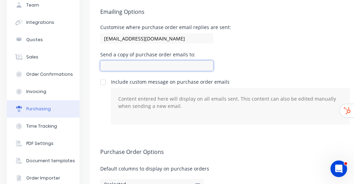
click at [154, 66] on input at bounding box center [156, 65] width 113 height 10
paste input "[EMAIL_ADDRESS][DOMAIN_NAME]"
type input "[EMAIL_ADDRESS][DOMAIN_NAME]"
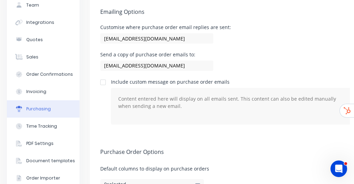
click at [268, 64] on div "Send a copy of purchase order emails to: [EMAIL_ADDRESS][DOMAIN_NAME]" at bounding box center [288, 62] width 376 height 20
click at [256, 64] on div "Send a copy of purchase order emails to: [EMAIL_ADDRESS][DOMAIN_NAME]" at bounding box center [288, 62] width 376 height 20
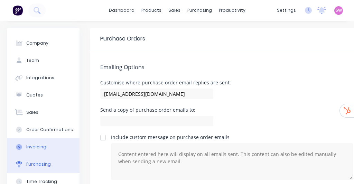
click at [35, 147] on div "Invoicing" at bounding box center [36, 147] width 20 height 6
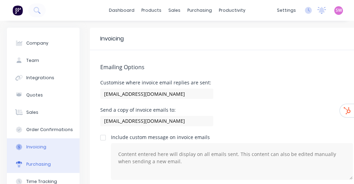
click at [42, 163] on div "Purchasing" at bounding box center [38, 164] width 25 height 6
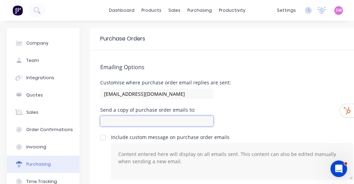
click at [154, 119] on input at bounding box center [156, 121] width 113 height 10
paste input "cam@crgdesigns.com.au"
type input "[EMAIL_ADDRESS][DOMAIN_NAME]"
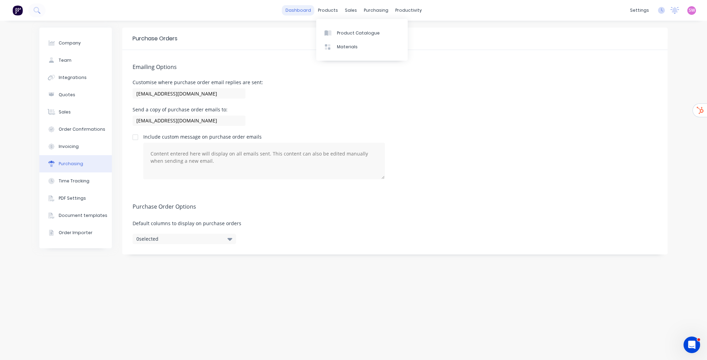
click at [306, 7] on link "dashboard" at bounding box center [298, 10] width 32 height 10
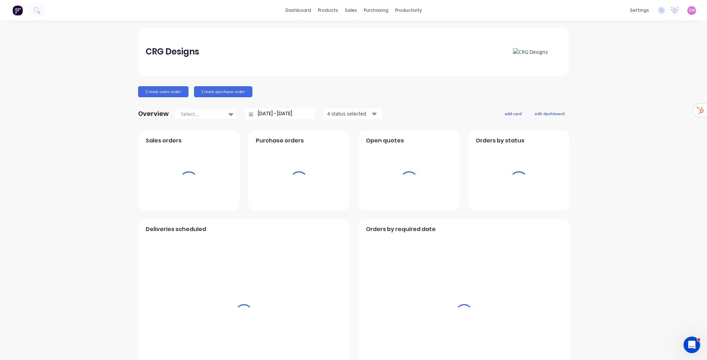
click at [353, 8] on span "SW" at bounding box center [692, 10] width 6 height 6
click at [353, 87] on button "Sign out" at bounding box center [648, 87] width 91 height 14
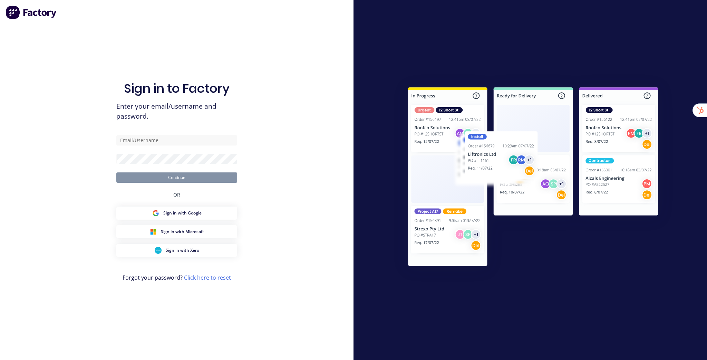
type input "[EMAIL_ADDRESS][DOMAIN_NAME]"
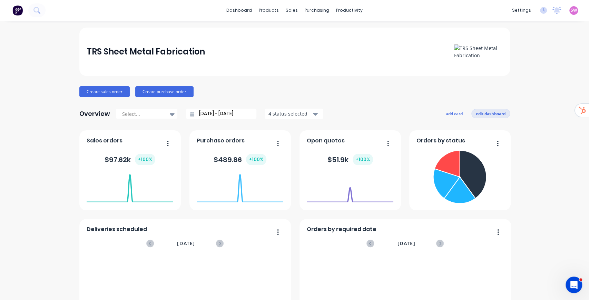
click at [500, 112] on button "edit dashboard" at bounding box center [491, 113] width 39 height 9
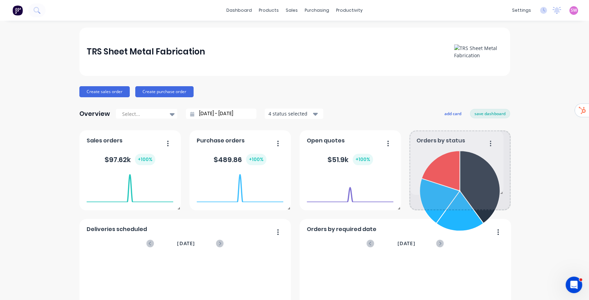
drag, startPoint x: 506, startPoint y: 212, endPoint x: 523, endPoint y: 190, distance: 27.6
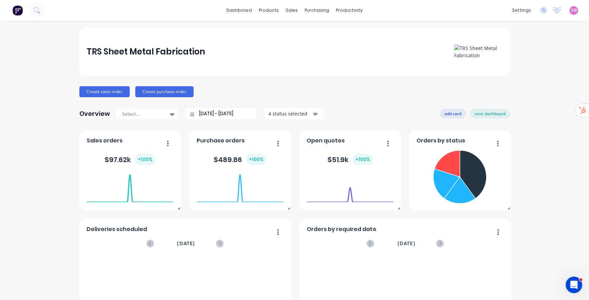
click at [452, 114] on button "add card" at bounding box center [453, 113] width 26 height 9
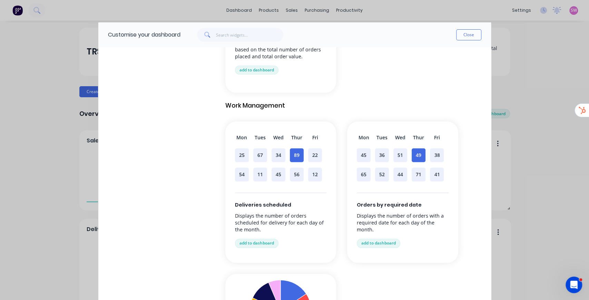
scroll to position [483, 0]
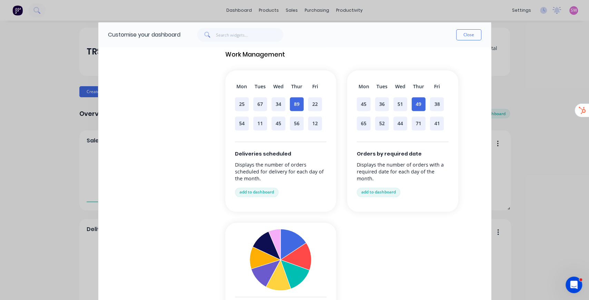
click at [468, 38] on button "Close" at bounding box center [468, 34] width 25 height 11
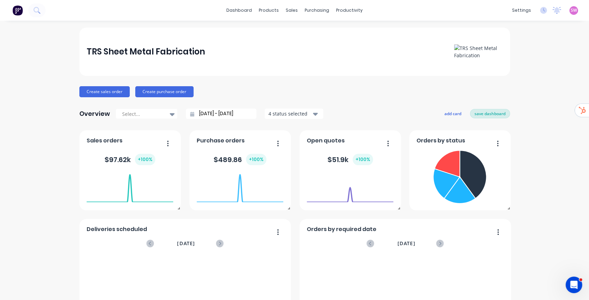
click at [495, 116] on button "save dashboard" at bounding box center [490, 113] width 40 height 9
click at [238, 116] on input "[DATE] - [DATE]" at bounding box center [223, 114] width 59 height 10
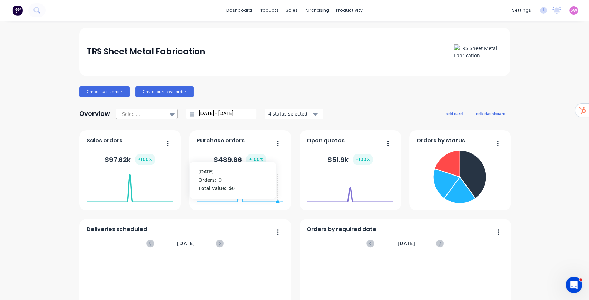
click at [171, 113] on icon at bounding box center [172, 114] width 5 height 3
click at [333, 91] on div "Create sales order Create purchase order" at bounding box center [294, 91] width 431 height 11
click at [104, 90] on button "Create sales order" at bounding box center [104, 91] width 50 height 11
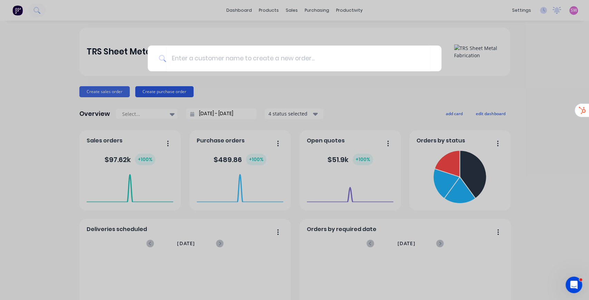
drag, startPoint x: 296, startPoint y: 84, endPoint x: 171, endPoint y: 95, distance: 125.8
click at [296, 84] on div at bounding box center [294, 150] width 589 height 300
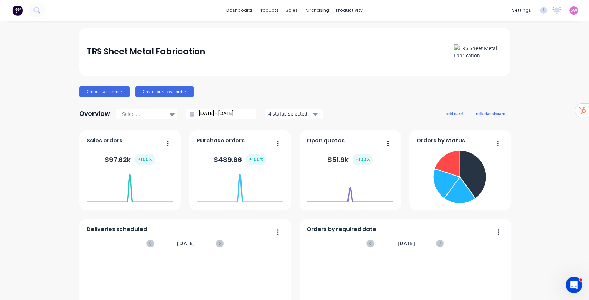
click at [572, 282] on icon "Open Intercom Messenger" at bounding box center [573, 284] width 11 height 11
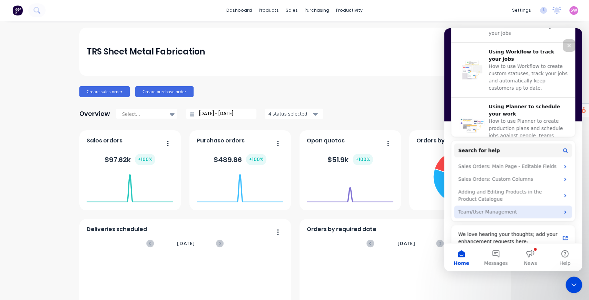
scroll to position [263, 0]
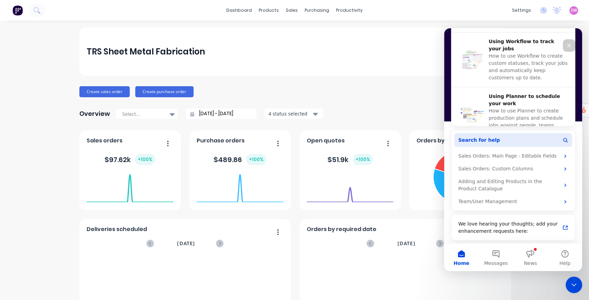
click at [493, 136] on button "Search for help" at bounding box center [513, 140] width 118 height 14
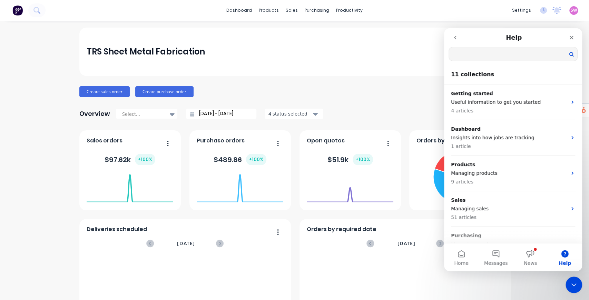
scroll to position [0, 0]
click at [504, 57] on input "Search for help" at bounding box center [513, 53] width 128 height 13
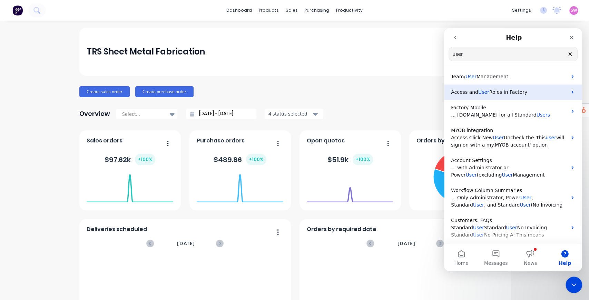
type input "user"
click at [493, 93] on span "Roles in Factory" at bounding box center [509, 92] width 38 height 6
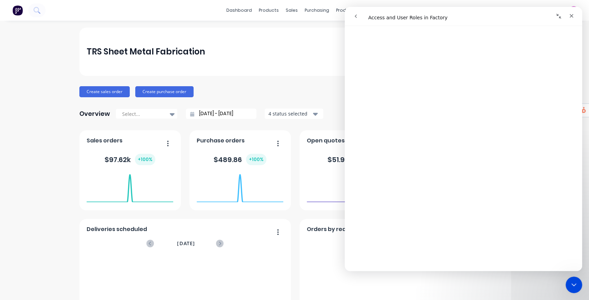
scroll to position [575, 0]
click at [357, 15] on icon "go back" at bounding box center [356, 16] width 2 height 3
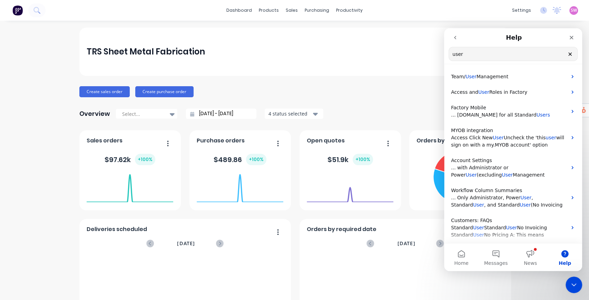
click at [455, 39] on icon "go back" at bounding box center [456, 38] width 6 height 6
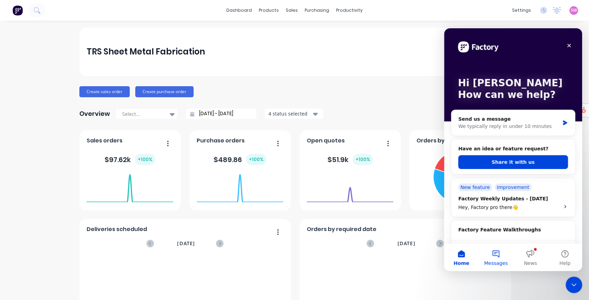
click at [497, 256] on button "Messages" at bounding box center [496, 258] width 35 height 28
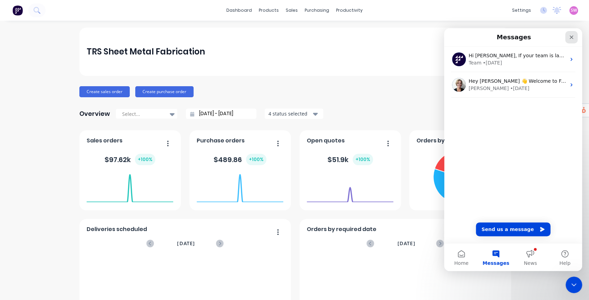
click at [573, 39] on icon "Close" at bounding box center [572, 38] width 4 height 4
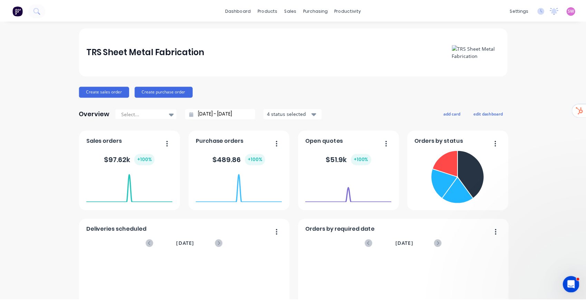
scroll to position [0, 0]
click at [37, 10] on icon at bounding box center [36, 10] width 7 height 7
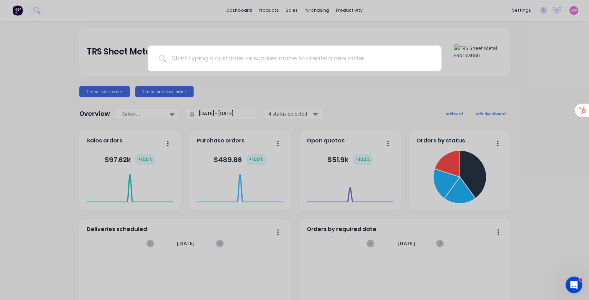
click at [216, 59] on input at bounding box center [298, 59] width 264 height 26
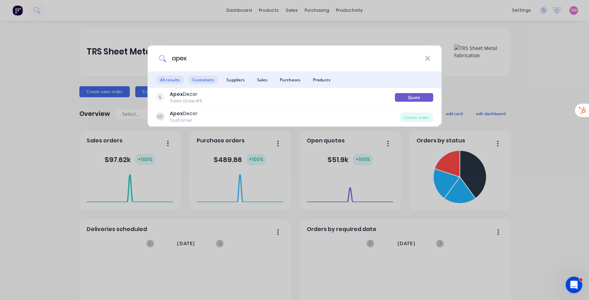
type input "apex"
click at [206, 79] on span "Customers" at bounding box center [203, 80] width 30 height 9
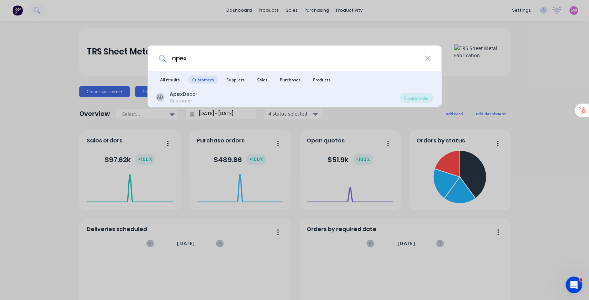
click at [202, 97] on div "AD Apex Decor Customer" at bounding box center [278, 97] width 244 height 13
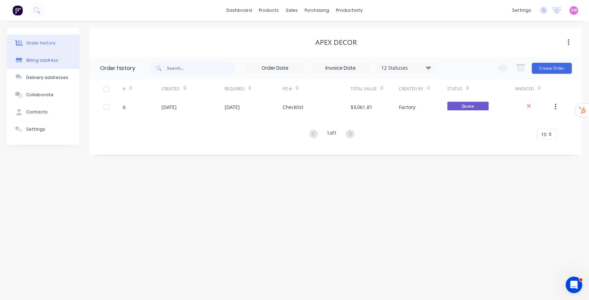
click at [55, 60] on div "Billing address" at bounding box center [42, 60] width 32 height 6
select select "AU"
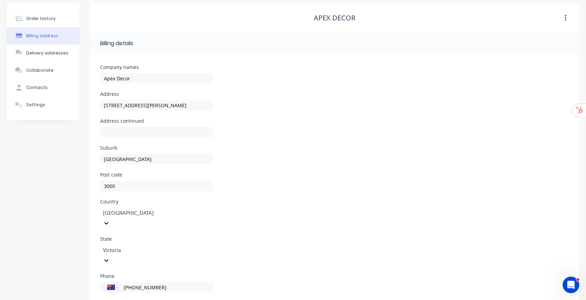
scroll to position [45, 0]
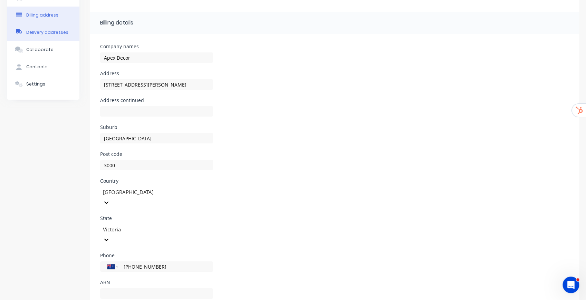
click at [40, 37] on button "Delivery addresses" at bounding box center [43, 32] width 73 height 17
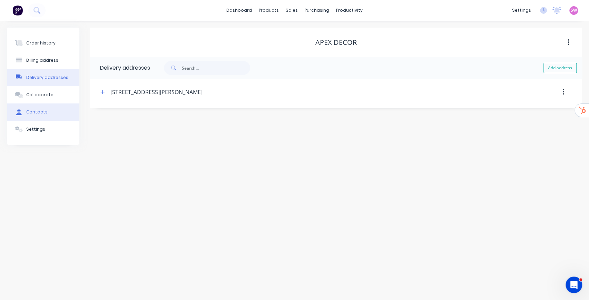
drag, startPoint x: 41, startPoint y: 112, endPoint x: 44, endPoint y: 114, distance: 3.6
click at [41, 112] on div "Contacts" at bounding box center [36, 112] width 21 height 6
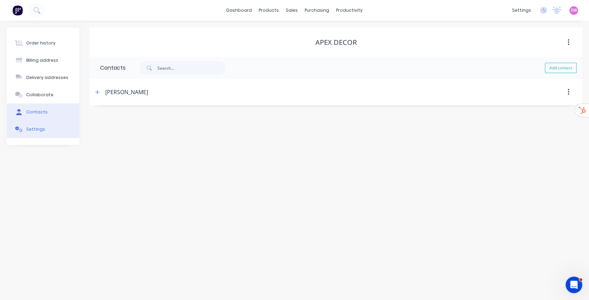
click at [36, 128] on div "Settings" at bounding box center [35, 129] width 19 height 6
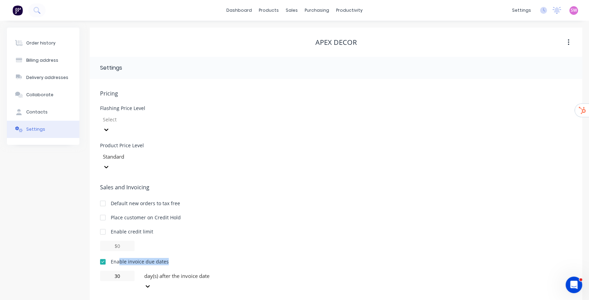
drag, startPoint x: 118, startPoint y: 241, endPoint x: 175, endPoint y: 244, distance: 57.4
click at [175, 258] on div "Enable invoice due dates" at bounding box center [336, 261] width 472 height 7
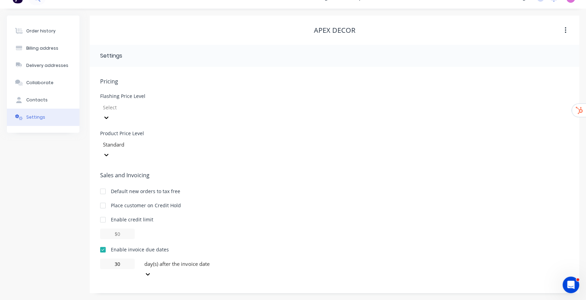
click at [199, 259] on div "day(s) after the invoice date" at bounding box center [194, 269] width 104 height 21
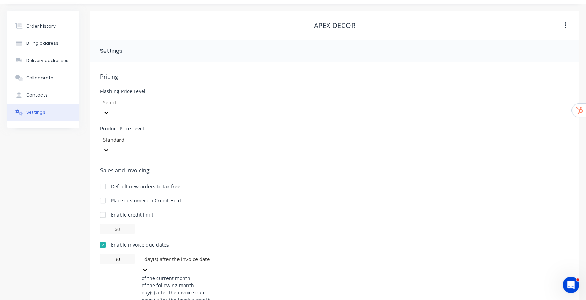
click at [350, 151] on div "Pricing Flashing Price Level Select Product Price Level Standard Sales and Invo…" at bounding box center [334, 195] width 468 height 245
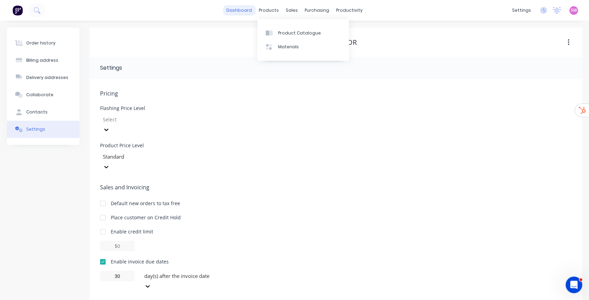
click at [239, 9] on link "dashboard" at bounding box center [239, 10] width 32 height 10
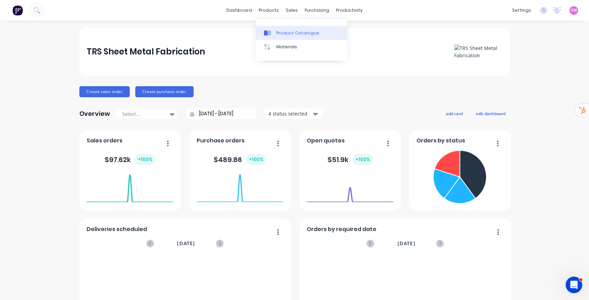
drag, startPoint x: 280, startPoint y: 31, endPoint x: 282, endPoint y: 35, distance: 5.1
click at [280, 30] on div "Product Catalogue" at bounding box center [298, 33] width 43 height 6
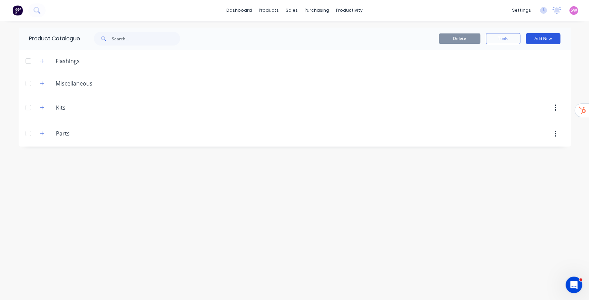
click at [554, 39] on button "Add New" at bounding box center [543, 38] width 35 height 11
click at [206, 242] on div "Product Catalogue Delete Tools Add New Category Flashing Product Product Kit Fl…" at bounding box center [295, 161] width 552 height 266
click at [45, 132] on button "button" at bounding box center [42, 133] width 9 height 9
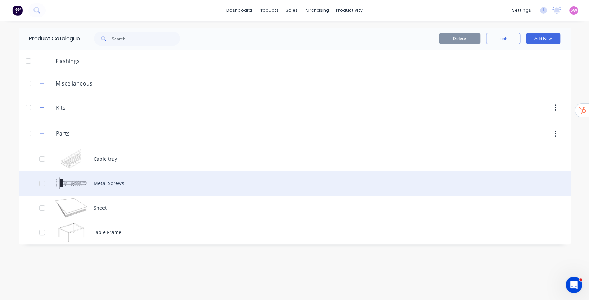
click at [115, 180] on div "Metal Screws" at bounding box center [295, 183] width 552 height 25
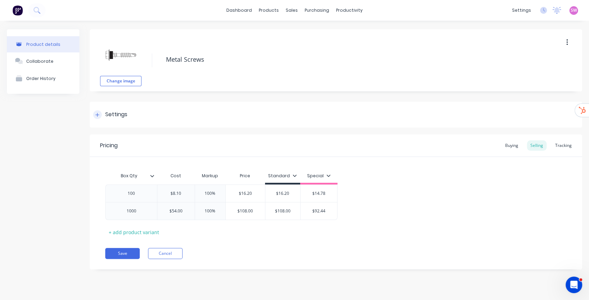
click at [97, 113] on icon at bounding box center [97, 115] width 4 height 5
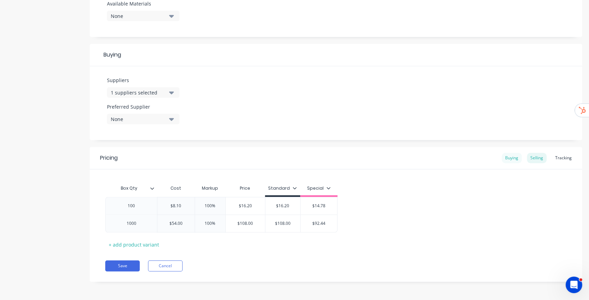
click at [506, 161] on div "Buying" at bounding box center [512, 158] width 20 height 10
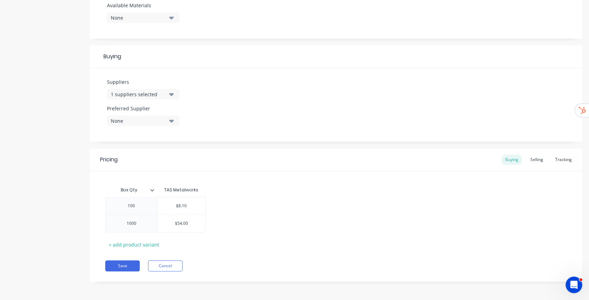
click at [176, 93] on button "1 suppliers selected" at bounding box center [143, 94] width 73 height 10
click at [260, 66] on div "Buying" at bounding box center [336, 57] width 493 height 22
click at [173, 119] on icon "button" at bounding box center [171, 121] width 5 height 8
click at [123, 160] on div "button" at bounding box center [119, 159] width 14 height 14
click at [231, 117] on div "Suppliers 1 suppliers selected Preferred Supplier TAS Metalworks TAS Metalworks" at bounding box center [336, 105] width 493 height 74
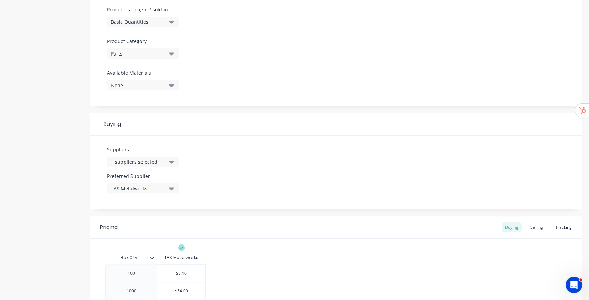
scroll to position [256, 0]
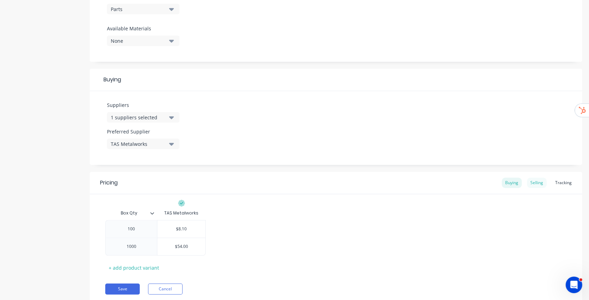
click at [536, 182] on div "Selling" at bounding box center [537, 183] width 20 height 10
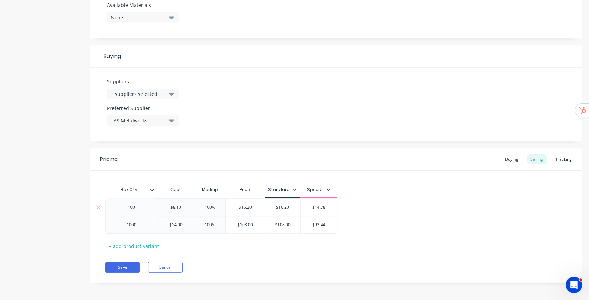
scroll to position [281, 0]
click at [399, 186] on div "Box Qty Cost Markup Price Standard Special 100 $8.10 100% $16.20 $16.20 $14.78 …" at bounding box center [336, 216] width 462 height 69
click at [328, 189] on icon at bounding box center [329, 188] width 4 height 4
click at [367, 198] on div "100 $8.10 100% $16.20 $16.20 $14.78 1000 $54.00 100% $108.00 $108.00 $92.44" at bounding box center [336, 215] width 462 height 36
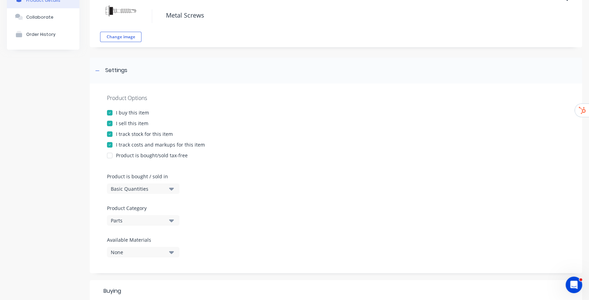
scroll to position [0, 0]
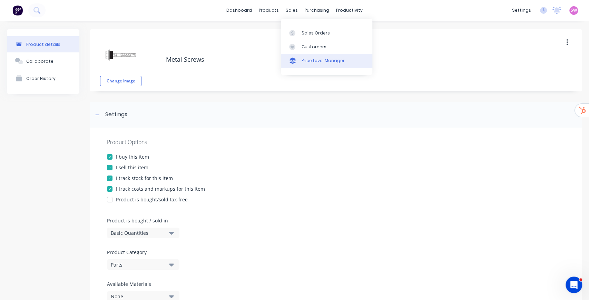
click at [309, 59] on div "Price Level Manager" at bounding box center [323, 61] width 43 height 6
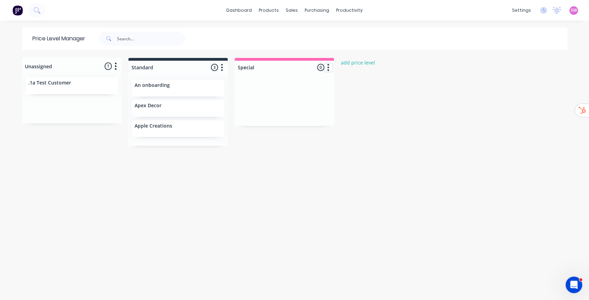
click at [328, 67] on icon "button" at bounding box center [329, 67] width 2 height 7
click at [292, 102] on button "Delete price level" at bounding box center [298, 104] width 69 height 11
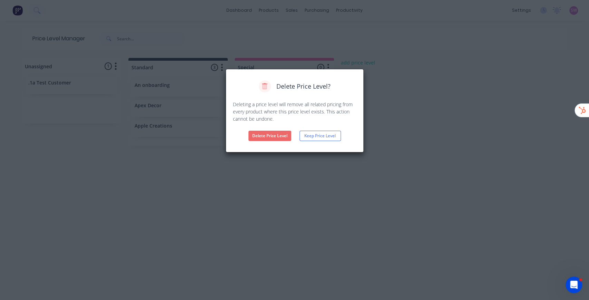
click at [280, 135] on button "Delete Price Level" at bounding box center [270, 136] width 43 height 10
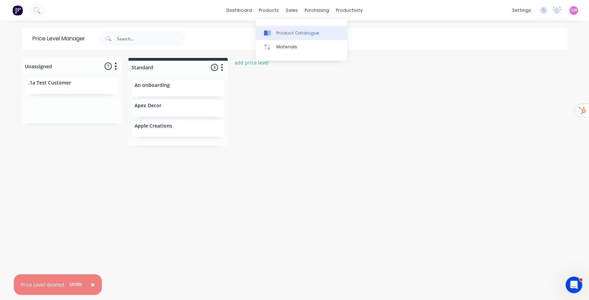
click at [280, 32] on div "Product Catalogue" at bounding box center [298, 33] width 43 height 6
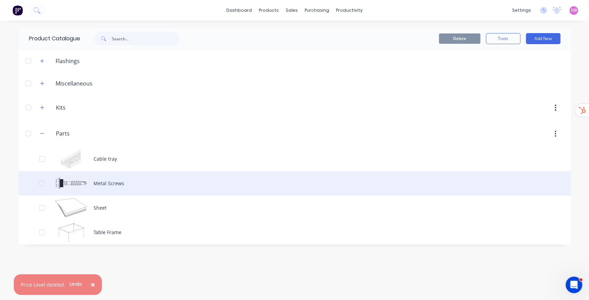
click at [124, 184] on div "Metal Screws" at bounding box center [295, 183] width 552 height 25
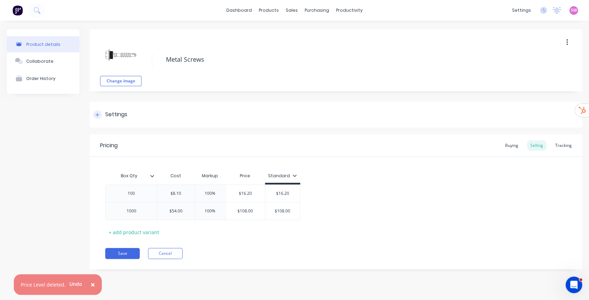
click at [99, 115] on div at bounding box center [97, 114] width 9 height 9
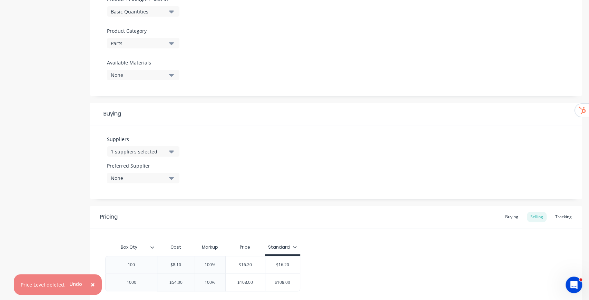
scroll to position [230, 0]
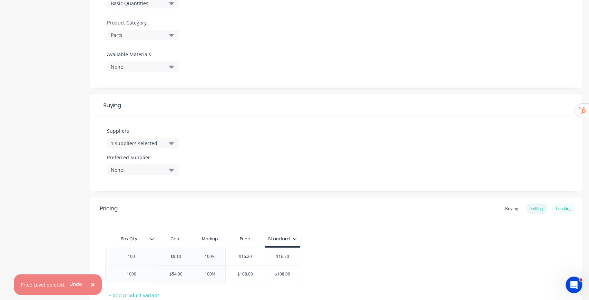
click at [568, 213] on div "Tracking" at bounding box center [563, 209] width 23 height 10
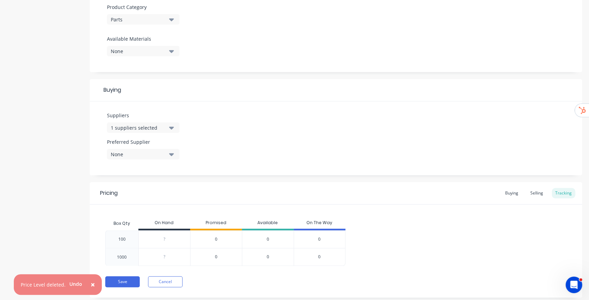
scroll to position [261, 0]
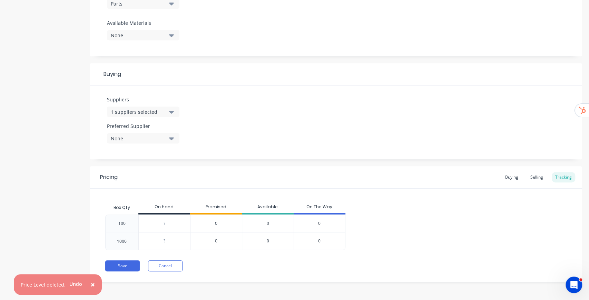
type input "0"
click at [167, 223] on input "0" at bounding box center [164, 224] width 51 height 6
type input "0"
click at [166, 241] on input "0" at bounding box center [164, 241] width 51 height 6
click at [91, 282] on span "×" at bounding box center [93, 285] width 4 height 10
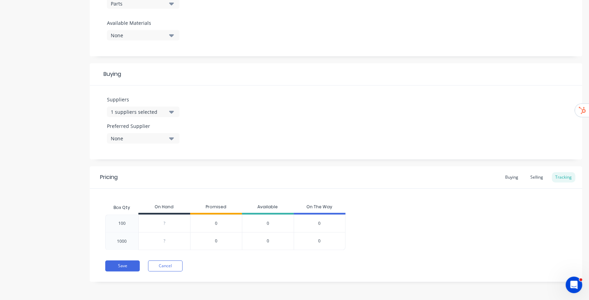
click at [156, 138] on div "None" at bounding box center [138, 138] width 55 height 7
click at [131, 178] on div "TAS Metalworks" at bounding box center [162, 176] width 69 height 7
click at [254, 121] on div "Suppliers 1 suppliers selected Preferred Supplier TAS Metalworks TAS Metalworks" at bounding box center [336, 123] width 493 height 74
click at [128, 264] on button "Save" at bounding box center [122, 266] width 35 height 11
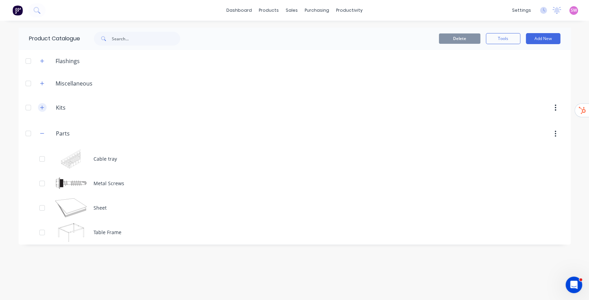
click at [41, 104] on button "button" at bounding box center [42, 107] width 9 height 9
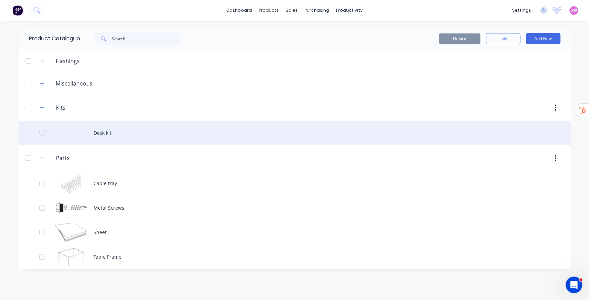
click at [105, 130] on div "Desk kit" at bounding box center [295, 133] width 552 height 25
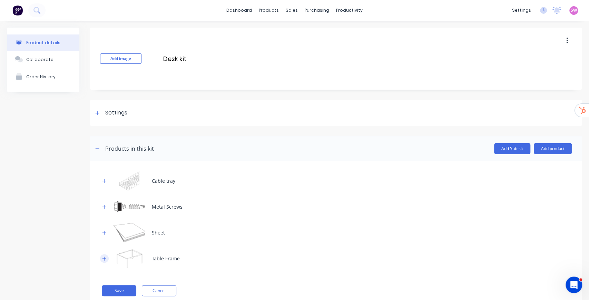
click at [104, 260] on icon "button" at bounding box center [105, 259] width 4 height 4
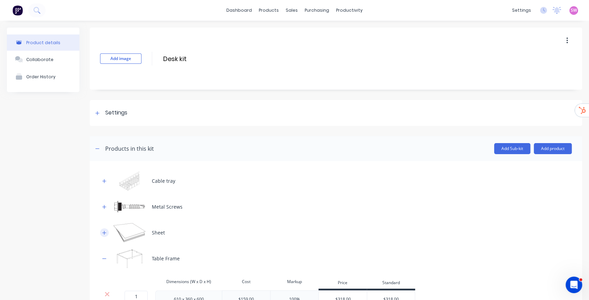
click at [107, 230] on button "button" at bounding box center [104, 233] width 9 height 9
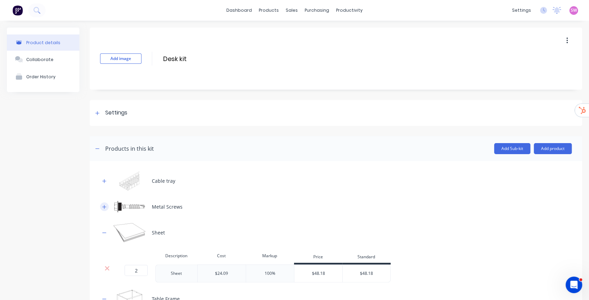
click at [106, 206] on icon "button" at bounding box center [104, 207] width 4 height 5
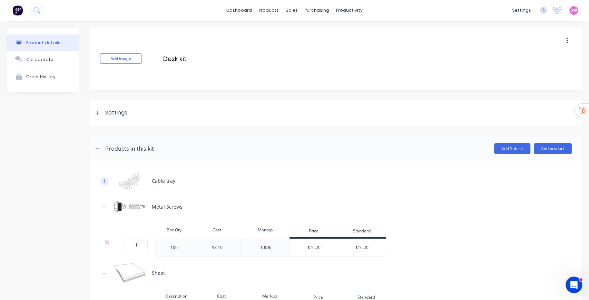
click at [105, 178] on button "button" at bounding box center [104, 181] width 9 height 9
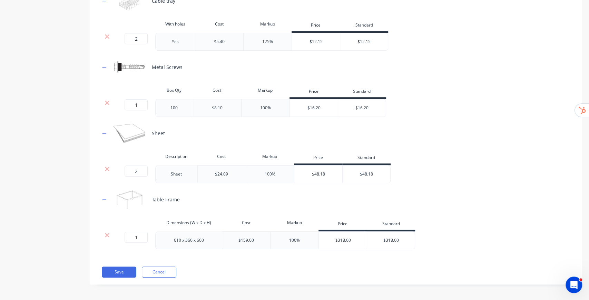
scroll to position [181, 0]
click at [154, 273] on button "Cancel" at bounding box center [159, 272] width 35 height 11
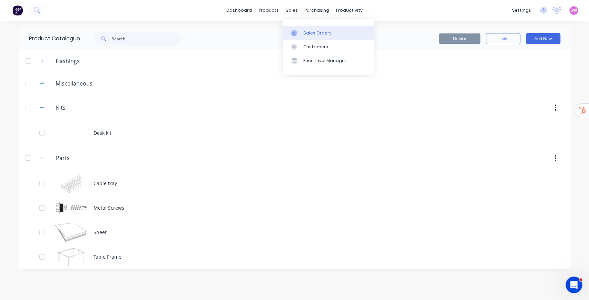
click at [305, 29] on link "Sales Orders" at bounding box center [328, 33] width 91 height 14
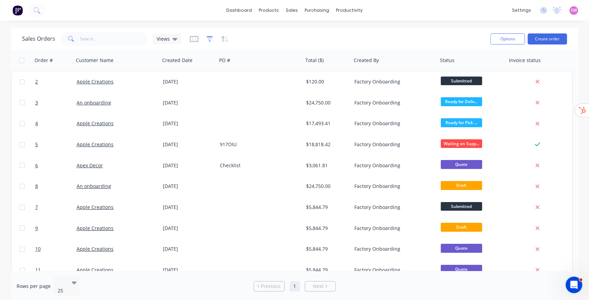
click at [209, 38] on icon "button" at bounding box center [210, 39] width 6 height 7
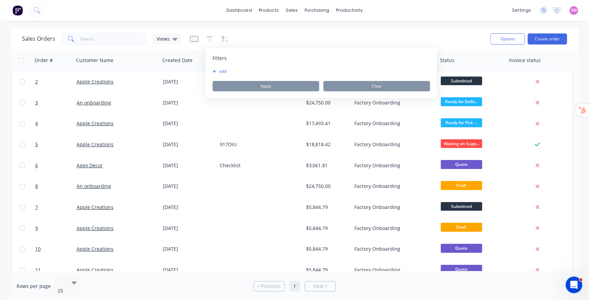
click at [225, 71] on button "add" at bounding box center [221, 72] width 17 height 6
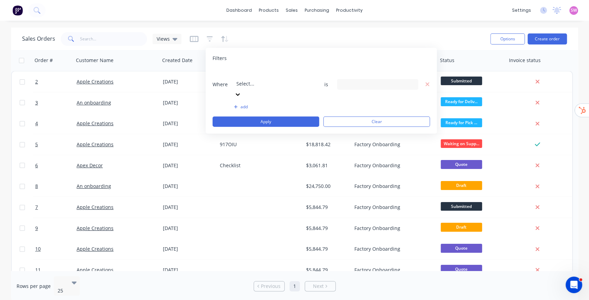
click at [252, 75] on div at bounding box center [285, 74] width 99 height 9
click at [255, 30] on div "Sales Orders Views" at bounding box center [253, 38] width 463 height 17
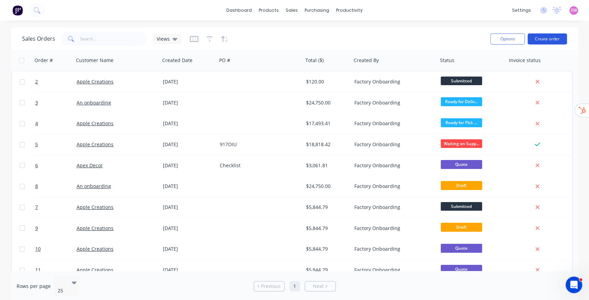
click at [548, 37] on button "Create order" at bounding box center [547, 38] width 39 height 11
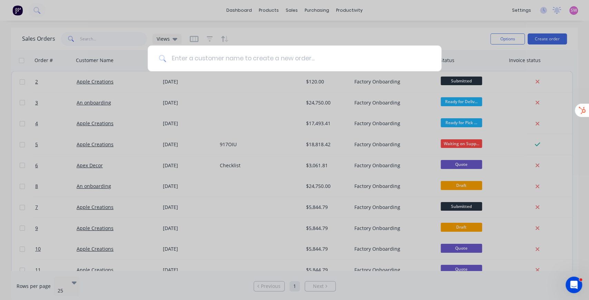
click at [213, 58] on input at bounding box center [298, 59] width 264 height 26
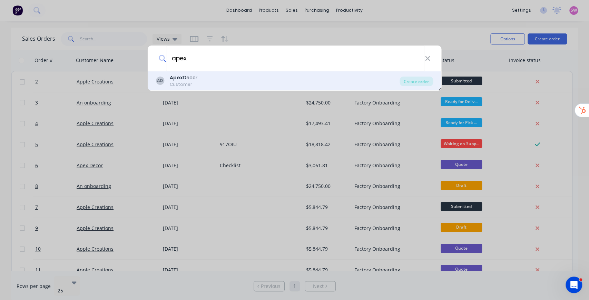
type input "apex"
click at [192, 82] on div "Customer" at bounding box center [184, 84] width 28 height 6
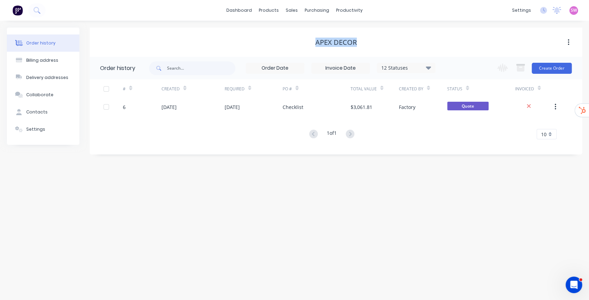
drag, startPoint x: 318, startPoint y: 42, endPoint x: 371, endPoint y: 44, distance: 53.9
click at [371, 44] on div "Apex Decor" at bounding box center [336, 42] width 493 height 8
click at [557, 68] on button "Create Order" at bounding box center [552, 68] width 40 height 11
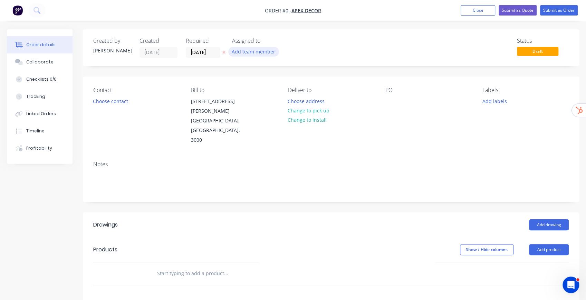
click at [255, 52] on button "Add team member" at bounding box center [253, 51] width 51 height 9
click at [245, 105] on div at bounding box center [243, 104] width 14 height 14
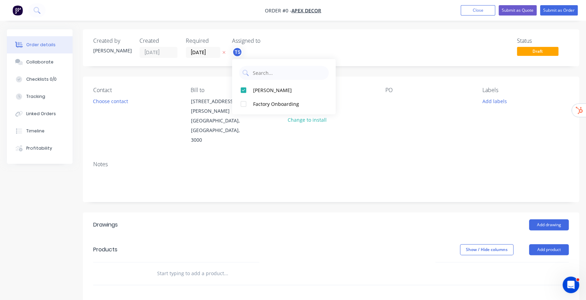
click at [325, 50] on div "Order details Collaborate Checklists 0/0 Tracking Linked Orders Timeline Profit…" at bounding box center [293, 245] width 586 height 432
click at [209, 54] on input "[DATE]" at bounding box center [203, 52] width 34 height 10
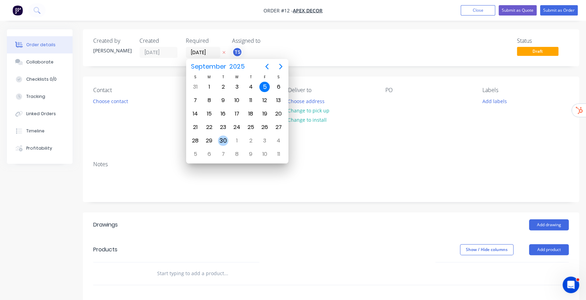
click at [227, 137] on div "30" at bounding box center [223, 141] width 10 height 10
type input "[DATE]"
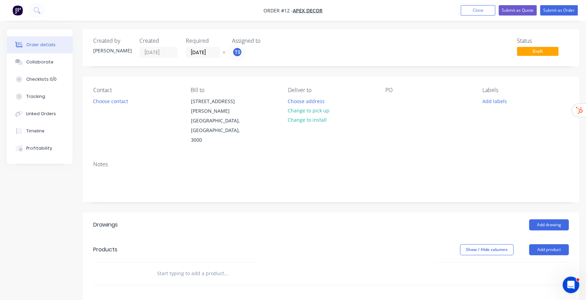
click at [330, 46] on div "Status Draft" at bounding box center [435, 48] width 268 height 20
click at [101, 100] on button "Choose contact" at bounding box center [110, 100] width 42 height 9
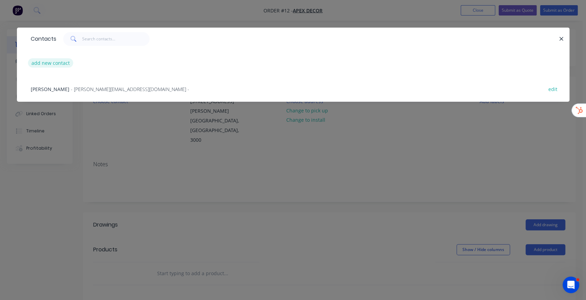
click at [51, 60] on button "add new contact" at bounding box center [51, 62] width 46 height 9
select select "AU"
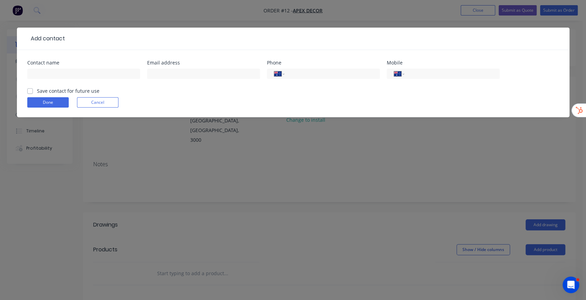
click at [37, 91] on label "Save contact for future use" at bounding box center [68, 90] width 62 height 7
click at [32, 91] on input "Save contact for future use" at bounding box center [30, 90] width 6 height 7
checkbox input "true"
click at [111, 103] on button "Cancel" at bounding box center [97, 102] width 41 height 10
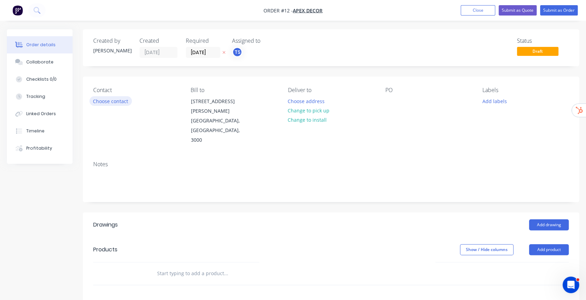
click at [109, 103] on button "Choose contact" at bounding box center [110, 100] width 42 height 9
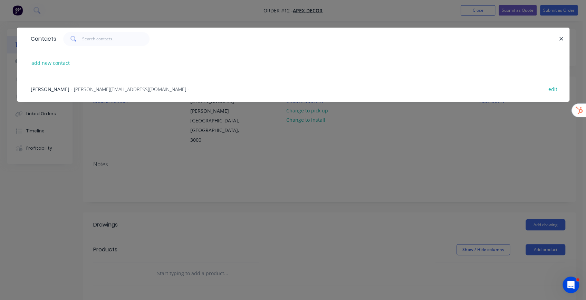
click at [104, 94] on div "[PERSON_NAME] - [PERSON_NAME][EMAIL_ADDRESS][DOMAIN_NAME] - edit" at bounding box center [293, 89] width 532 height 26
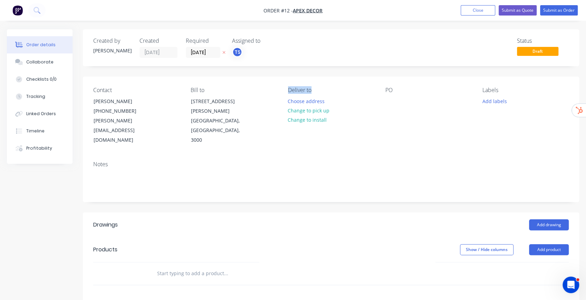
drag, startPoint x: 287, startPoint y: 89, endPoint x: 312, endPoint y: 87, distance: 25.3
click at [312, 87] on div "Contact David Anderson (03) 9876 5432 david@prestigedecor.com.au Bill to 789 Co…" at bounding box center [331, 116] width 496 height 79
click at [312, 101] on button "Choose address" at bounding box center [306, 100] width 44 height 9
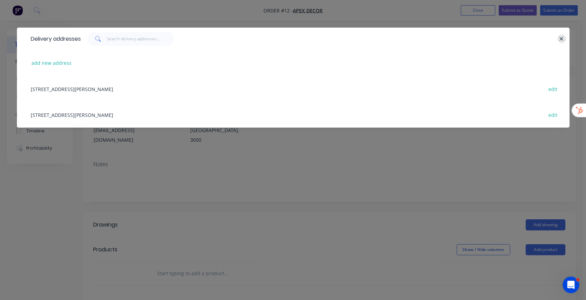
click at [561, 38] on icon "button" at bounding box center [561, 39] width 4 height 6
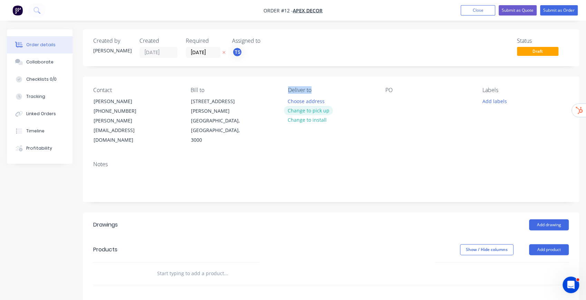
click at [315, 110] on button "Change to pick up" at bounding box center [308, 110] width 49 height 9
click at [294, 98] on div at bounding box center [293, 101] width 11 height 10
click at [319, 121] on button "Change to install" at bounding box center [307, 120] width 46 height 9
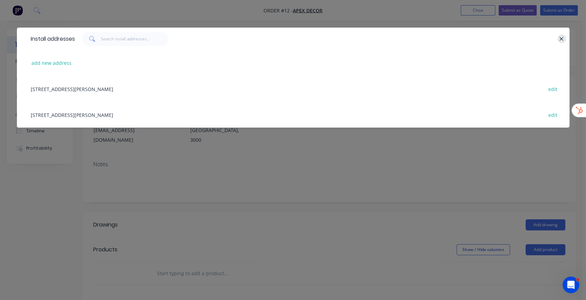
click at [559, 38] on icon "button" at bounding box center [561, 39] width 4 height 6
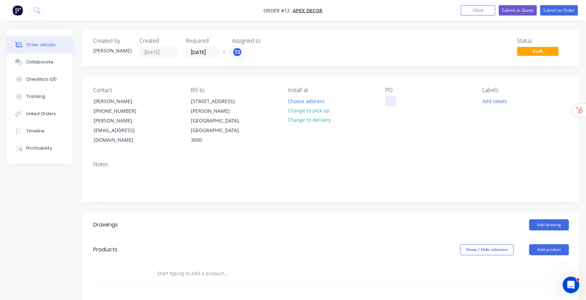
click at [389, 100] on div at bounding box center [390, 101] width 11 height 10
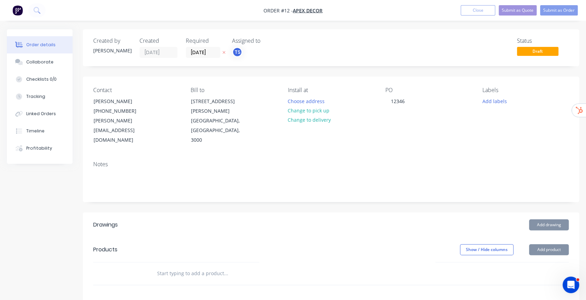
click at [438, 132] on div "Contact David Anderson (03) 9876 5432 david@prestigedecor.com.au Bill to 789 Co…" at bounding box center [331, 116] width 496 height 79
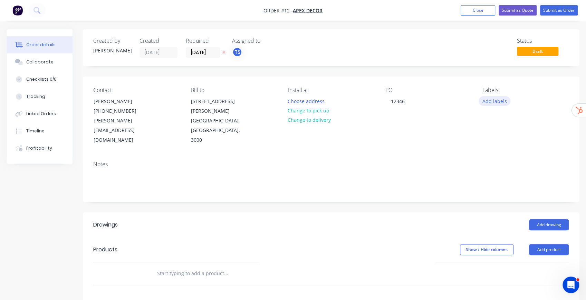
click at [497, 102] on button "Add labels" at bounding box center [495, 100] width 32 height 9
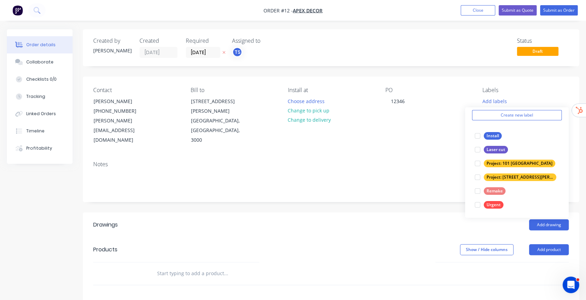
scroll to position [27, 0]
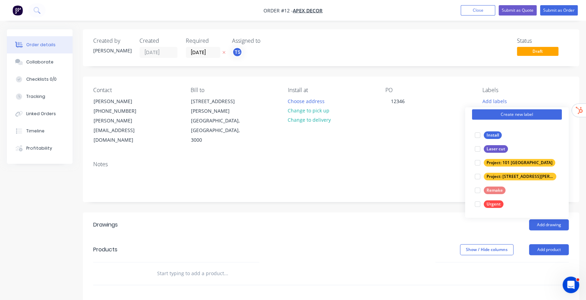
click at [521, 115] on button "Create new label" at bounding box center [517, 114] width 90 height 10
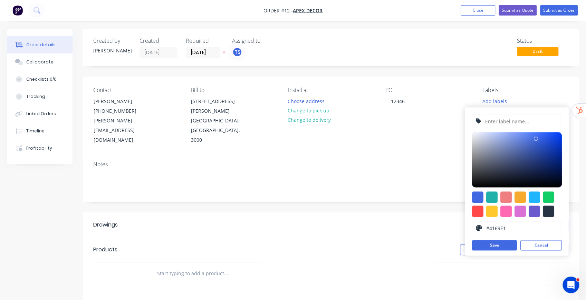
click at [504, 120] on input "text" at bounding box center [521, 121] width 74 height 13
click at [437, 156] on div "Notes" at bounding box center [331, 179] width 496 height 46
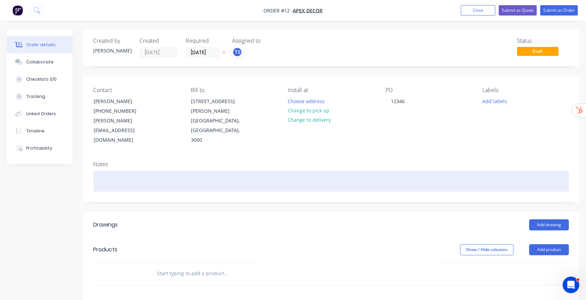
click at [124, 171] on div at bounding box center [330, 181] width 475 height 21
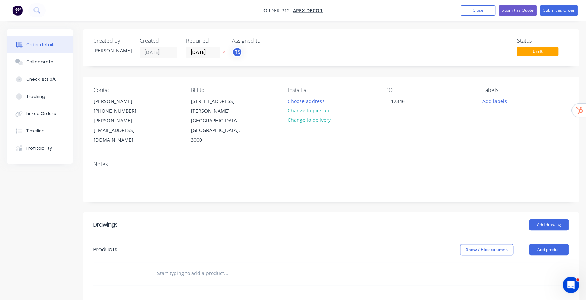
click at [394, 191] on div "Created by Stuart Created 05/09/25 Required 30/09/25 Assigned to TS Status Draf…" at bounding box center [331, 240] width 496 height 422
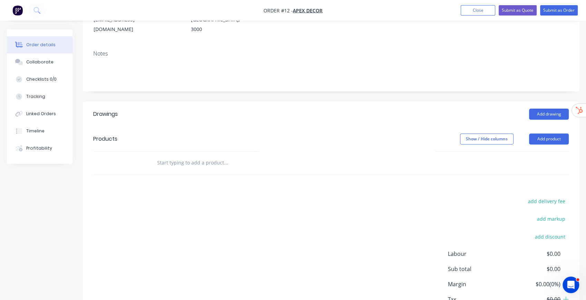
scroll to position [115, 0]
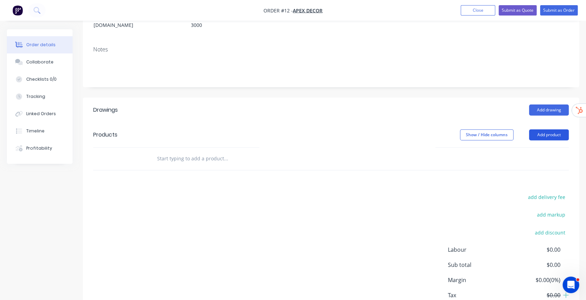
drag, startPoint x: 548, startPoint y: 114, endPoint x: 561, endPoint y: 118, distance: 13.5
click at [561, 129] on button "Add product" at bounding box center [549, 134] width 40 height 11
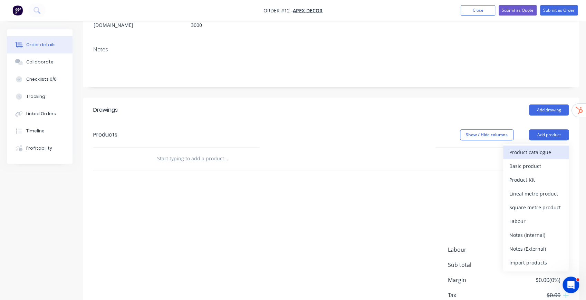
click at [532, 147] on div "Product catalogue" at bounding box center [535, 152] width 53 height 10
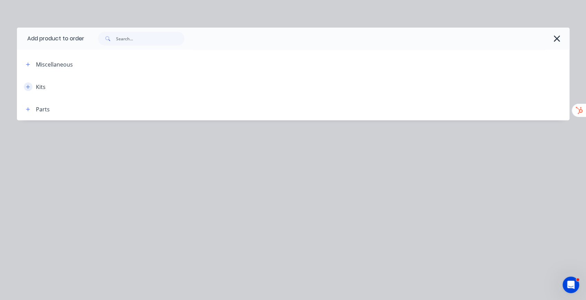
click at [30, 86] on icon "button" at bounding box center [28, 87] width 4 height 5
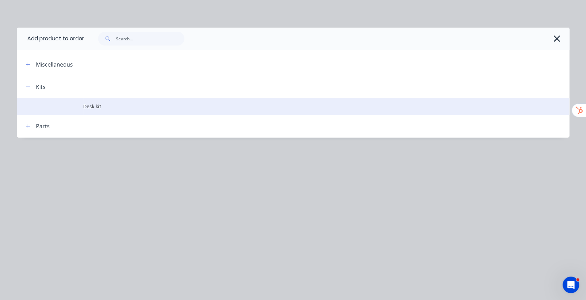
click at [96, 106] on span "Desk kit" at bounding box center [277, 106] width 389 height 7
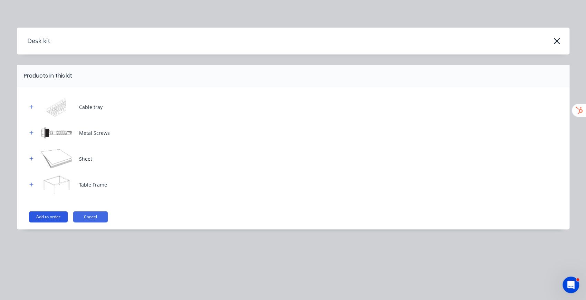
click at [46, 216] on button "Add to order" at bounding box center [48, 217] width 39 height 11
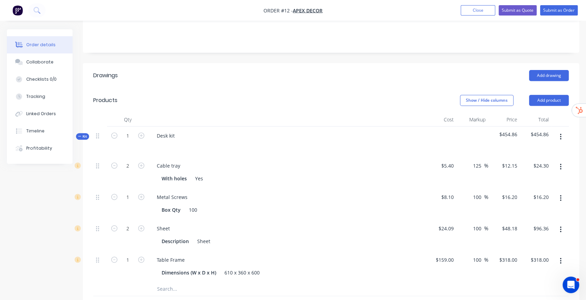
scroll to position [138, 0]
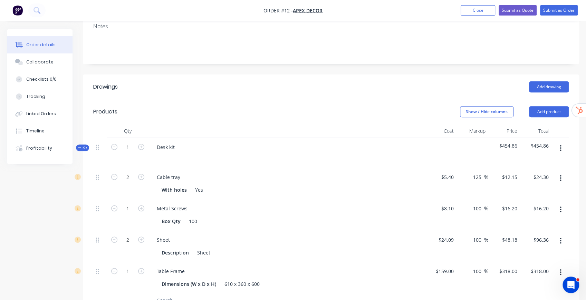
click at [560, 269] on icon "button" at bounding box center [561, 273] width 2 height 8
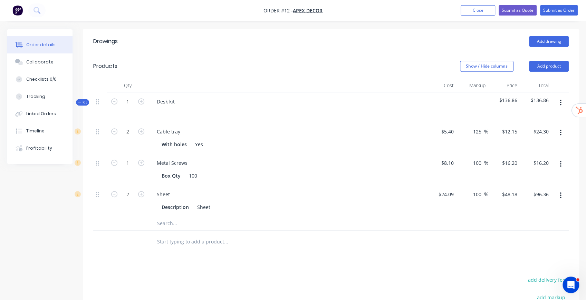
scroll to position [184, 0]
click at [171, 216] on input "text" at bounding box center [226, 223] width 138 height 14
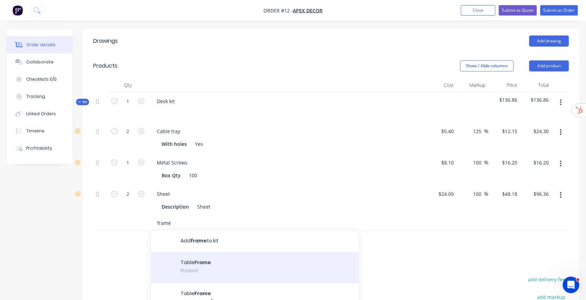
type input "frame"
click at [202, 252] on div "Table Frame Product" at bounding box center [254, 267] width 207 height 31
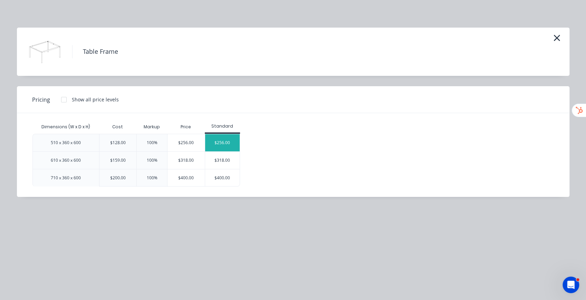
click at [218, 146] on div "$256.00" at bounding box center [222, 142] width 35 height 17
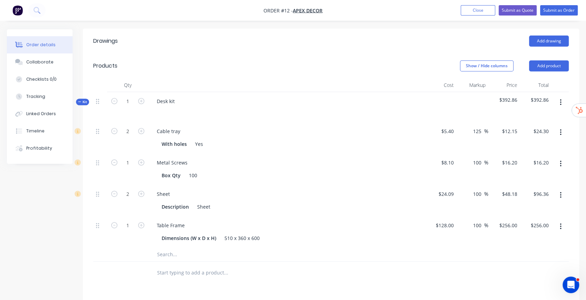
click at [483, 248] on div at bounding box center [330, 255] width 475 height 14
click at [140, 98] on icon "button" at bounding box center [141, 101] width 6 height 6
type input "2"
type input "4"
type input "$48.60"
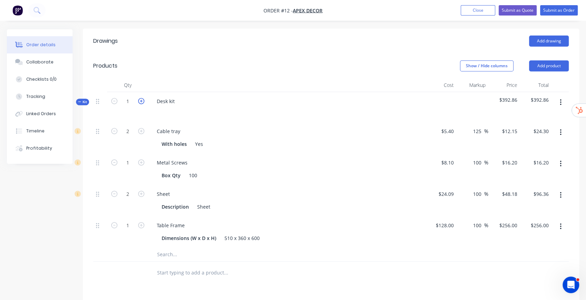
type input "2"
type input "$32.40"
type input "4"
type input "$192.72"
type input "2"
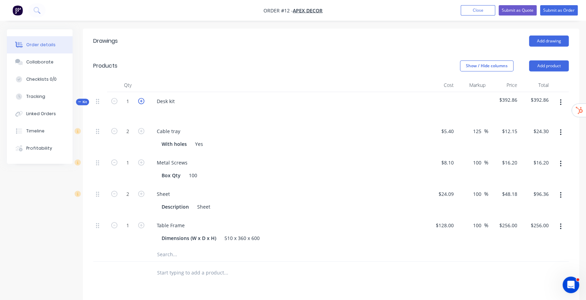
type input "$512.00"
click at [140, 98] on icon "button" at bounding box center [141, 101] width 6 height 6
type input "3"
type input "6"
type input "$72.90"
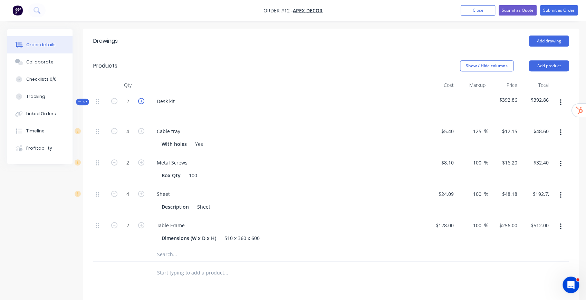
type input "3"
type input "$48.60"
type input "6"
type input "$289.08"
type input "3"
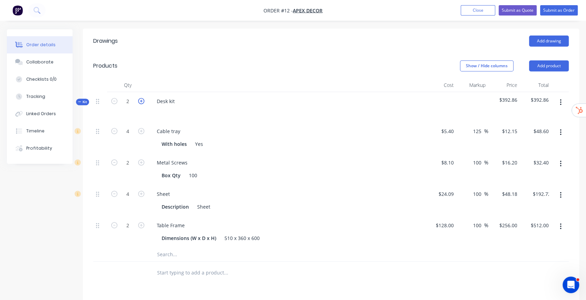
type input "$768.00"
click at [140, 98] on icon "button" at bounding box center [141, 101] width 6 height 6
type input "4"
type input "8"
type input "$97.20"
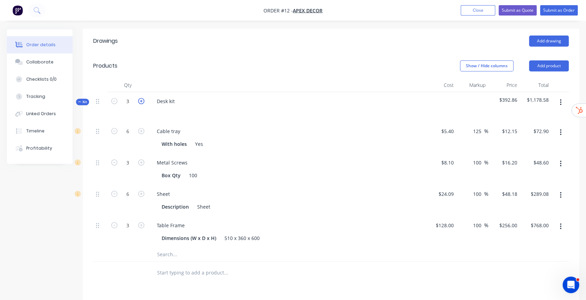
type input "4"
type input "$64.80"
type input "8"
type input "$385.44"
type input "4"
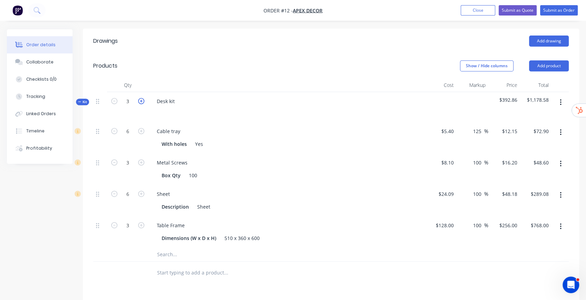
type input "$1,024.00"
click at [141, 98] on icon "button" at bounding box center [141, 101] width 6 height 6
type input "5"
type input "10"
type input "$121.50"
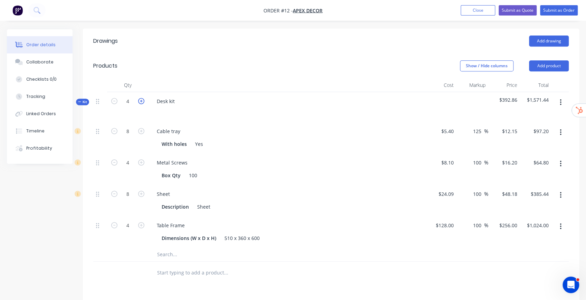
type input "5"
type input "$81.00"
type input "10"
type input "$481.80"
type input "5"
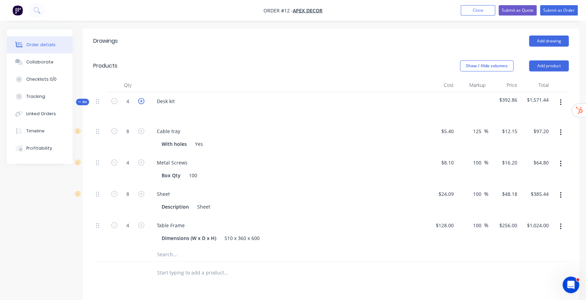
type input "$1,280.00"
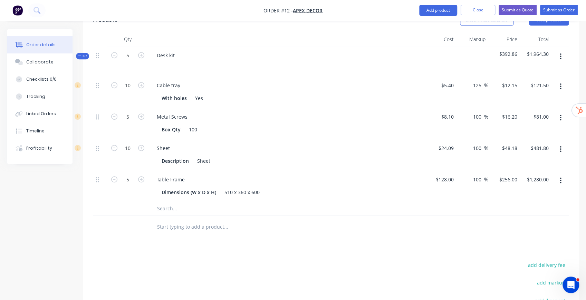
scroll to position [207, 0]
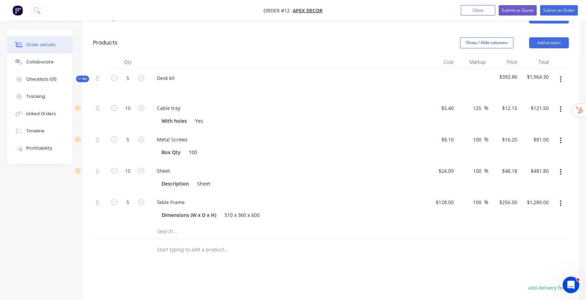
click at [209, 243] on input "text" at bounding box center [226, 250] width 138 height 14
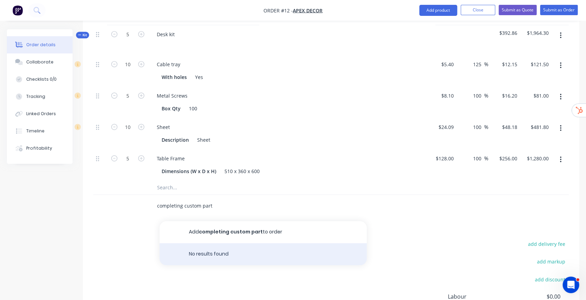
scroll to position [253, 0]
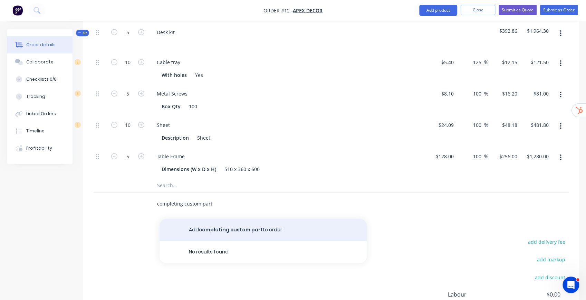
type input "completing custom part"
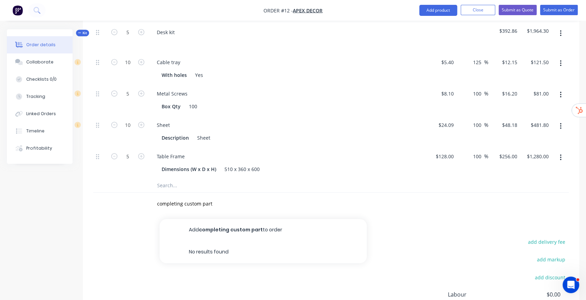
click at [228, 219] on button "Add completing custom part to order" at bounding box center [263, 230] width 207 height 22
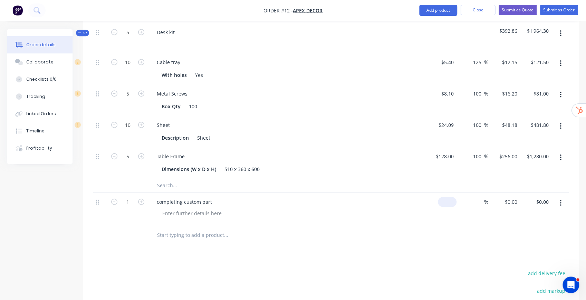
click at [441, 193] on div "$0.00" at bounding box center [441, 208] width 32 height 31
type input "$1,000.00"
click at [480, 197] on input at bounding box center [480, 202] width 8 height 10
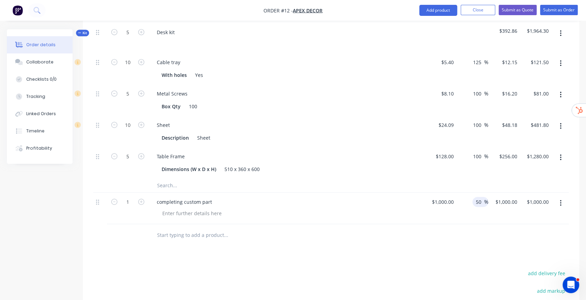
type input "50"
type input "$1,500.00"
click at [521, 224] on div at bounding box center [330, 235] width 475 height 22
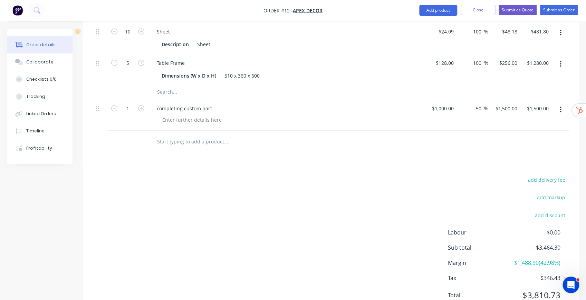
scroll to position [355, 0]
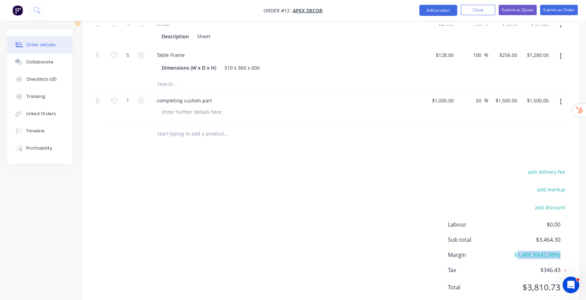
drag, startPoint x: 514, startPoint y: 235, endPoint x: 563, endPoint y: 231, distance: 49.5
click at [563, 251] on div "Margin $1,488.90 ( 42.98 %)" at bounding box center [508, 255] width 121 height 8
click at [438, 230] on div "add delivery fee add markup add discount Labour $0.00 Sub total $3,464.30 Margi…" at bounding box center [330, 233] width 475 height 133
drag, startPoint x: 452, startPoint y: 233, endPoint x: 568, endPoint y: 231, distance: 116.0
click at [568, 231] on div "add delivery fee add markup add discount Labour $0.00 Sub total $3,464.30 Margi…" at bounding box center [330, 233] width 475 height 133
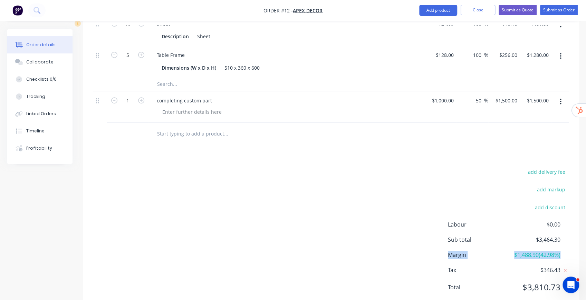
click at [474, 226] on div "Labour $0.00 Sub total $3,464.30 Margin $1,488.90 ( 42.98 %) Tax $346.43 Total …" at bounding box center [508, 261] width 121 height 80
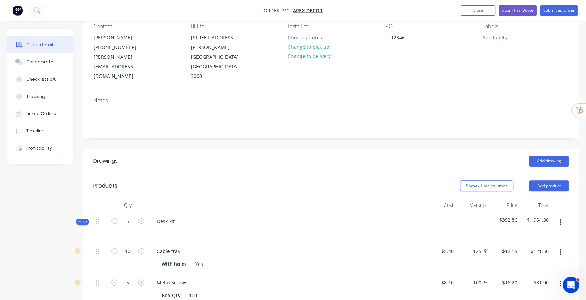
scroll to position [0, 0]
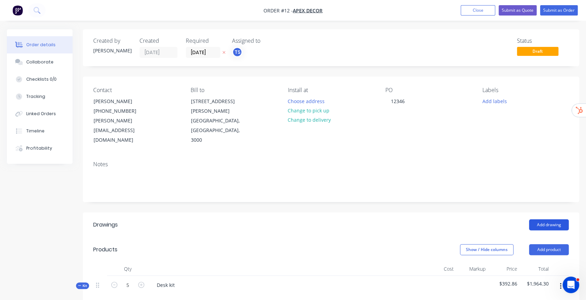
click at [548, 220] on button "Add drawing" at bounding box center [549, 225] width 40 height 11
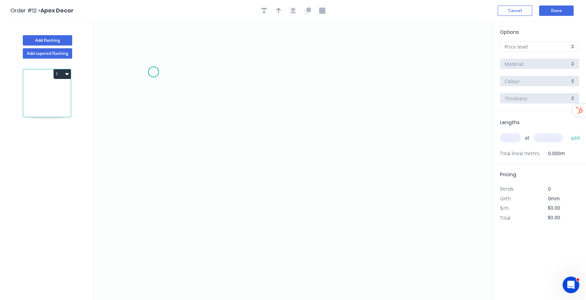
click at [153, 71] on icon "0" at bounding box center [292, 160] width 399 height 279
click at [151, 145] on icon "0" at bounding box center [292, 160] width 399 height 279
click at [238, 147] on icon "0 ?" at bounding box center [292, 160] width 399 height 279
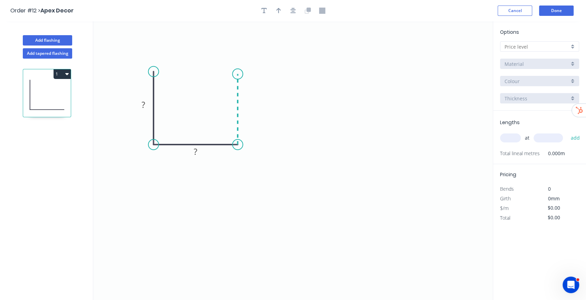
click at [239, 74] on icon "0 ? ?" at bounding box center [292, 160] width 399 height 279
click at [280, 76] on icon "0 ? ? ?" at bounding box center [292, 160] width 399 height 279
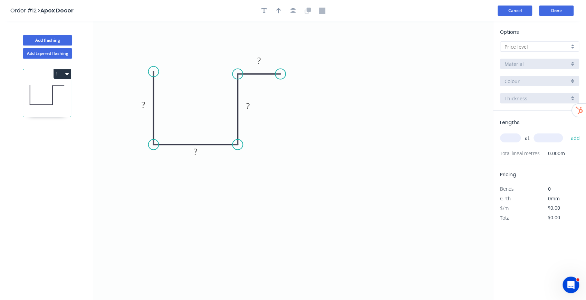
click at [517, 11] on button "Cancel" at bounding box center [514, 11] width 35 height 10
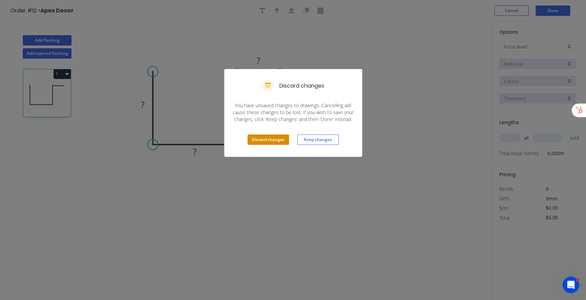
click at [264, 139] on button "Discard changes" at bounding box center [268, 140] width 41 height 10
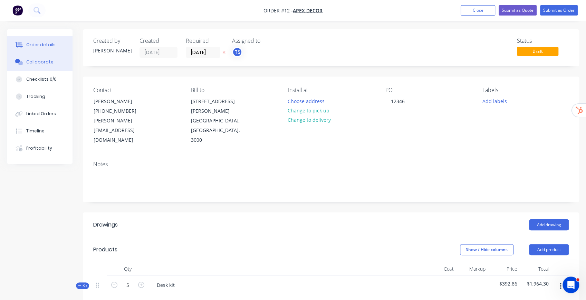
click at [46, 63] on div "Collaborate" at bounding box center [39, 62] width 27 height 6
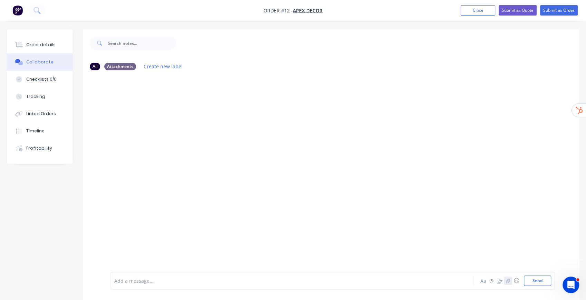
click at [509, 281] on icon "button" at bounding box center [508, 281] width 4 height 5
click at [500, 280] on icon "button" at bounding box center [500, 281] width 6 height 5
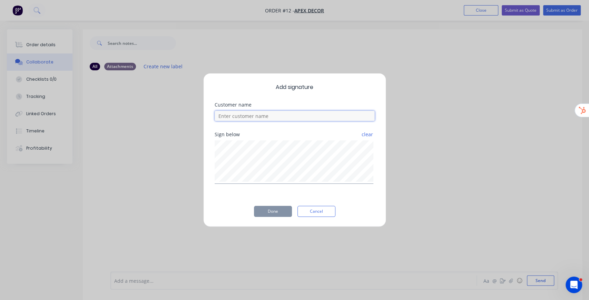
click at [255, 115] on input at bounding box center [295, 116] width 160 height 10
type input "example customer"
click at [276, 203] on div "Add signature Customer name example customer Sign below clear Done Cancel" at bounding box center [294, 150] width 183 height 154
click at [277, 209] on button "Done" at bounding box center [273, 211] width 38 height 11
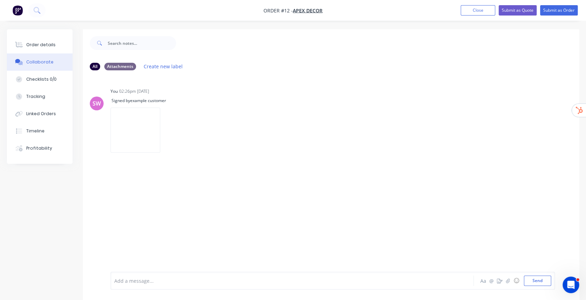
click at [216, 272] on div "Add a message... Aa @ ☺ Send" at bounding box center [331, 281] width 496 height 39
click at [212, 277] on div "Add a message..." at bounding box center [278, 281] width 328 height 10
click at [167, 131] on icon "button" at bounding box center [166, 130] width 2 height 8
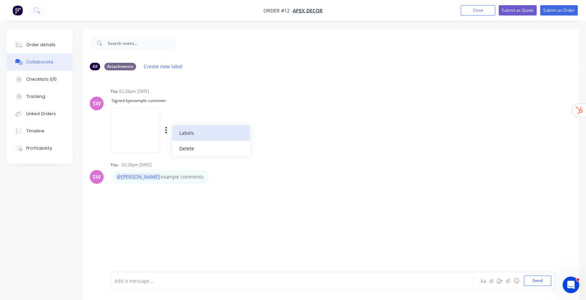
click at [250, 134] on button "Labels" at bounding box center [211, 133] width 78 height 16
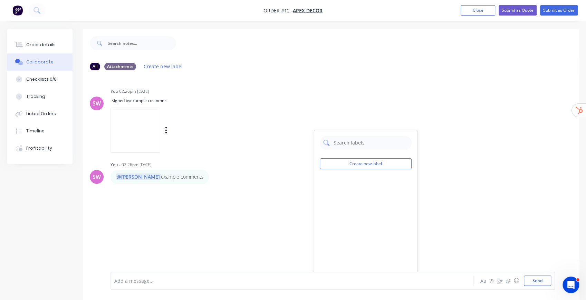
click at [371, 136] on input "text" at bounding box center [370, 143] width 75 height 14
drag, startPoint x: 268, startPoint y: 65, endPoint x: 208, endPoint y: 74, distance: 60.4
click at [268, 65] on div "All Attachments Create new label" at bounding box center [331, 66] width 482 height 9
click at [121, 67] on div "Attachments" at bounding box center [120, 66] width 32 height 8
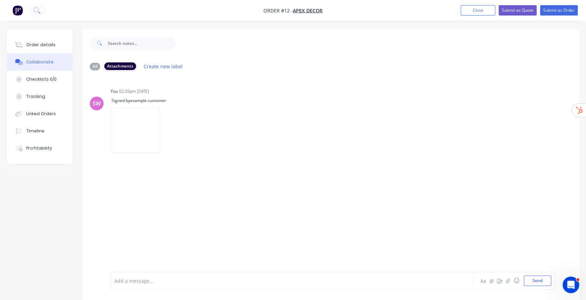
click at [122, 67] on div "Attachments" at bounding box center [120, 66] width 32 height 8
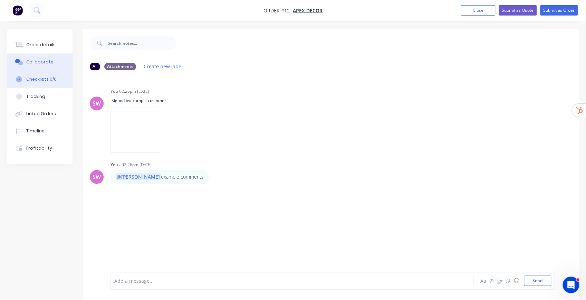
click at [41, 78] on div "Checklists 0/0" at bounding box center [41, 79] width 30 height 6
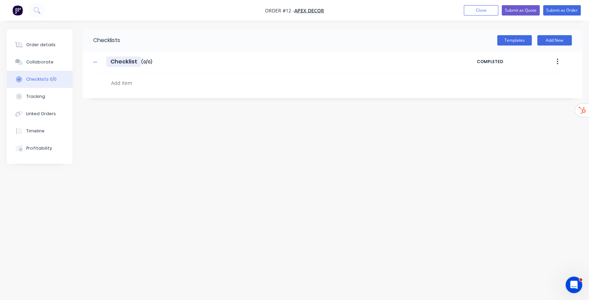
click at [129, 61] on input "Checklist" at bounding box center [123, 62] width 35 height 10
type input "Example Checklist"
click at [117, 86] on textarea at bounding box center [260, 83] width 305 height 10
type textarea "item 1"
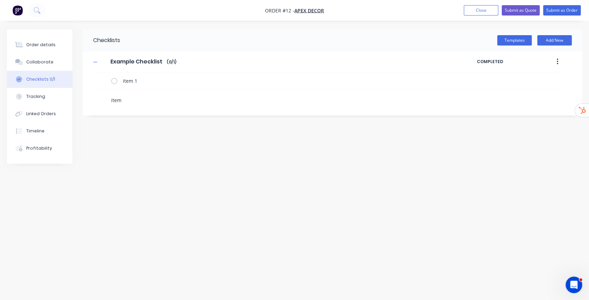
type textarea "item 2"
click at [511, 42] on button "Templates" at bounding box center [514, 40] width 35 height 10
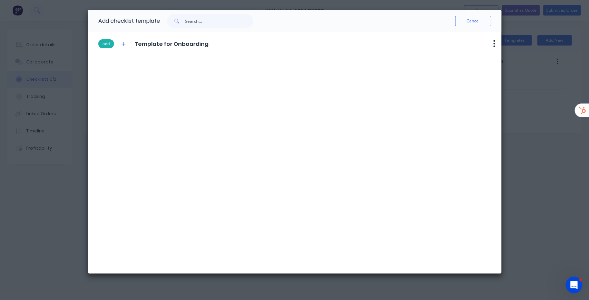
drag, startPoint x: 110, startPoint y: 44, endPoint x: 103, endPoint y: 44, distance: 8.0
click at [103, 44] on button "add" at bounding box center [106, 43] width 16 height 9
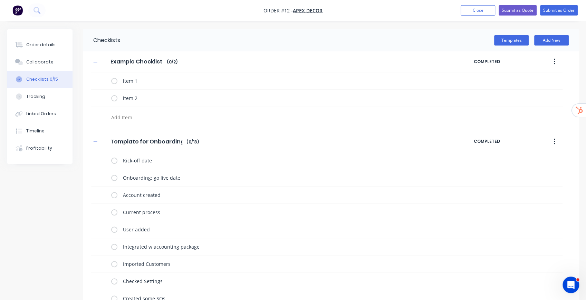
click at [554, 61] on icon "button" at bounding box center [553, 62] width 1 height 6
click at [535, 79] on span "Save as Template" at bounding box center [529, 79] width 52 height 7
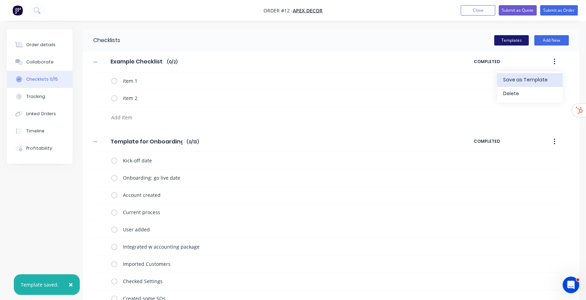
click at [520, 42] on button "Templates" at bounding box center [511, 40] width 35 height 10
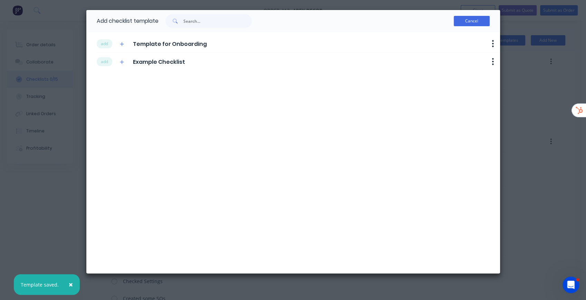
click at [477, 18] on button "Cancel" at bounding box center [472, 21] width 36 height 10
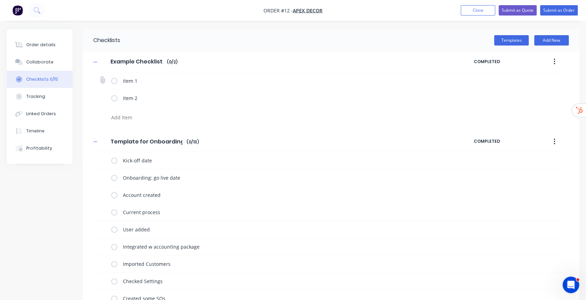
click at [115, 81] on label at bounding box center [114, 80] width 6 height 7
click at [0, 0] on input "checkbox" at bounding box center [0, 0] width 0 height 0
drag, startPoint x: 485, startPoint y: 78, endPoint x: 526, endPoint y: 79, distance: 41.8
click at [519, 79] on span "02:29 PM 05/09/2025" at bounding box center [500, 80] width 38 height 7
click at [102, 81] on icon at bounding box center [102, 80] width 9 height 9
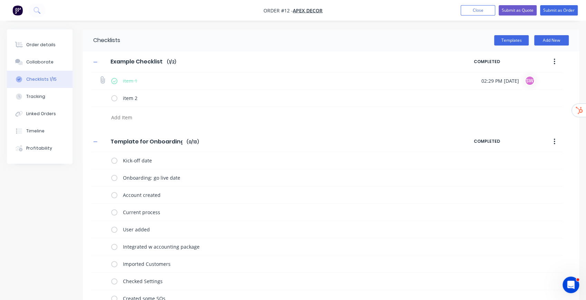
click at [99, 77] on input "file" at bounding box center [99, 77] width 0 height 0
click at [39, 132] on div "Timeline" at bounding box center [35, 131] width 18 height 6
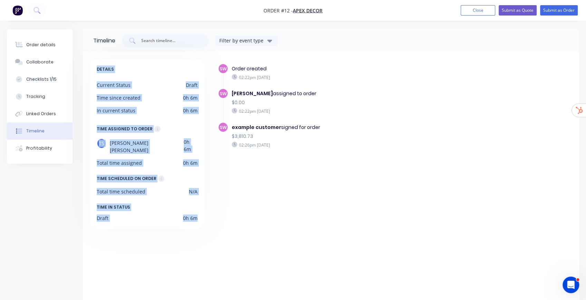
drag, startPoint x: 97, startPoint y: 67, endPoint x: 208, endPoint y: 219, distance: 188.0
click at [208, 219] on div "DETAILS Current Status Draft Time since created 0h 6m In current status 0h 6m T…" at bounding box center [150, 182] width 120 height 246
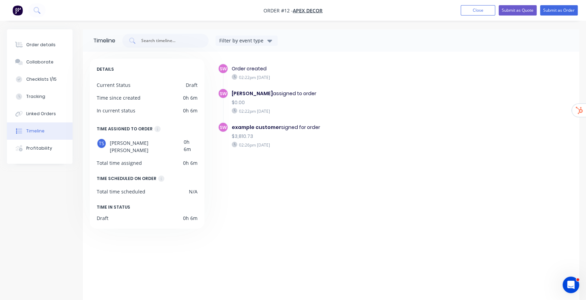
click at [262, 191] on div "SW Order created 02:22pm Friday 05/09/25 SW Tyler Sparkes assigned to order $0.…" at bounding box center [391, 182] width 362 height 246
drag, startPoint x: 243, startPoint y: 73, endPoint x: 301, endPoint y: 145, distance: 92.0
click at [301, 145] on div "SW Order created 02:22pm Friday 05/09/25 SW Tyler Sparkes assigned to order $0.…" at bounding box center [395, 119] width 354 height 110
click at [273, 173] on div "SW Order created 02:22pm Friday 05/09/25 SW Tyler Sparkes assigned to order $0.…" at bounding box center [391, 182] width 362 height 246
click at [274, 173] on div "SW Order created 02:22pm Friday 05/09/25 SW Tyler Sparkes assigned to order $0.…" at bounding box center [391, 182] width 362 height 246
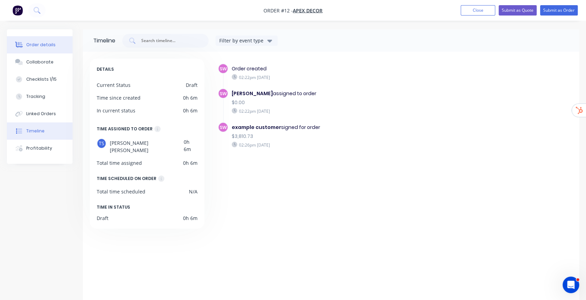
click at [47, 46] on div "Order details" at bounding box center [40, 45] width 29 height 6
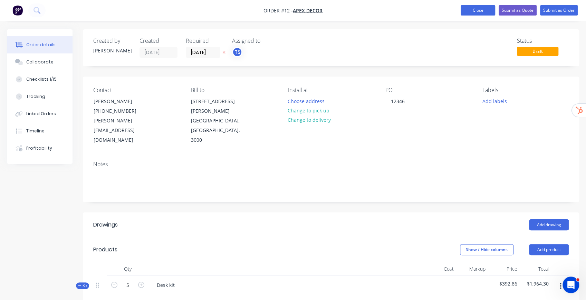
click at [479, 10] on button "Close" at bounding box center [478, 10] width 35 height 10
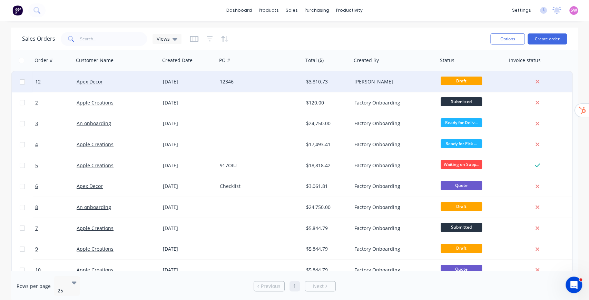
click at [345, 86] on div "$3,810.73" at bounding box center [327, 81] width 48 height 21
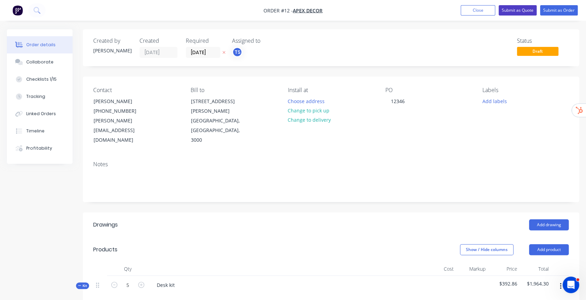
click at [511, 11] on button "Submit as Quote" at bounding box center [518, 10] width 38 height 10
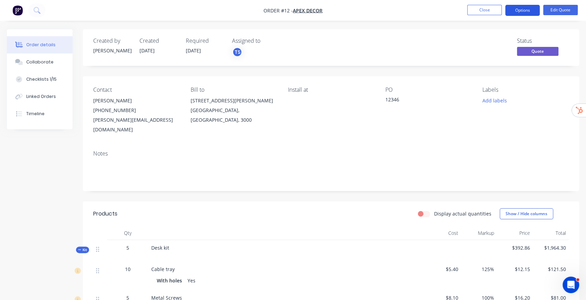
click at [519, 9] on button "Options" at bounding box center [522, 10] width 35 height 11
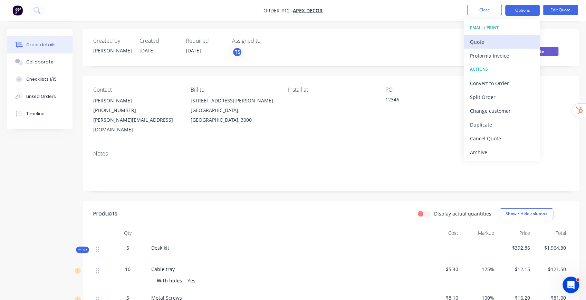
click at [487, 40] on div "Quote" at bounding box center [502, 42] width 64 height 10
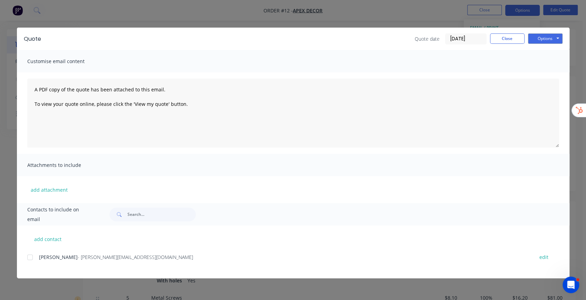
click at [30, 256] on div at bounding box center [30, 258] width 14 height 14
click at [546, 37] on button "Options" at bounding box center [545, 38] width 35 height 10
click at [553, 50] on button "Preview" at bounding box center [550, 50] width 44 height 11
click at [498, 39] on button "Close" at bounding box center [507, 38] width 35 height 10
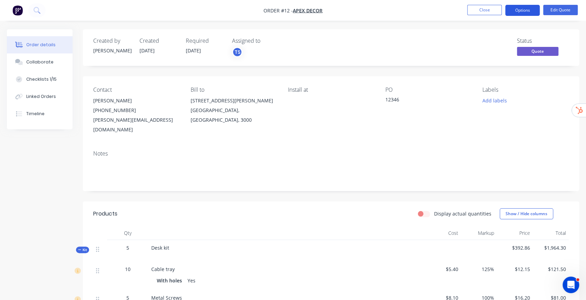
click at [519, 8] on button "Options" at bounding box center [522, 10] width 35 height 11
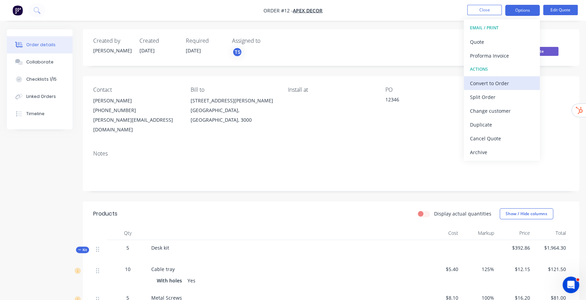
click at [487, 80] on div "Convert to Order" at bounding box center [502, 83] width 64 height 10
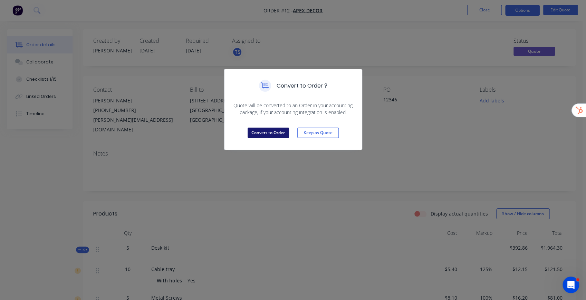
click at [271, 129] on button "Convert to Order" at bounding box center [268, 133] width 41 height 10
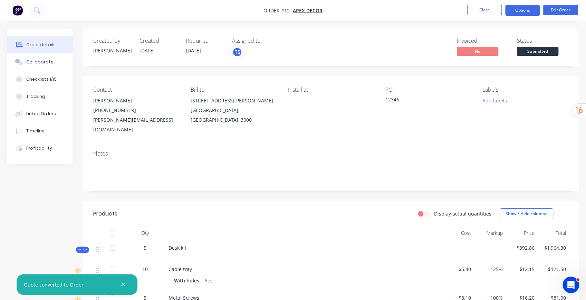
click at [519, 13] on button "Options" at bounding box center [522, 10] width 35 height 11
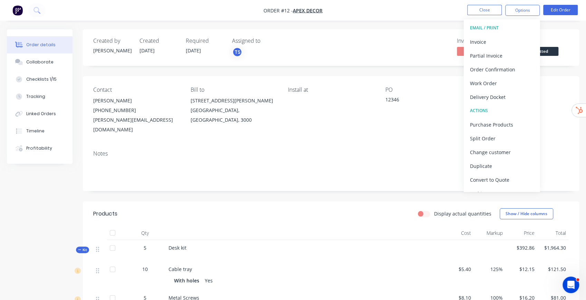
click at [416, 29] on div "Order details Collaborate Checklists 1/15 Tracking Linked Orders Timeline Profi…" at bounding box center [293, 258] width 586 height 517
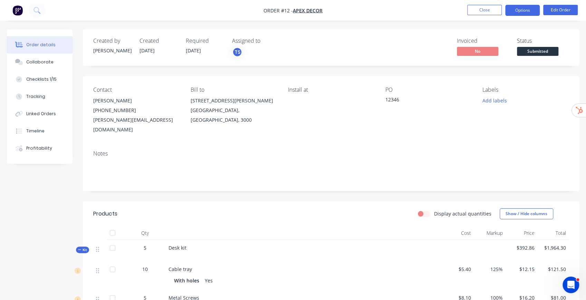
click at [530, 7] on button "Options" at bounding box center [522, 10] width 35 height 11
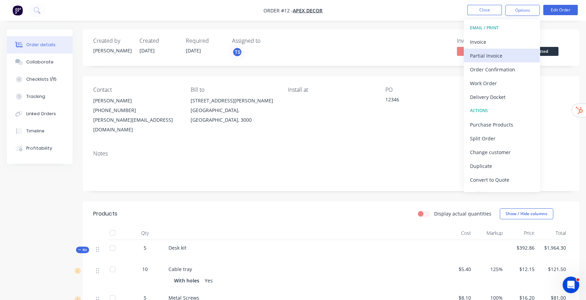
click at [487, 57] on div "Partial Invoice" at bounding box center [502, 56] width 64 height 10
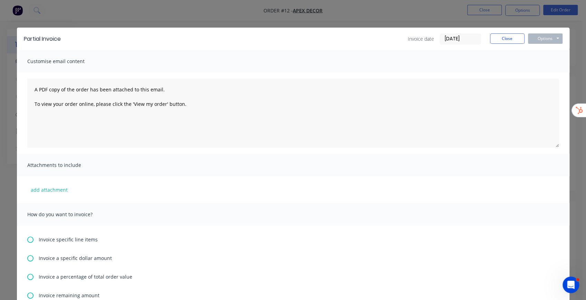
click at [462, 41] on input "[DATE]" at bounding box center [460, 39] width 41 height 10
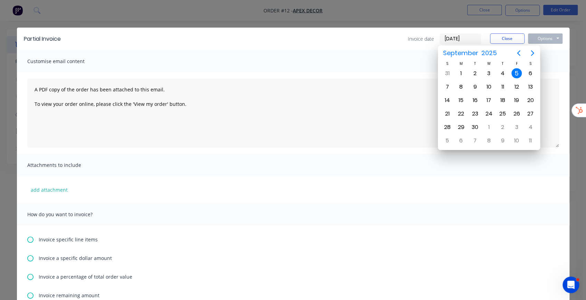
click at [382, 63] on div "Customise email content" at bounding box center [293, 61] width 552 height 22
click at [126, 116] on textarea "A PDF copy of the order has been attached to this email. To view your order onl…" at bounding box center [293, 113] width 532 height 69
click at [515, 70] on div "5" at bounding box center [516, 73] width 10 height 10
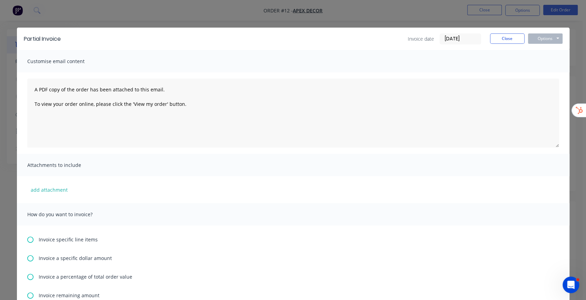
scroll to position [92, 0]
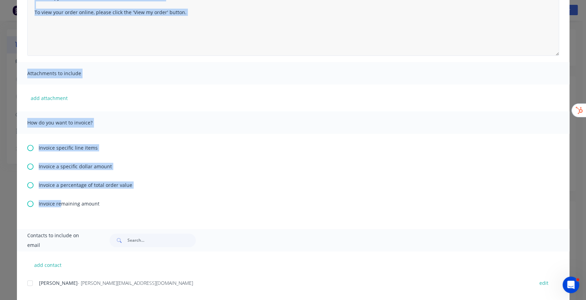
drag, startPoint x: 68, startPoint y: 204, endPoint x: 308, endPoint y: 53, distance: 282.7
click at [308, 53] on div "Customise email content A PDF copy of the order has been attached to this email…" at bounding box center [293, 93] width 552 height 271
click at [307, 41] on textarea "A PDF copy of the order has been attached to this email. To view your order onl…" at bounding box center [293, 21] width 532 height 69
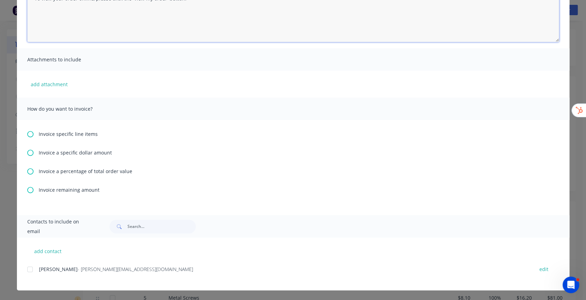
scroll to position [0, 0]
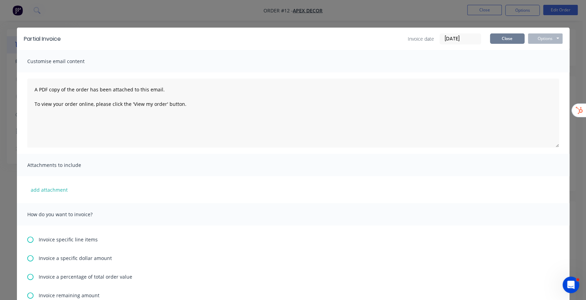
click at [506, 37] on button "Close" at bounding box center [507, 38] width 35 height 10
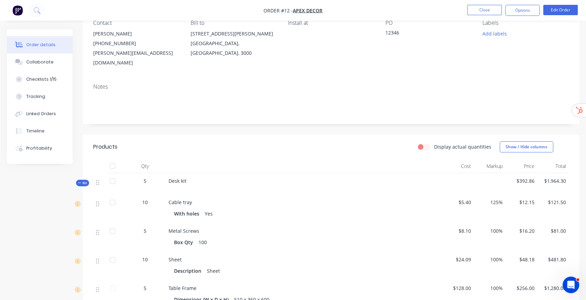
scroll to position [138, 0]
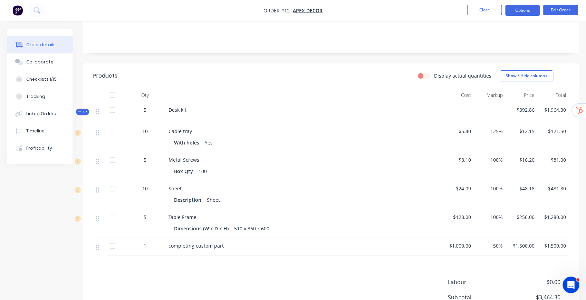
click at [526, 11] on button "Options" at bounding box center [522, 10] width 35 height 11
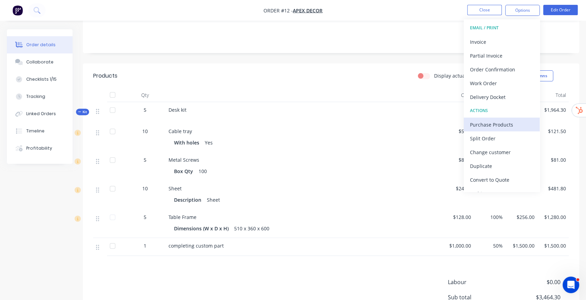
click at [496, 125] on div "Purchase Products" at bounding box center [502, 125] width 64 height 10
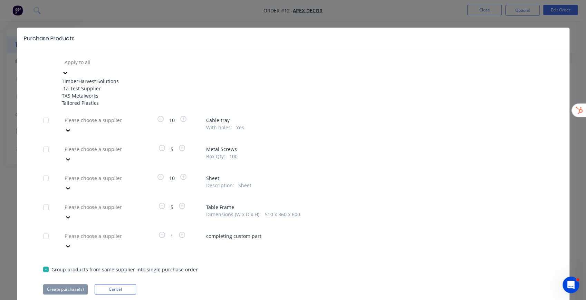
click at [102, 61] on div at bounding box center [113, 62] width 99 height 9
click at [97, 92] on div ".1a Test Supplier" at bounding box center [100, 88] width 76 height 7
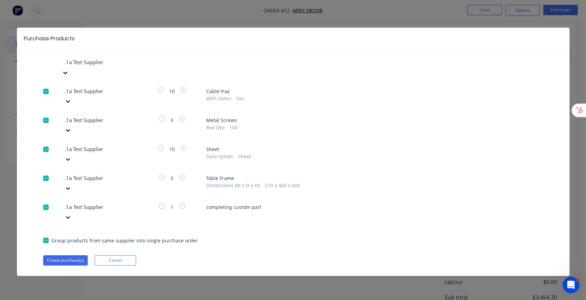
click at [119, 116] on div at bounding box center [113, 120] width 99 height 9
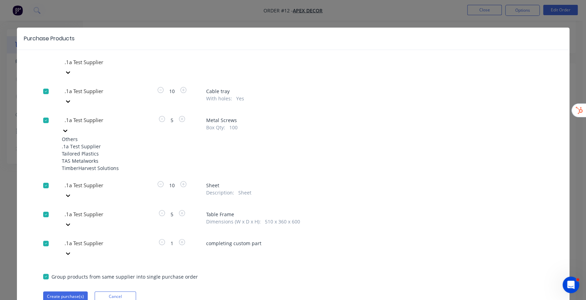
click at [97, 158] on div "TAS Metalworks" at bounding box center [100, 160] width 76 height 7
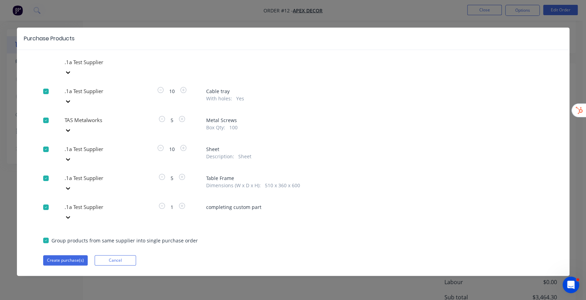
click at [108, 174] on div at bounding box center [113, 178] width 99 height 9
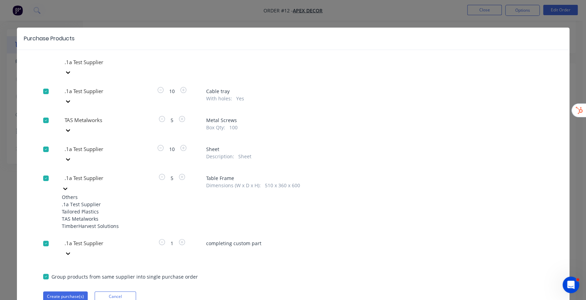
click at [95, 215] on div "TAS Metalworks" at bounding box center [100, 218] width 76 height 7
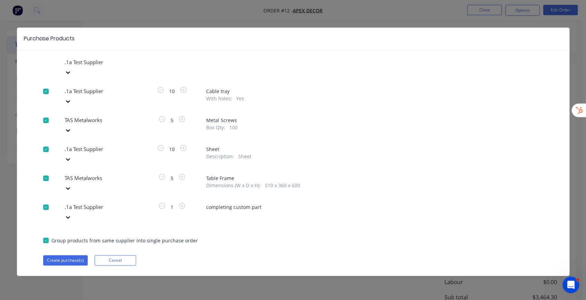
click at [107, 174] on div at bounding box center [113, 178] width 99 height 9
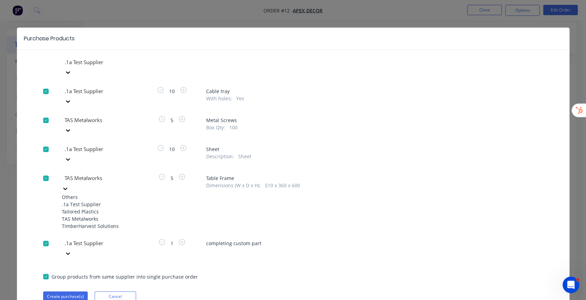
click at [397, 117] on span "Metal Screws" at bounding box center [374, 120] width 337 height 7
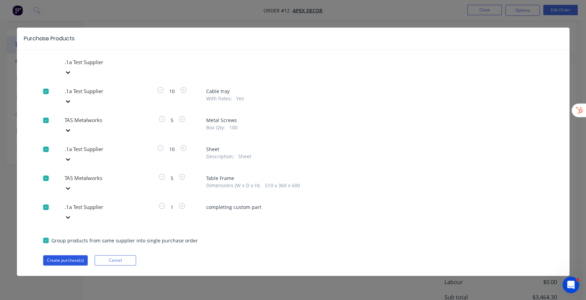
click at [69, 255] on button "Create purchase(s)" at bounding box center [65, 260] width 45 height 10
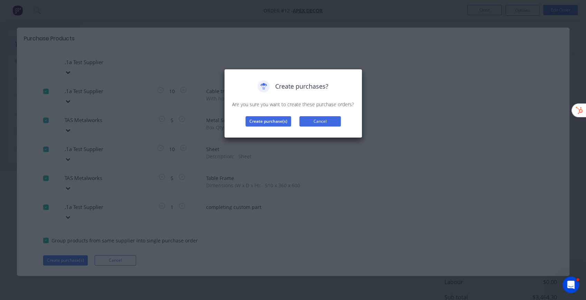
click at [333, 123] on button "Cancel" at bounding box center [319, 121] width 41 height 10
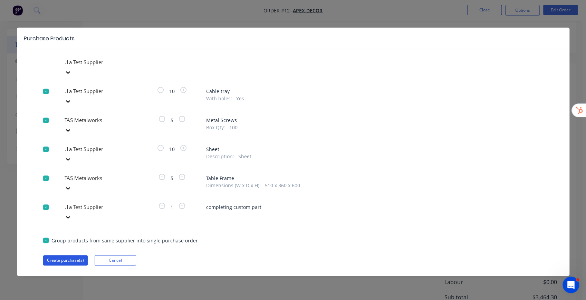
click at [59, 255] on button "Create purchase(s)" at bounding box center [65, 260] width 45 height 10
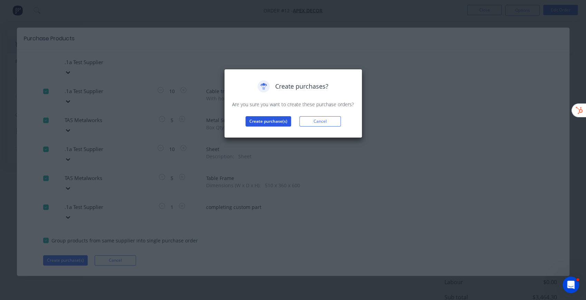
click at [268, 123] on button "Create purchase(s)" at bounding box center [268, 121] width 46 height 10
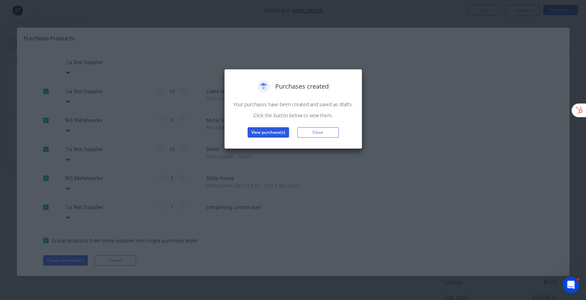
click at [267, 133] on button "View purchase(s)" at bounding box center [268, 132] width 41 height 10
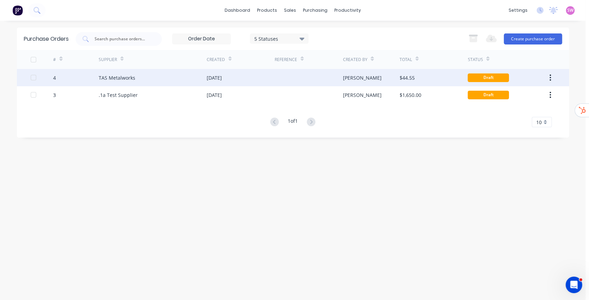
drag, startPoint x: 167, startPoint y: 77, endPoint x: 137, endPoint y: 78, distance: 30.4
click at [137, 78] on div "TAS Metalworks" at bounding box center [153, 77] width 108 height 17
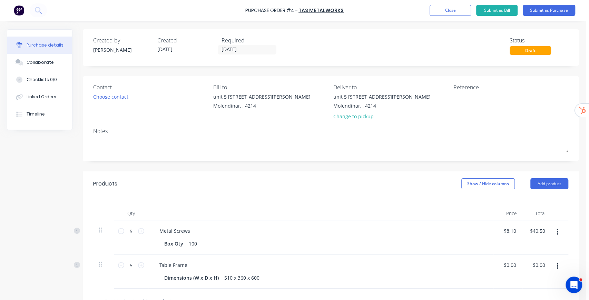
scroll to position [134, 0]
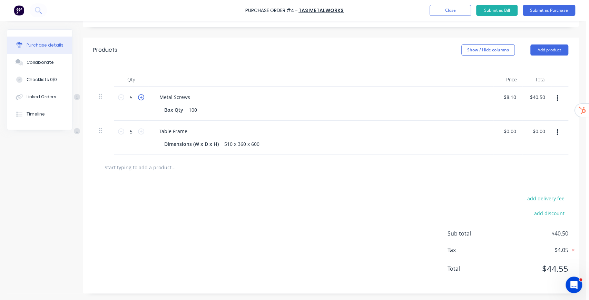
click at [139, 97] on icon at bounding box center [141, 97] width 6 height 6
type input "6"
type input "$48.60"
click at [140, 131] on icon at bounding box center [141, 131] width 6 height 6
drag, startPoint x: 133, startPoint y: 132, endPoint x: 95, endPoint y: 133, distance: 38.0
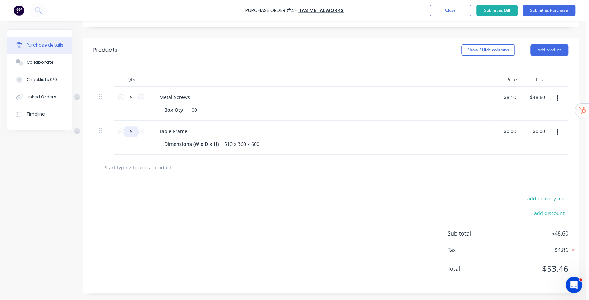
click at [105, 132] on div "6 6 Table Frame Dimensions (W x D x H) 510 x 360 x 600 $0.00 $0.00 $0.00 $0.00" at bounding box center [330, 138] width 475 height 34
type input "10"
drag, startPoint x: 260, startPoint y: 56, endPoint x: 238, endPoint y: 72, distance: 27.7
click at [260, 56] on div "Products Show / Hide columns Add product" at bounding box center [331, 50] width 496 height 25
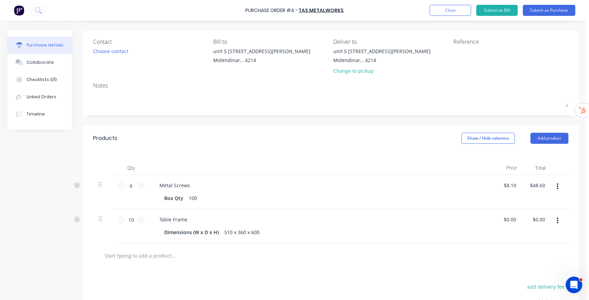
scroll to position [46, 0]
click at [119, 51] on div "Choose contact" at bounding box center [110, 50] width 35 height 7
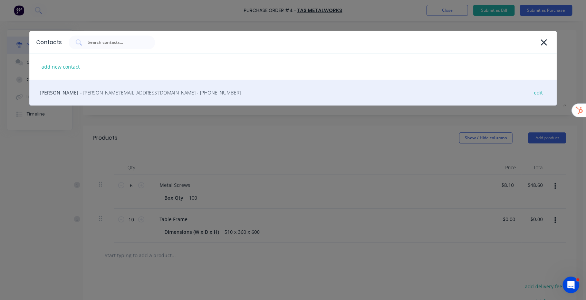
click at [103, 90] on span "- michelle@tasmetalworks.com.au - (03) 8765 4321" at bounding box center [160, 92] width 161 height 7
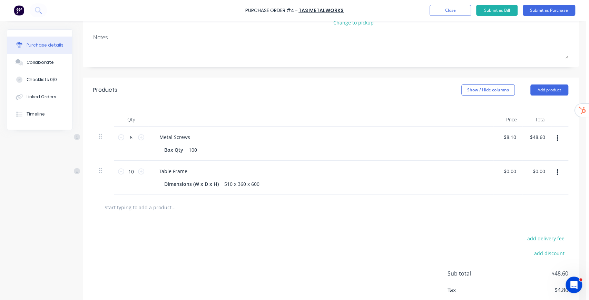
scroll to position [134, 0]
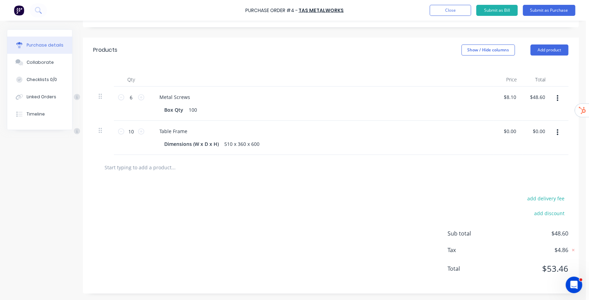
click at [157, 167] on input "text" at bounding box center [173, 168] width 138 height 14
click at [562, 52] on button "Add product" at bounding box center [550, 50] width 38 height 11
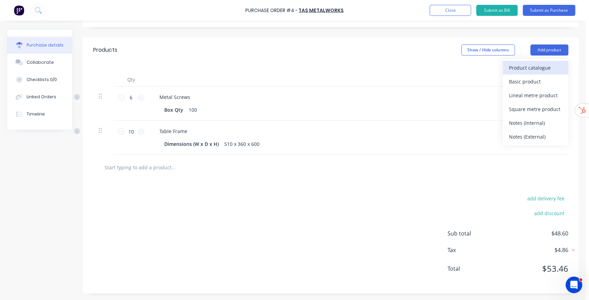
click at [546, 67] on div "Product catalogue" at bounding box center [535, 68] width 53 height 10
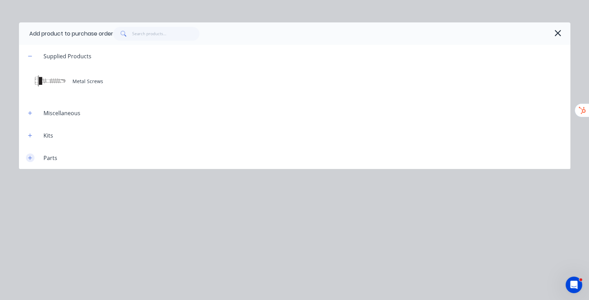
click at [30, 158] on icon "button" at bounding box center [30, 158] width 4 height 5
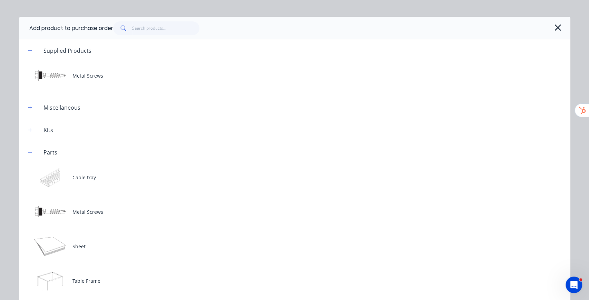
scroll to position [7, 0]
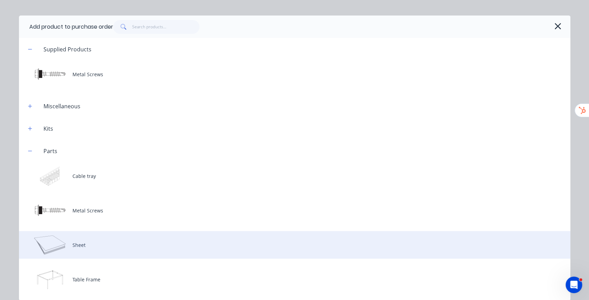
click at [80, 243] on div "Sheet" at bounding box center [295, 245] width 552 height 28
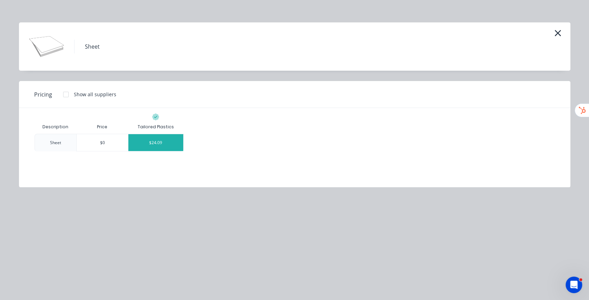
click at [166, 138] on div "$24.09" at bounding box center [155, 142] width 55 height 17
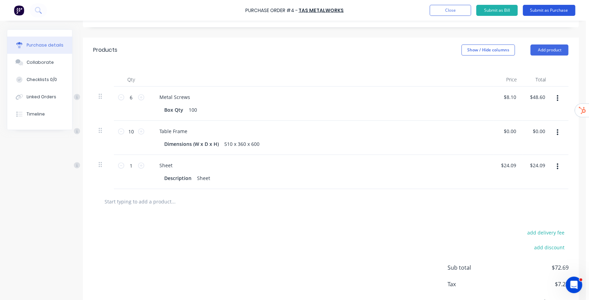
click at [558, 8] on button "Submit as Purchase" at bounding box center [549, 10] width 52 height 11
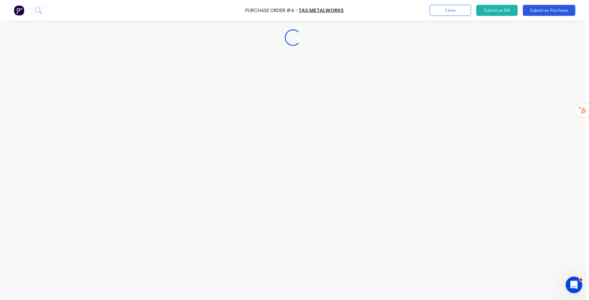
scroll to position [0, 0]
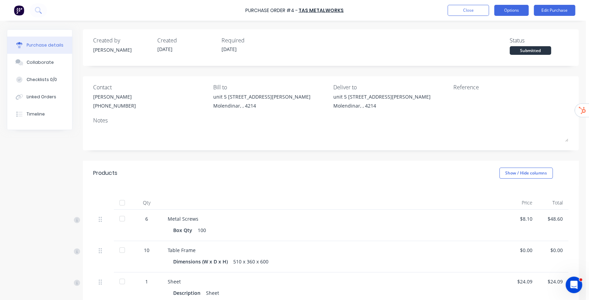
click at [518, 13] on button "Options" at bounding box center [511, 10] width 35 height 11
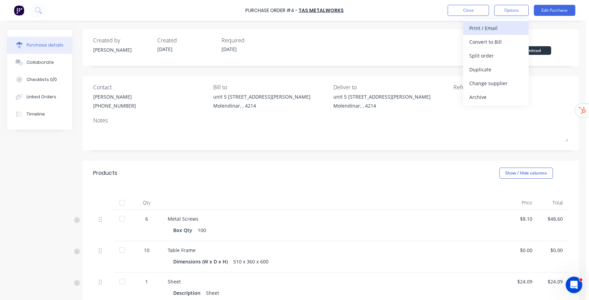
click at [498, 28] on div "Print / Email" at bounding box center [496, 28] width 53 height 10
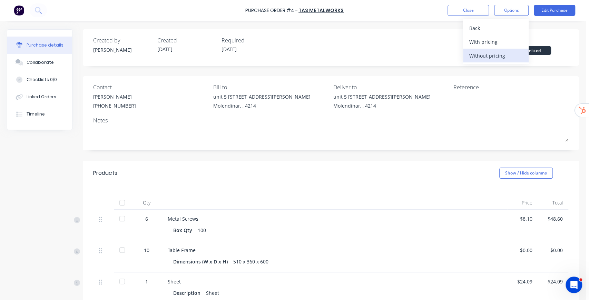
click at [489, 54] on div "Without pricing" at bounding box center [496, 56] width 53 height 10
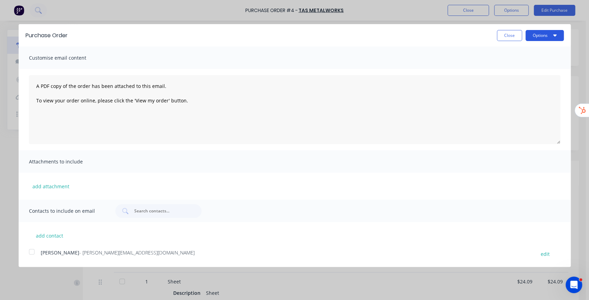
click at [556, 35] on icon "button" at bounding box center [554, 36] width 3 height 2
click at [511, 31] on button "Close" at bounding box center [509, 35] width 25 height 11
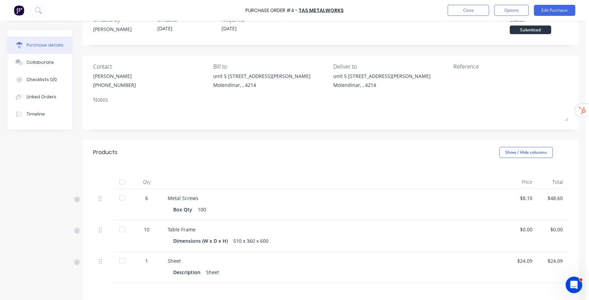
scroll to position [46, 0]
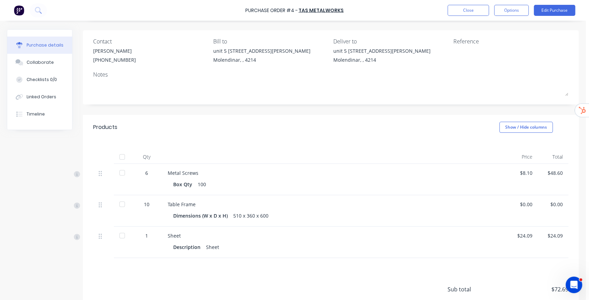
click at [121, 173] on div at bounding box center [122, 173] width 14 height 14
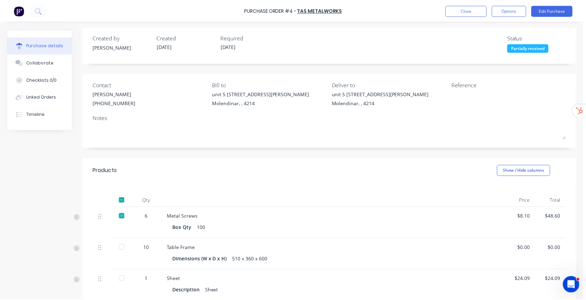
scroll to position [0, 0]
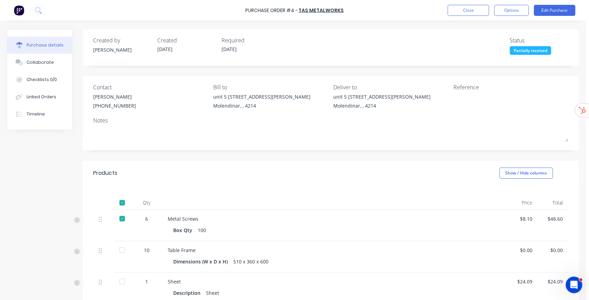
click at [123, 250] on div at bounding box center [122, 250] width 14 height 14
click at [122, 280] on div at bounding box center [122, 282] width 14 height 14
click at [294, 155] on div "Created by Stuart Created 05/09/25 Required 05/09/25 Status Received Contact Mi…" at bounding box center [331, 212] width 496 height 366
click at [514, 9] on button "Options" at bounding box center [511, 10] width 35 height 11
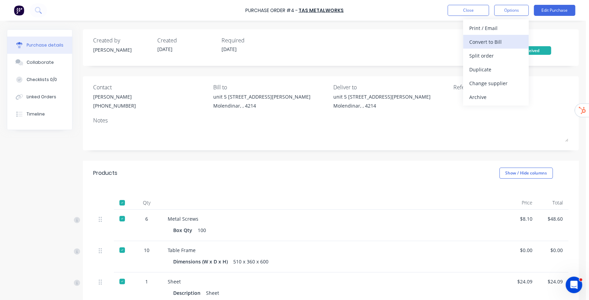
click at [503, 41] on div "Convert to Bill" at bounding box center [496, 42] width 53 height 10
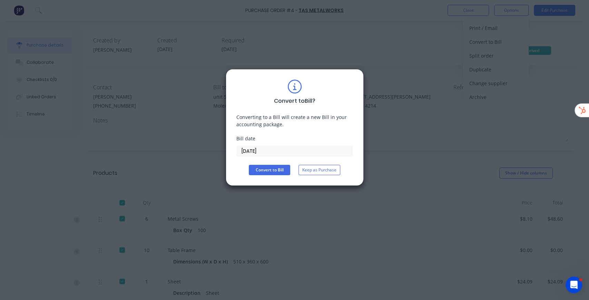
click at [277, 146] on label "[DATE]" at bounding box center [294, 151] width 117 height 11
click at [277, 146] on input "[DATE]" at bounding box center [295, 151] width 116 height 10
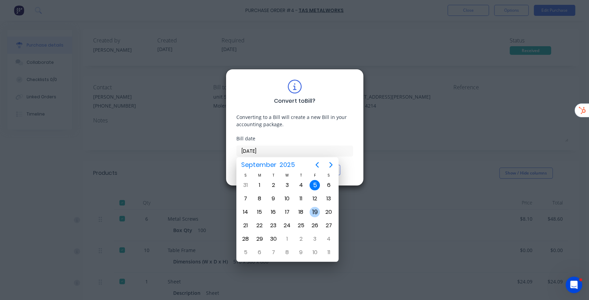
click at [313, 209] on div "19" at bounding box center [315, 212] width 10 height 10
type input "[DATE]"
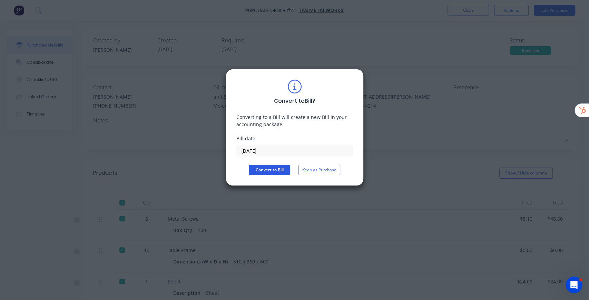
click at [275, 171] on button "Convert to Bill" at bounding box center [269, 170] width 41 height 10
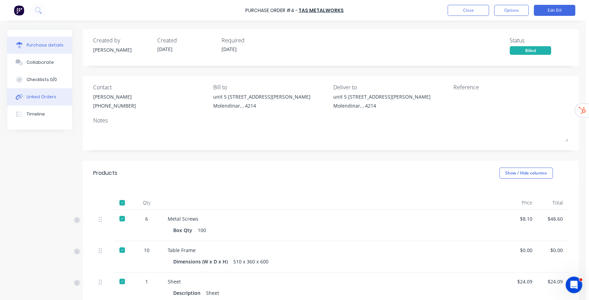
click at [41, 102] on button "Linked Orders" at bounding box center [39, 96] width 65 height 17
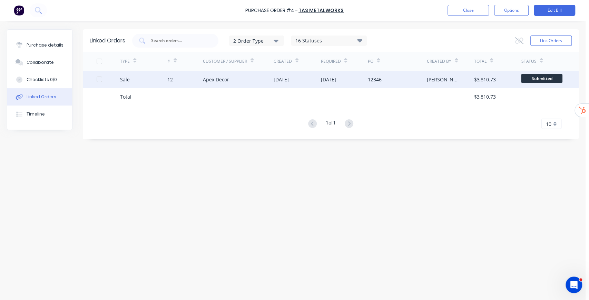
click at [259, 82] on div "Apex Decor" at bounding box center [238, 79] width 71 height 17
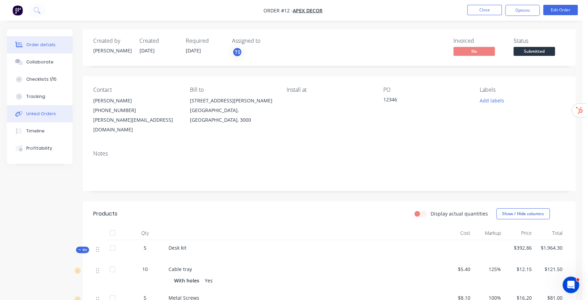
click at [43, 117] on button "Linked Orders" at bounding box center [40, 113] width 66 height 17
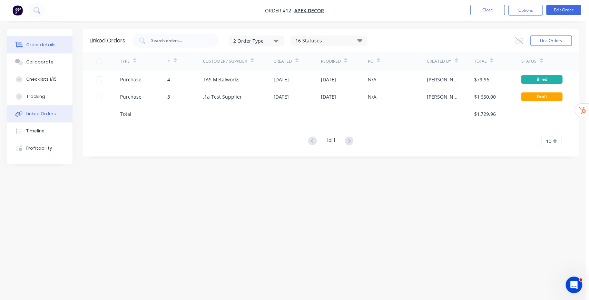
click at [48, 50] on button "Order details" at bounding box center [40, 44] width 66 height 17
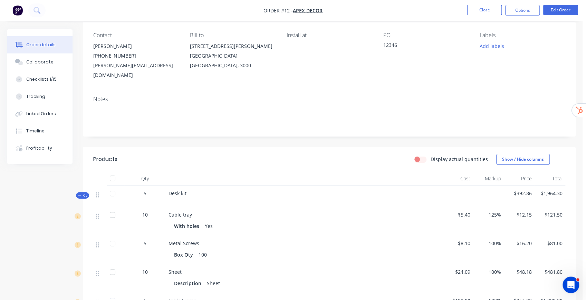
scroll to position [69, 0]
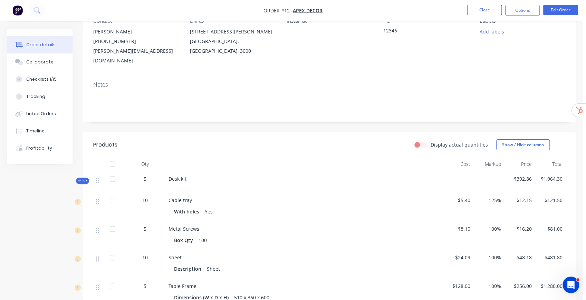
click at [431, 141] on label "Display actual quantities" at bounding box center [459, 144] width 57 height 7
click at [418, 141] on input "Display actual quantities" at bounding box center [417, 144] width 6 height 7
checkbox input "true"
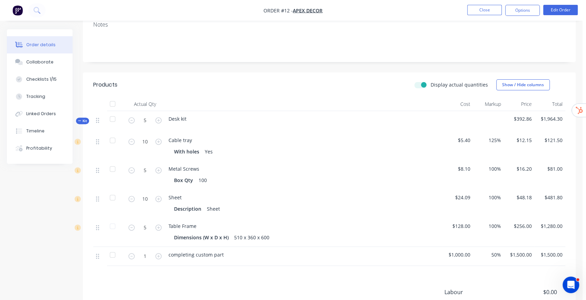
scroll to position [138, 0]
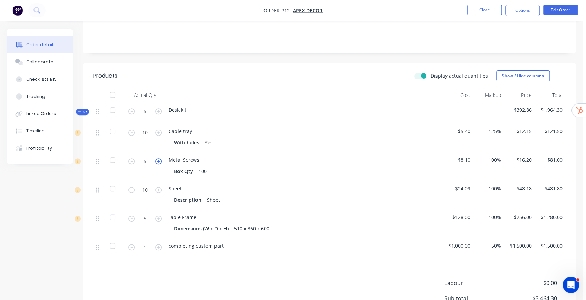
click at [160, 158] on icon "button" at bounding box center [158, 161] width 6 height 6
type input "7"
drag, startPoint x: 437, startPoint y: 66, endPoint x: 482, endPoint y: 67, distance: 44.5
click at [482, 72] on label "Display actual quantities" at bounding box center [459, 75] width 57 height 7
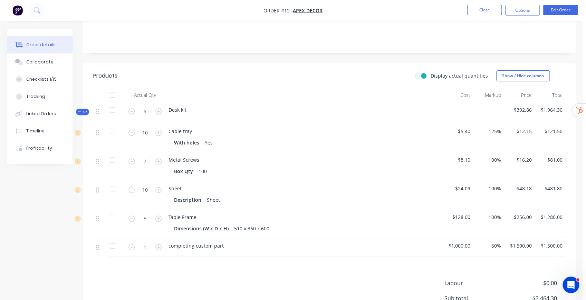
click at [431, 72] on label "Display actual quantities" at bounding box center [459, 75] width 57 height 7
click at [420, 72] on input "Display actual quantities" at bounding box center [417, 75] width 6 height 7
checkbox input "false"
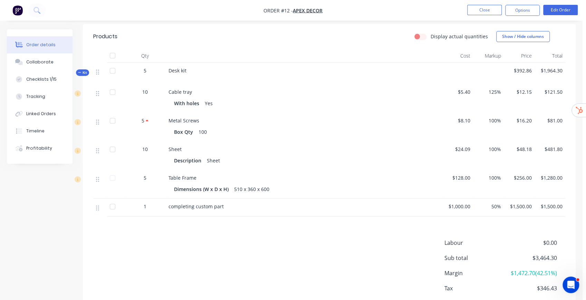
scroll to position [207, 0]
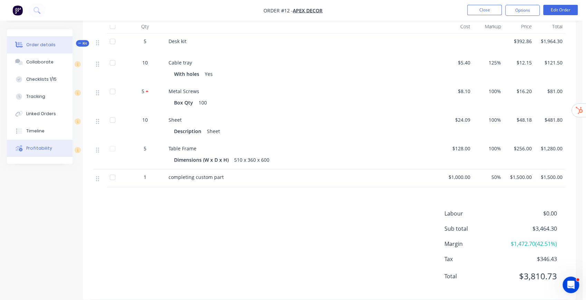
click at [43, 149] on div "Profitability" at bounding box center [39, 148] width 26 height 6
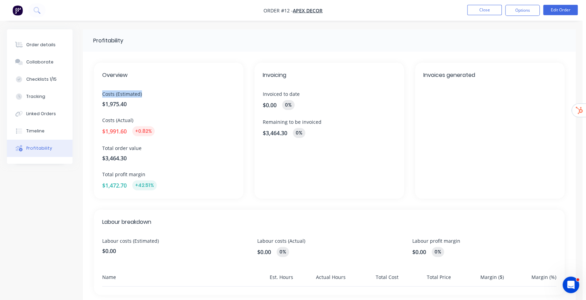
drag, startPoint x: 110, startPoint y: 94, endPoint x: 143, endPoint y: 94, distance: 33.1
click at [143, 94] on span "Costs (Estimated)" at bounding box center [168, 93] width 133 height 7
drag, startPoint x: 102, startPoint y: 119, endPoint x: 148, endPoint y: 119, distance: 47.0
click at [148, 119] on div "Overview Costs (Estimated) $1,975.40 Costs (Actual) $1,991.60 +0.82% Total orde…" at bounding box center [168, 131] width 149 height 136
click at [51, 43] on div "Order details" at bounding box center [40, 45] width 29 height 6
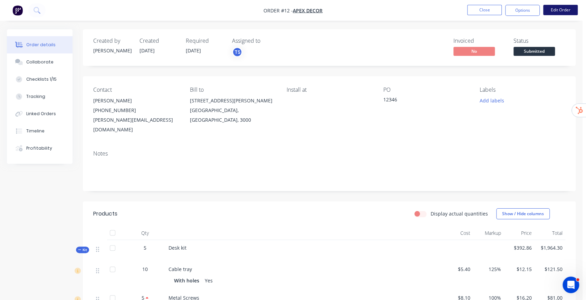
click at [564, 11] on button "Edit Order" at bounding box center [560, 10] width 35 height 10
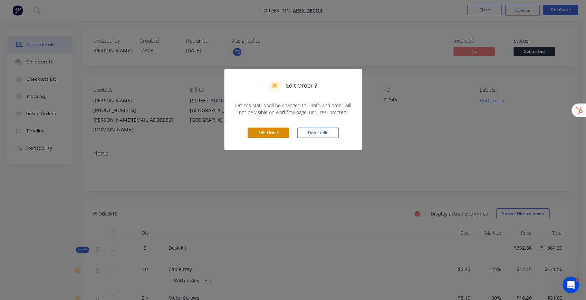
click at [278, 134] on button "Edit Order" at bounding box center [268, 133] width 41 height 10
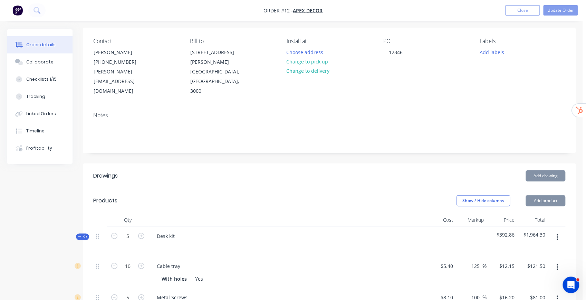
scroll to position [184, 0]
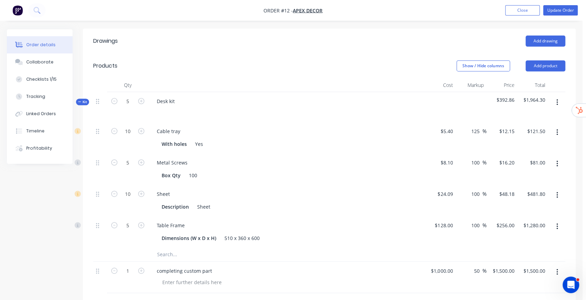
click at [557, 99] on icon "button" at bounding box center [557, 103] width 2 height 8
click at [530, 116] on div "Add product to kit" at bounding box center [532, 121] width 53 height 10
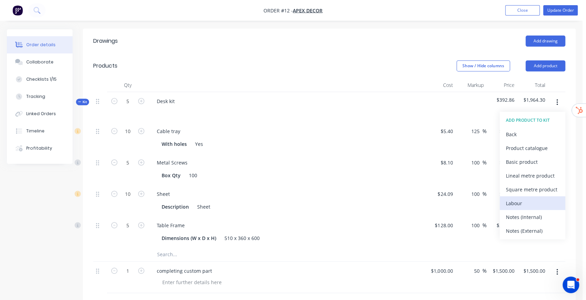
click at [524, 199] on div "Labour" at bounding box center [532, 204] width 53 height 10
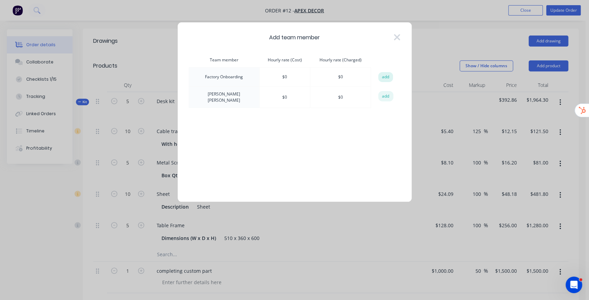
click at [387, 77] on button "add" at bounding box center [385, 77] width 15 height 10
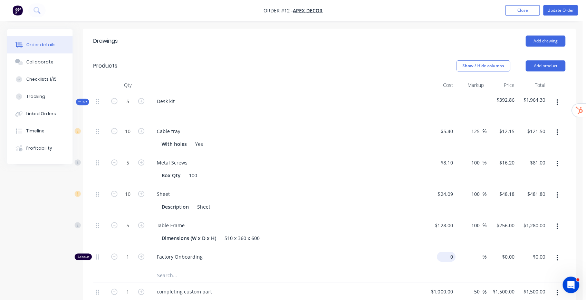
click at [450, 252] on input "0" at bounding box center [447, 257] width 16 height 10
type input "$100.00"
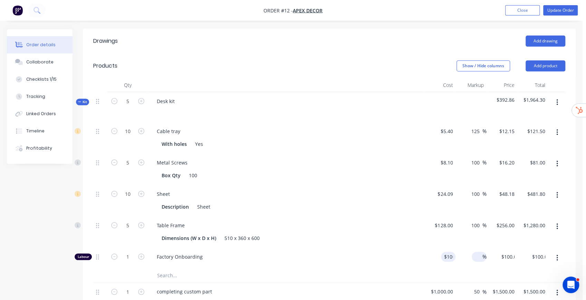
click at [477, 252] on input at bounding box center [478, 257] width 8 height 10
type input "50"
type input "$150.00"
click at [581, 238] on div "Order details Collaborate Checklists 1/15 Tracking Linked Orders Timeline Profi…" at bounding box center [291, 178] width 582 height 667
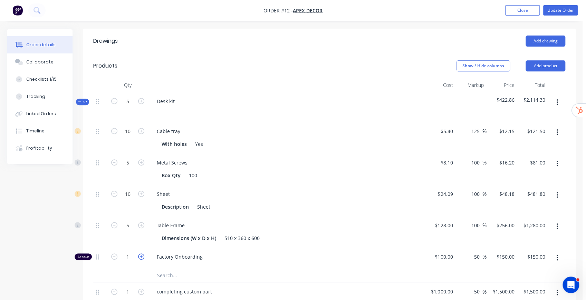
click at [140, 254] on icon "button" at bounding box center [141, 257] width 6 height 6
type input "2"
type input "$300.00"
click at [140, 254] on icon "button" at bounding box center [141, 257] width 6 height 6
type input "3"
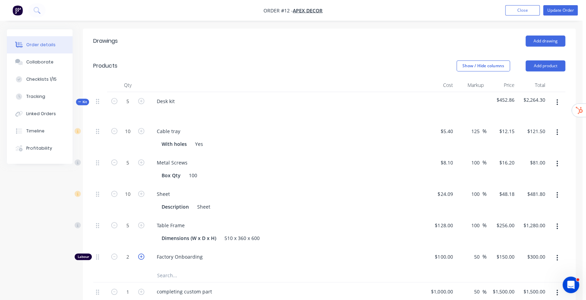
type input "$450.00"
click at [140, 254] on icon "button" at bounding box center [141, 257] width 6 height 6
type input "4"
type input "$600.00"
click at [140, 254] on icon "button" at bounding box center [141, 257] width 6 height 6
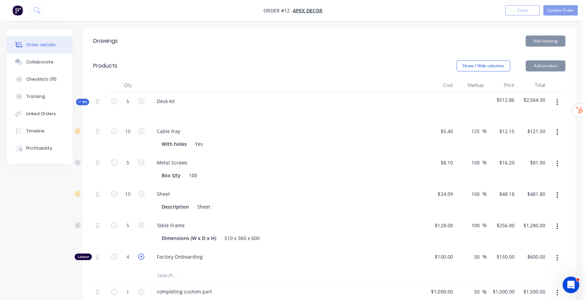
type input "5"
type input "$750.00"
click at [140, 254] on icon "button" at bounding box center [141, 257] width 6 height 6
type input "6"
type input "$900.00"
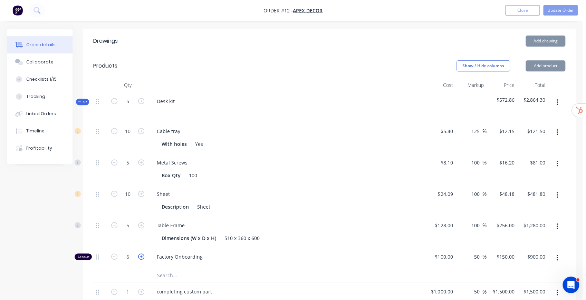
click at [140, 254] on icon "button" at bounding box center [141, 257] width 6 height 6
type input "7"
type input "$1,050.00"
click at [564, 10] on button "Update Order" at bounding box center [560, 10] width 35 height 10
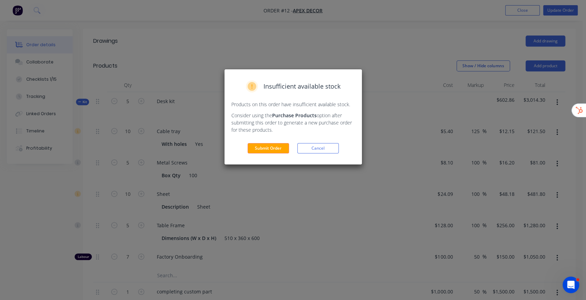
click at [259, 148] on button "Submit Order" at bounding box center [268, 148] width 41 height 10
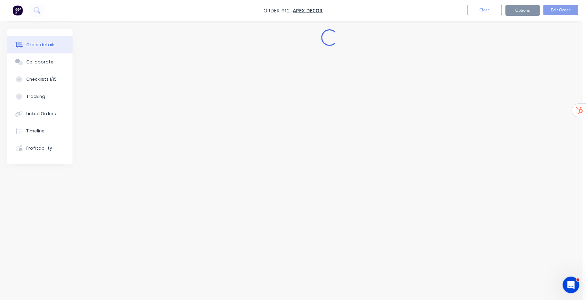
scroll to position [0, 0]
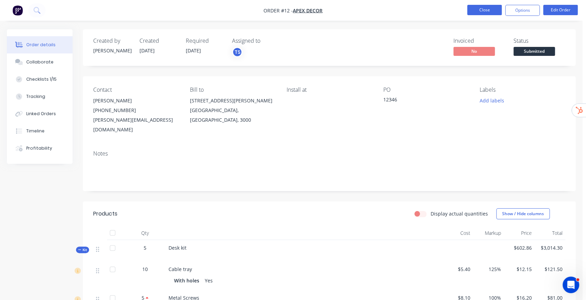
click at [487, 14] on button "Close" at bounding box center [484, 10] width 35 height 10
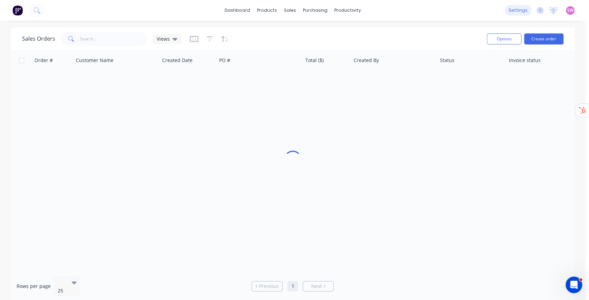
click at [522, 12] on div "settings" at bounding box center [518, 10] width 26 height 10
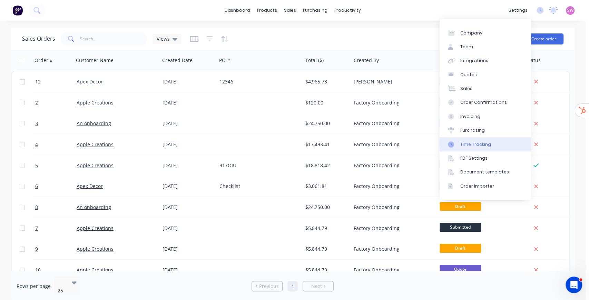
click at [485, 148] on link "Time Tracking" at bounding box center [485, 144] width 91 height 14
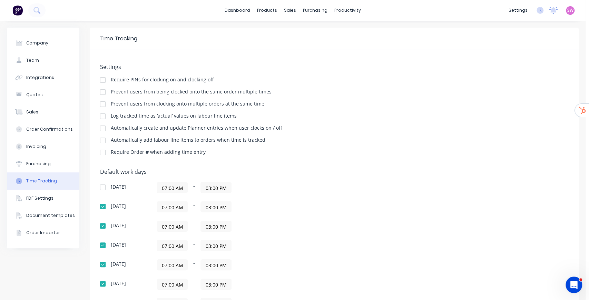
click at [104, 117] on div at bounding box center [103, 116] width 14 height 14
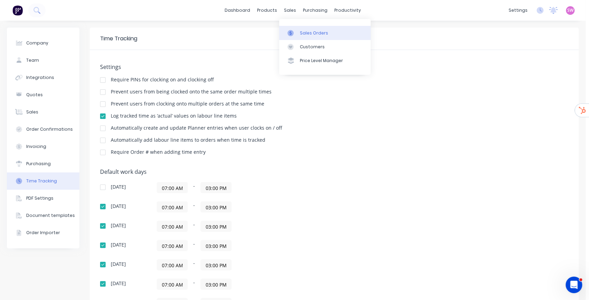
click at [307, 33] on div "Sales Orders" at bounding box center [314, 33] width 28 height 6
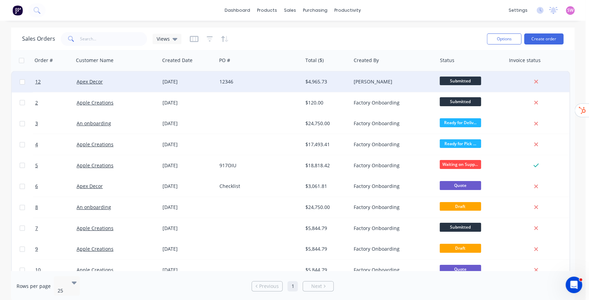
click at [287, 79] on div "12346" at bounding box center [258, 81] width 76 height 7
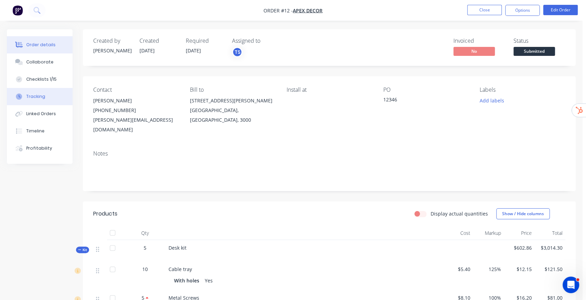
click at [43, 91] on button "Tracking" at bounding box center [40, 96] width 66 height 17
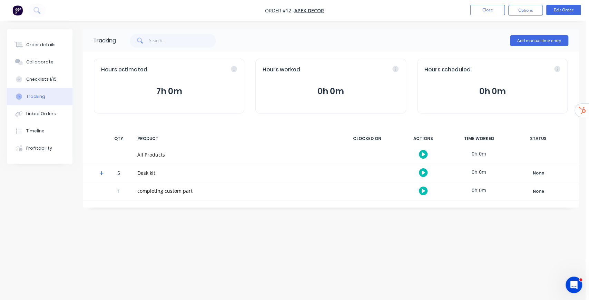
click at [104, 173] on span at bounding box center [102, 174] width 7 height 7
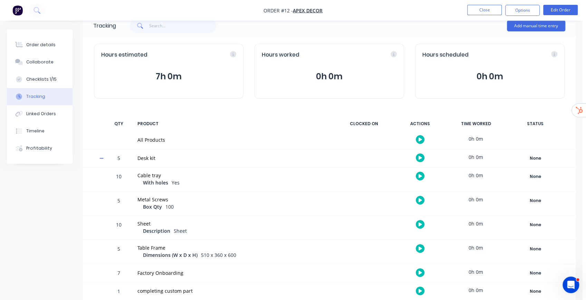
scroll to position [22, 0]
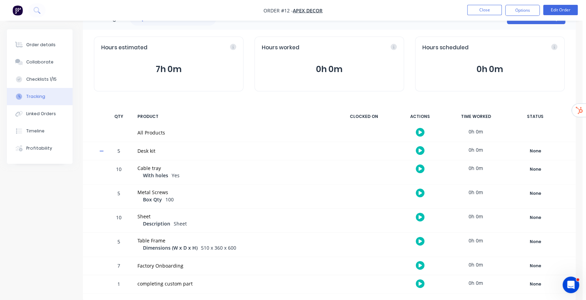
click at [420, 265] on icon "button" at bounding box center [419, 266] width 3 height 4
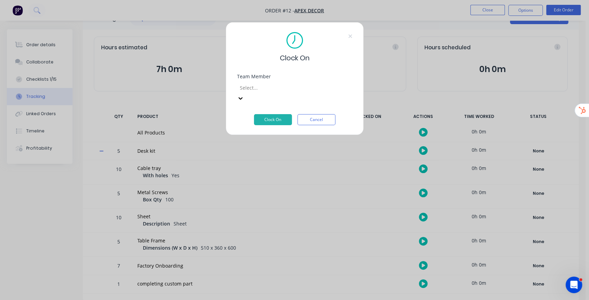
click at [263, 92] on div at bounding box center [288, 88] width 99 height 9
click at [273, 114] on button "Clock On" at bounding box center [273, 119] width 38 height 11
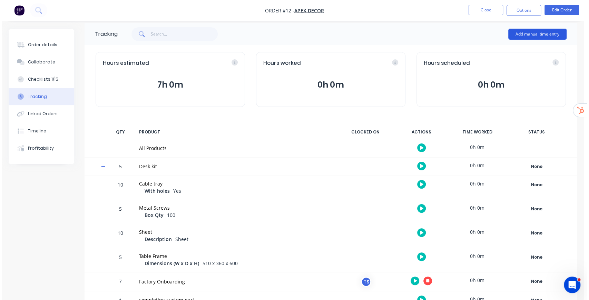
scroll to position [0, 0]
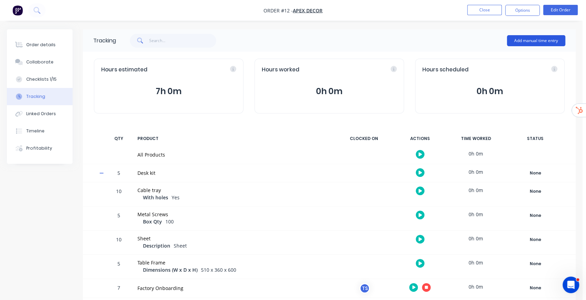
click at [530, 39] on button "Add manual time entry" at bounding box center [536, 40] width 58 height 11
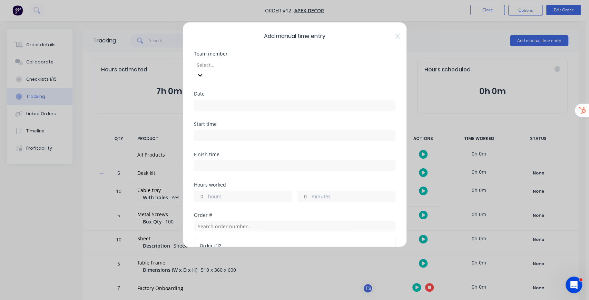
click at [245, 63] on div at bounding box center [245, 65] width 99 height 9
click at [231, 91] on div "Date" at bounding box center [295, 93] width 202 height 5
click at [229, 100] on input at bounding box center [294, 105] width 201 height 10
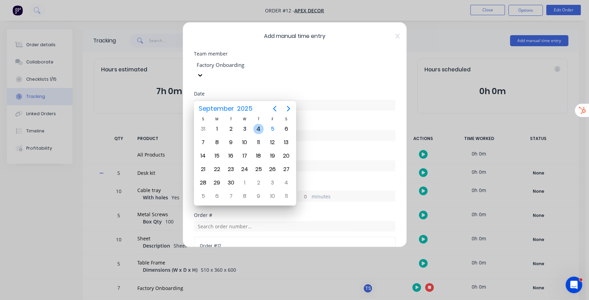
click at [257, 127] on div "4" at bounding box center [258, 129] width 10 height 10
type input "04/09/2025"
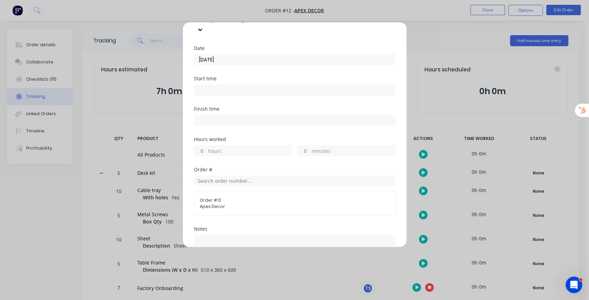
scroll to position [46, 0]
click at [209, 147] on label "hours" at bounding box center [250, 151] width 84 height 9
click at [206, 145] on input "hours" at bounding box center [200, 150] width 12 height 10
type input "4"
click at [294, 121] on div "Finish time" at bounding box center [295, 121] width 202 height 30
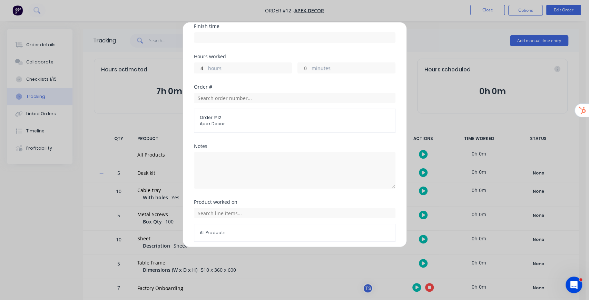
scroll to position [143, 0]
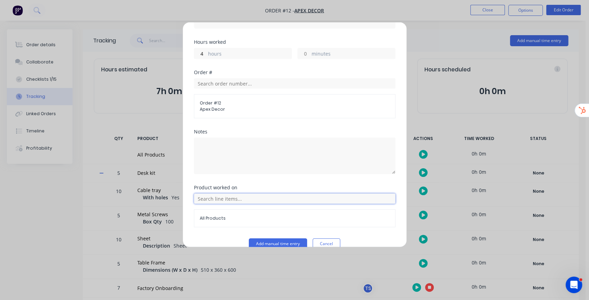
click at [234, 194] on input "text" at bounding box center [295, 199] width 202 height 10
click at [203, 162] on icon at bounding box center [202, 164] width 4 height 4
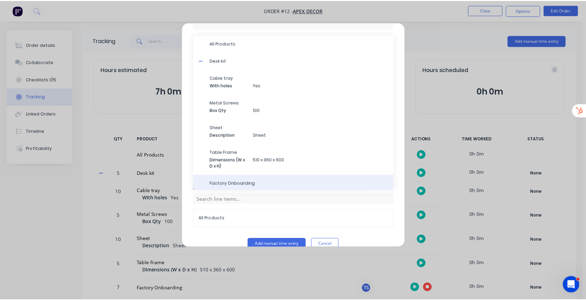
scroll to position [19, 0]
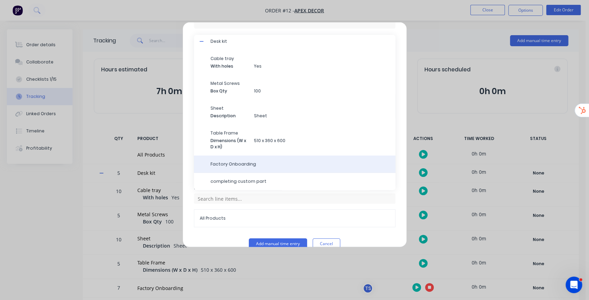
click at [246, 161] on span "Factory Onboarding" at bounding box center [301, 164] width 180 height 6
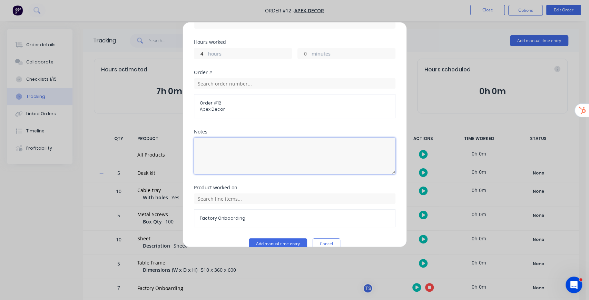
click at [261, 142] on textarea at bounding box center [295, 156] width 202 height 37
type textarea "example notes"
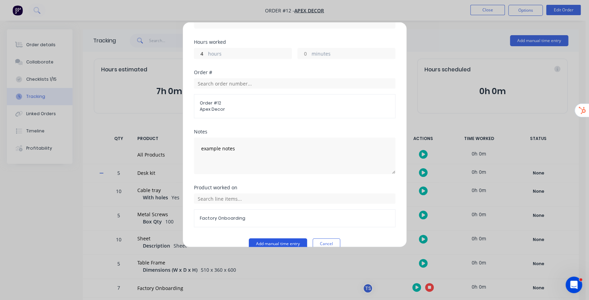
click at [291, 239] on button "Add manual time entry" at bounding box center [278, 244] width 58 height 11
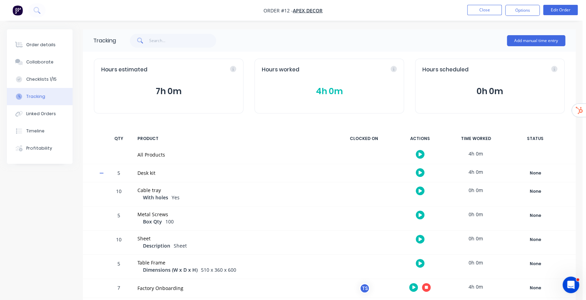
click at [333, 90] on button "4h 0m" at bounding box center [329, 91] width 135 height 13
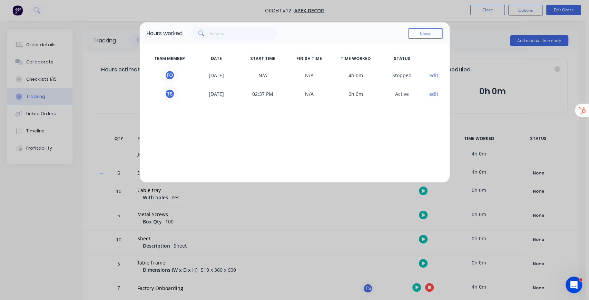
drag, startPoint x: 333, startPoint y: 90, endPoint x: 283, endPoint y: 126, distance: 61.7
click at [283, 126] on div "TEAM MEMBER DATE START TIME FINISH TIME TIME WORKED STATUS F O 04/09/2025 N/A N…" at bounding box center [295, 114] width 310 height 138
drag, startPoint x: 397, startPoint y: 94, endPoint x: 410, endPoint y: 94, distance: 13.1
click at [410, 94] on span "A ctive" at bounding box center [402, 94] width 47 height 10
drag, startPoint x: 281, startPoint y: 77, endPoint x: 413, endPoint y: 73, distance: 131.6
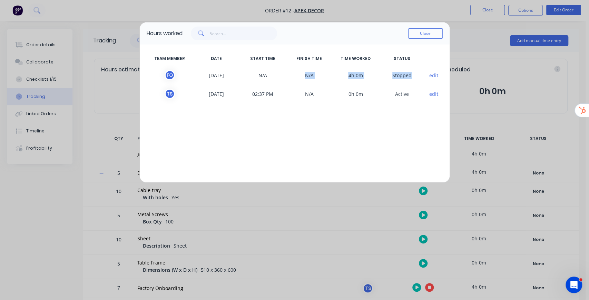
click at [413, 73] on div "F O 04/09/2025 N/A N/A 4h 0m S topped edit" at bounding box center [295, 75] width 296 height 19
click at [423, 34] on button "Close" at bounding box center [425, 33] width 35 height 10
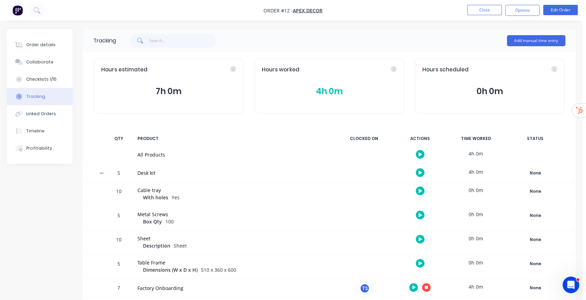
click at [167, 90] on button "7h 0m" at bounding box center [168, 91] width 135 height 13
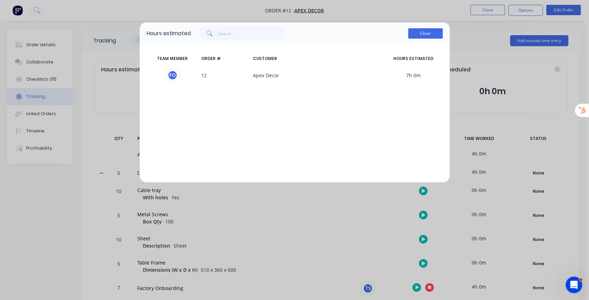
click at [416, 31] on button "Close" at bounding box center [425, 33] width 35 height 10
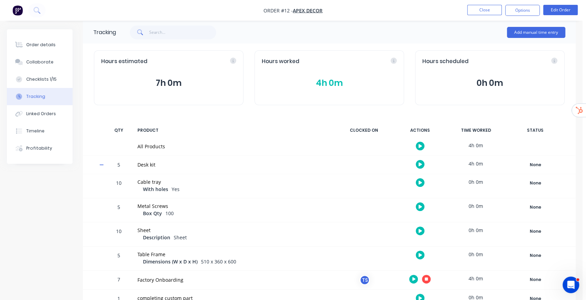
scroll to position [23, 0]
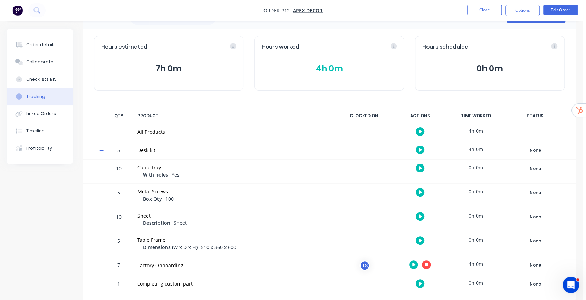
click at [426, 262] on button "button" at bounding box center [426, 265] width 9 height 9
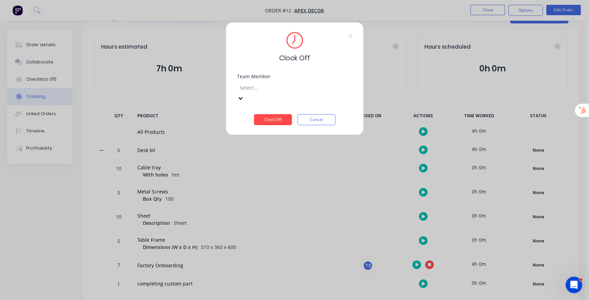
click at [280, 89] on div at bounding box center [288, 88] width 99 height 9
click at [273, 301] on div "Tyler Sparkes" at bounding box center [293, 304] width 586 height 7
click at [272, 114] on button "Clock Off" at bounding box center [273, 119] width 38 height 11
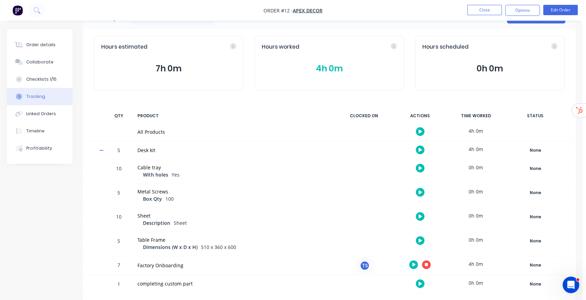
scroll to position [22, 0]
click at [340, 70] on button "4h 0m" at bounding box center [329, 69] width 135 height 13
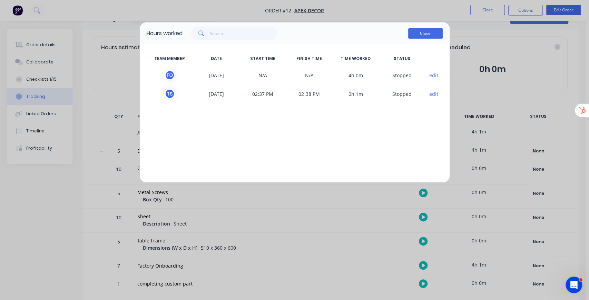
click at [426, 38] on button "Close" at bounding box center [425, 33] width 35 height 10
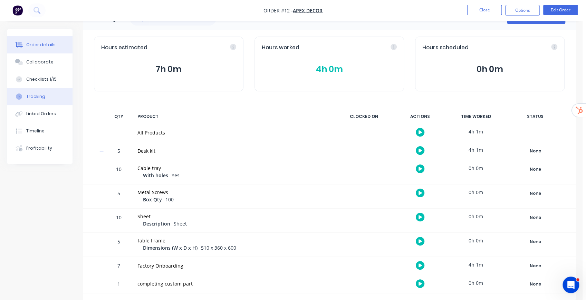
click at [41, 51] on button "Order details" at bounding box center [40, 44] width 66 height 17
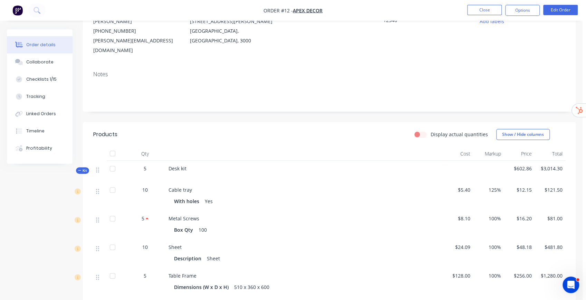
scroll to position [68, 0]
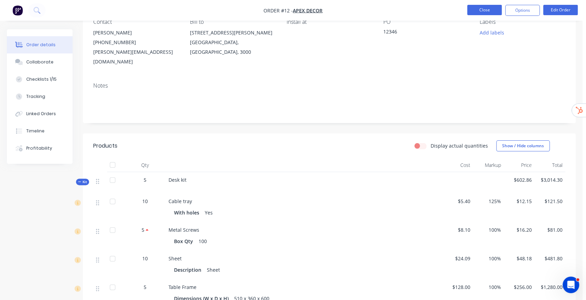
click at [492, 11] on button "Close" at bounding box center [484, 10] width 35 height 10
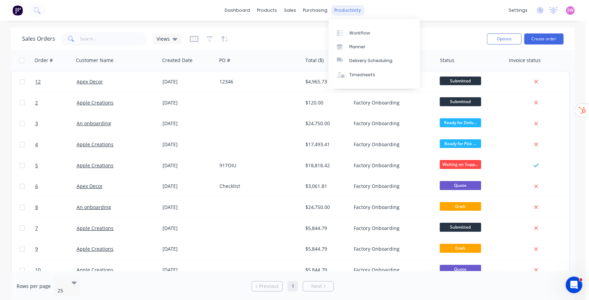
click at [350, 12] on div "productivity" at bounding box center [347, 10] width 33 height 10
click at [356, 30] on div "Workflow" at bounding box center [359, 33] width 21 height 6
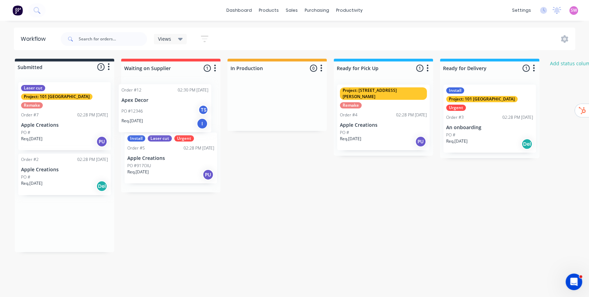
drag, startPoint x: 60, startPoint y: 217, endPoint x: 161, endPoint y: 113, distance: 145.0
click at [161, 113] on div "Submitted 3 Status colour #273444 hex #273444 Save Cancel Summaries Total order…" at bounding box center [370, 155] width 751 height 193
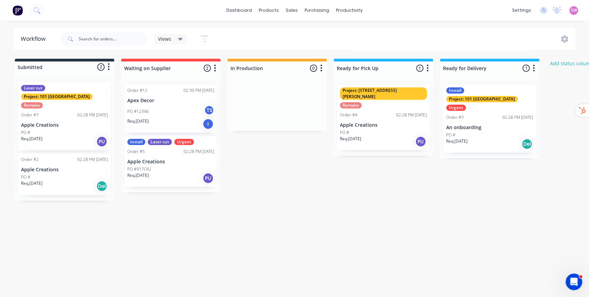
click at [177, 112] on div "PO #12346 TS" at bounding box center [170, 111] width 87 height 13
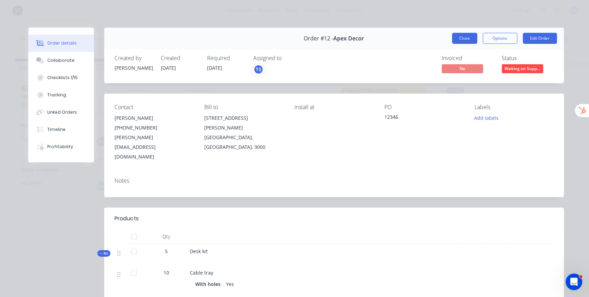
click at [472, 38] on button "Close" at bounding box center [464, 38] width 25 height 11
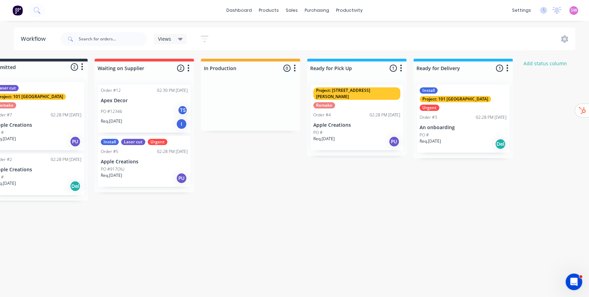
scroll to position [0, 30]
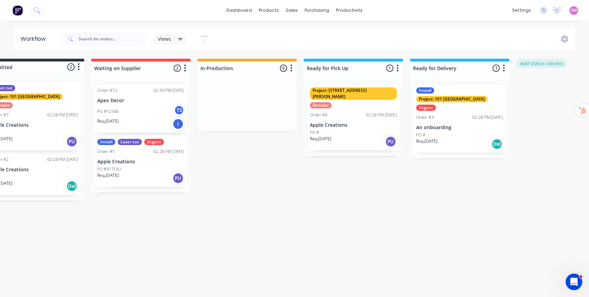
click at [548, 63] on button "Add status column" at bounding box center [541, 63] width 51 height 9
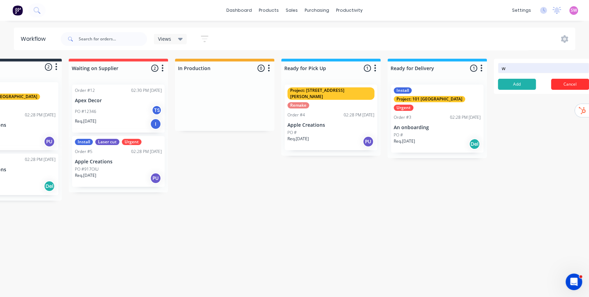
type input "w"
click at [564, 83] on button "Cancel" at bounding box center [570, 84] width 38 height 11
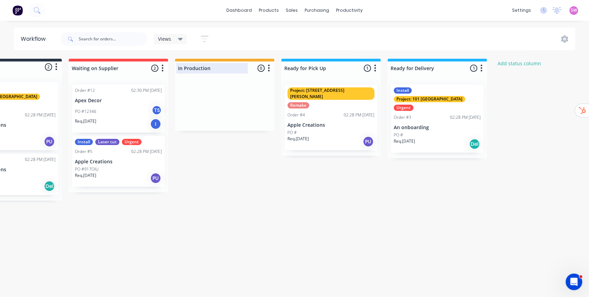
click at [211, 68] on div at bounding box center [224, 67] width 99 height 13
drag, startPoint x: 213, startPoint y: 68, endPoint x: 166, endPoint y: 68, distance: 47.0
click at [167, 69] on div "Submitted 2 Status colour #273444 hex #273444 Save Cancel Summaries Total order…" at bounding box center [317, 130] width 751 height 142
click at [188, 65] on div at bounding box center [224, 67] width 99 height 13
click at [188, 65] on input "In Production" at bounding box center [212, 68] width 68 height 7
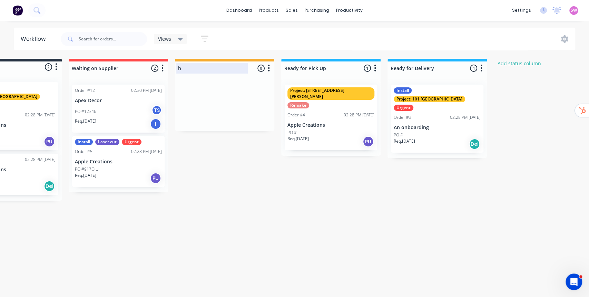
type input "In Production"
click at [260, 180] on div "Submitted 2 Status colour #273444 hex #273444 Save Cancel Summaries Total order…" at bounding box center [317, 130] width 751 height 142
click at [269, 68] on icon "button" at bounding box center [269, 68] width 2 height 7
click at [244, 171] on div "Submitted 2 Status colour #273444 hex #273444 Save Cancel Summaries Total order…" at bounding box center [317, 130] width 751 height 142
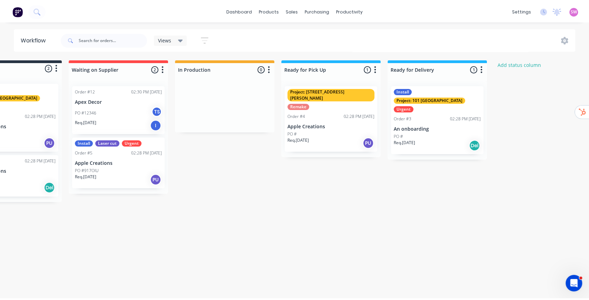
scroll to position [0, 0]
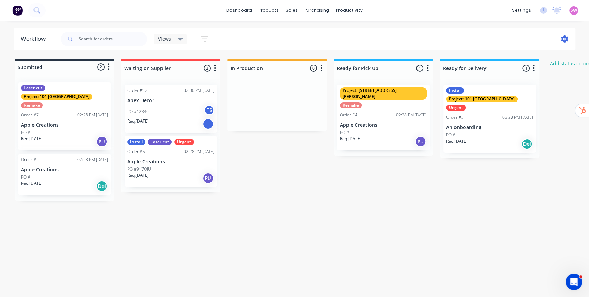
click at [562, 39] on icon at bounding box center [564, 39] width 7 height 8
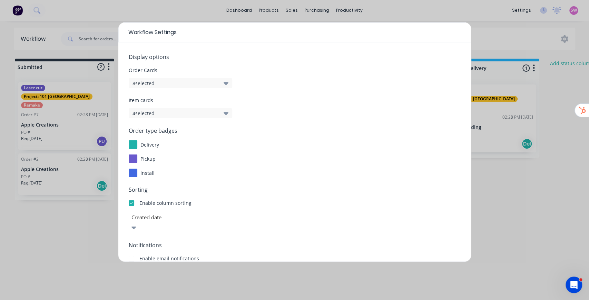
click at [159, 83] on button "8 selected" at bounding box center [181, 83] width 104 height 10
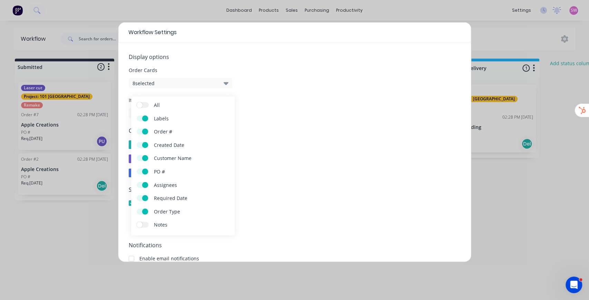
click at [140, 223] on span at bounding box center [140, 225] width 6 height 6
click at [137, 222] on input "Notes" at bounding box center [137, 222] width 0 height 0
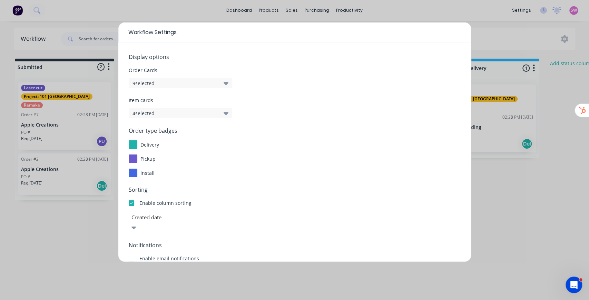
click at [299, 175] on div "install" at bounding box center [295, 173] width 332 height 9
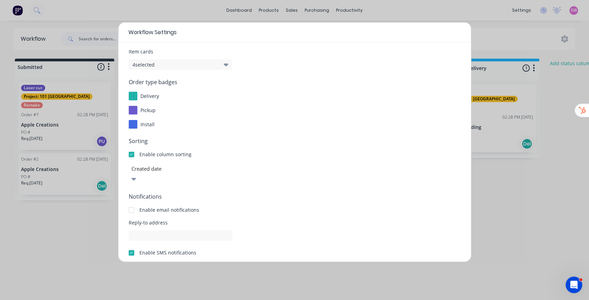
scroll to position [85, 0]
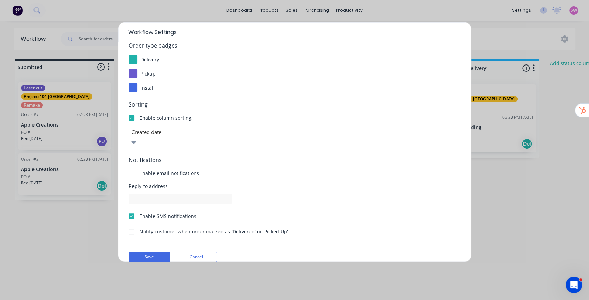
click at [148, 252] on div "Display options Order Cards 9 selected Item cards 4 selected Order type badges …" at bounding box center [294, 152] width 353 height 220
click at [150, 252] on button "Save" at bounding box center [149, 257] width 41 height 10
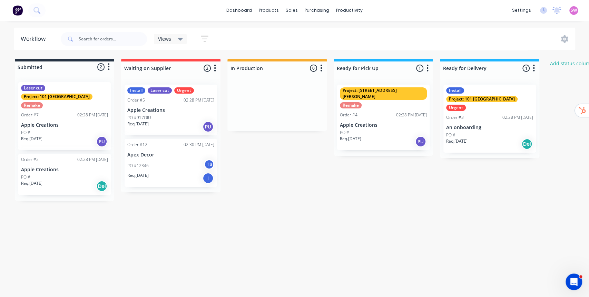
click at [343, 220] on div "Workflow Views Save new view None (Default) edit Show/Hide statuses Show line i…" at bounding box center [293, 155] width 586 height 255
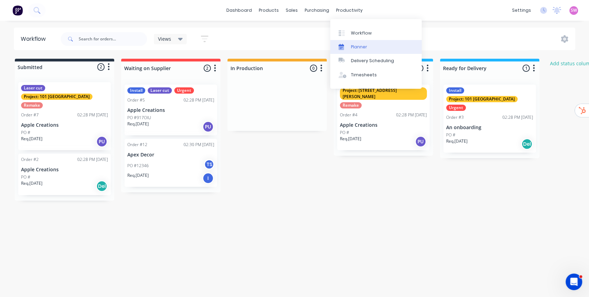
click at [362, 43] on link "Planner" at bounding box center [375, 47] width 91 height 14
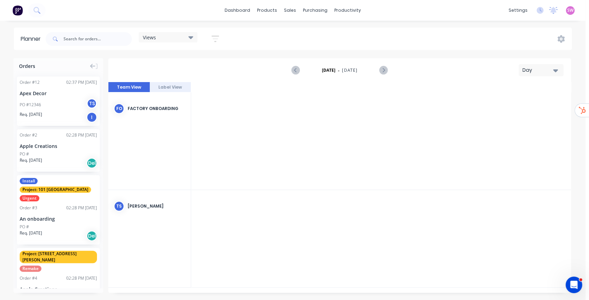
scroll to position [0, 1547]
drag, startPoint x: 54, startPoint y: 109, endPoint x: 287, endPoint y: 139, distance: 235.3
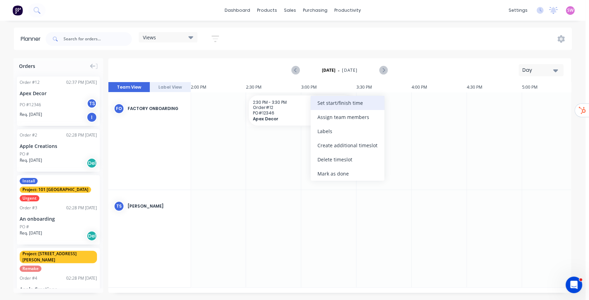
click at [334, 102] on div "Set start/finish time" at bounding box center [348, 103] width 74 height 14
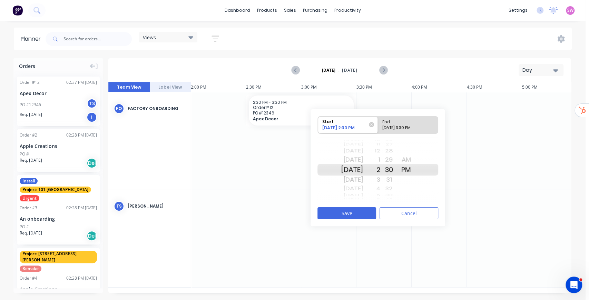
click at [509, 126] on div at bounding box center [494, 141] width 55 height 97
click at [555, 73] on icon "button" at bounding box center [555, 71] width 5 height 8
click at [537, 101] on div "Week" at bounding box center [529, 103] width 68 height 14
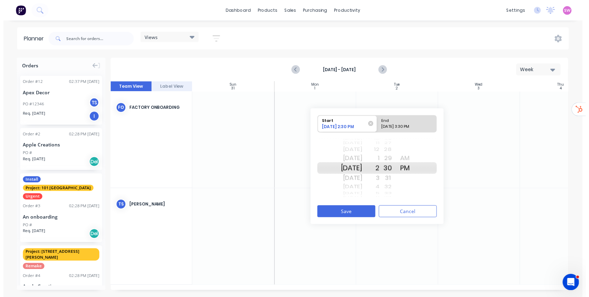
scroll to position [0, 0]
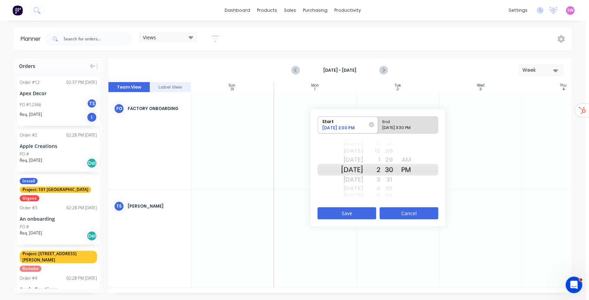
click at [386, 213] on button "Cancel" at bounding box center [409, 213] width 59 height 12
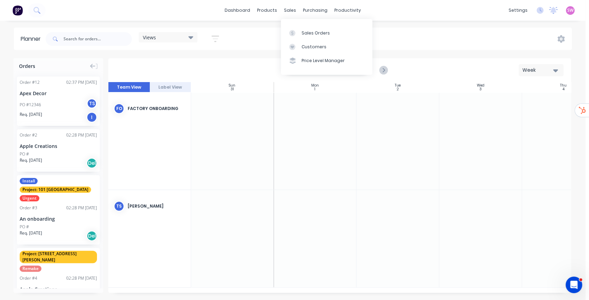
click at [301, 26] on div "Sales Orders Customers Price Level Manager" at bounding box center [326, 47] width 91 height 56
click at [304, 32] on div "Sales Orders" at bounding box center [316, 33] width 28 height 6
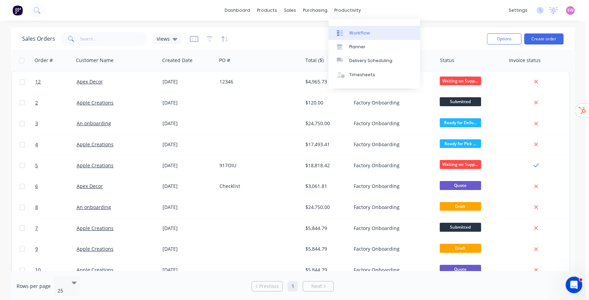
click at [359, 30] on div "Workflow" at bounding box center [359, 33] width 21 height 6
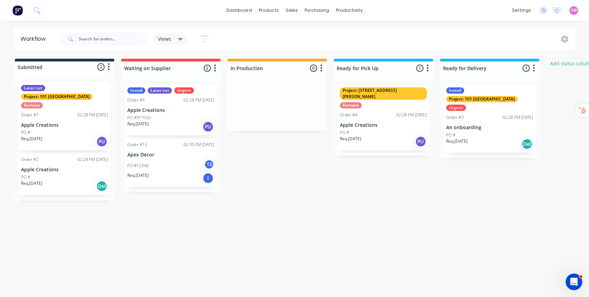
click at [188, 162] on div "PO #12346 TS" at bounding box center [170, 165] width 87 height 13
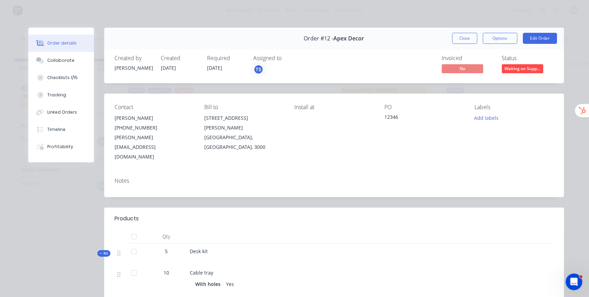
drag, startPoint x: 206, startPoint y: 68, endPoint x: 228, endPoint y: 68, distance: 22.1
click at [228, 68] on div "Required 30/09/25" at bounding box center [226, 65] width 38 height 20
click at [465, 39] on button "Close" at bounding box center [464, 38] width 25 height 11
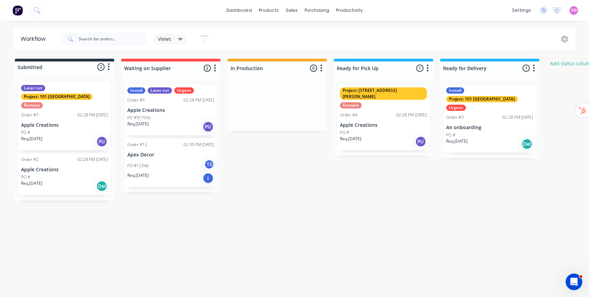
click at [284, 152] on div "Submitted 2 Status colour #273444 hex #273444 Save Cancel Summaries Total order…" at bounding box center [370, 130] width 751 height 142
click at [512, 166] on div "Submitted 2 Status colour #273444 hex #273444 Save Cancel Summaries Total order…" at bounding box center [370, 130] width 751 height 142
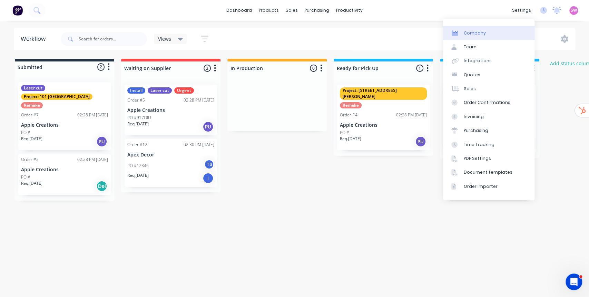
click at [485, 32] on link "Company" at bounding box center [488, 33] width 91 height 14
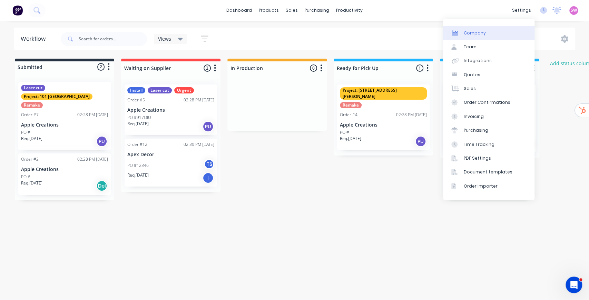
select select "AU"
